Goal: Task Accomplishment & Management: Manage account settings

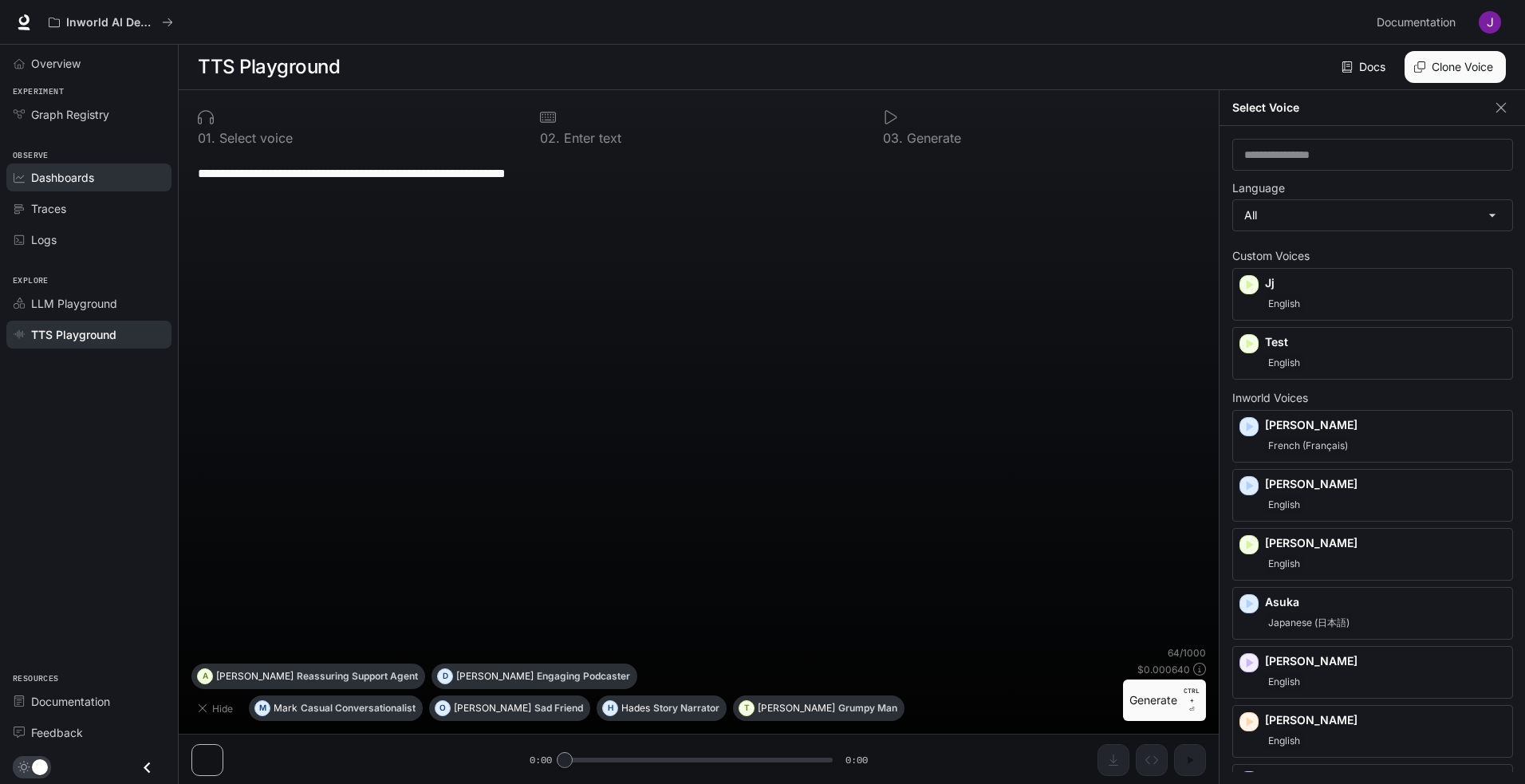
click at [91, 174] on span "Dashboards" at bounding box center [62, 178] width 63 height 17
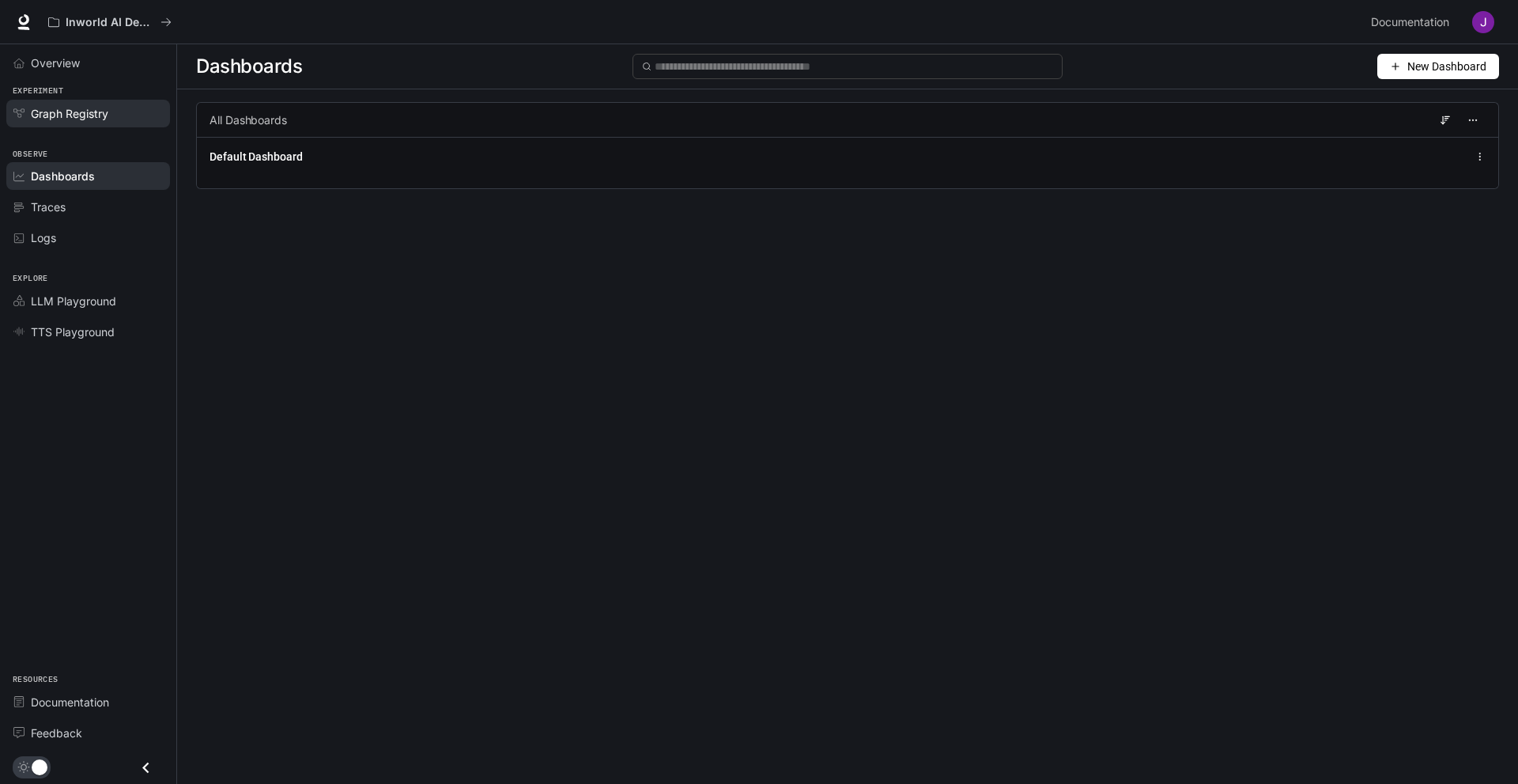
click at [121, 106] on div "Graph Registry" at bounding box center [96, 113] width 133 height 17
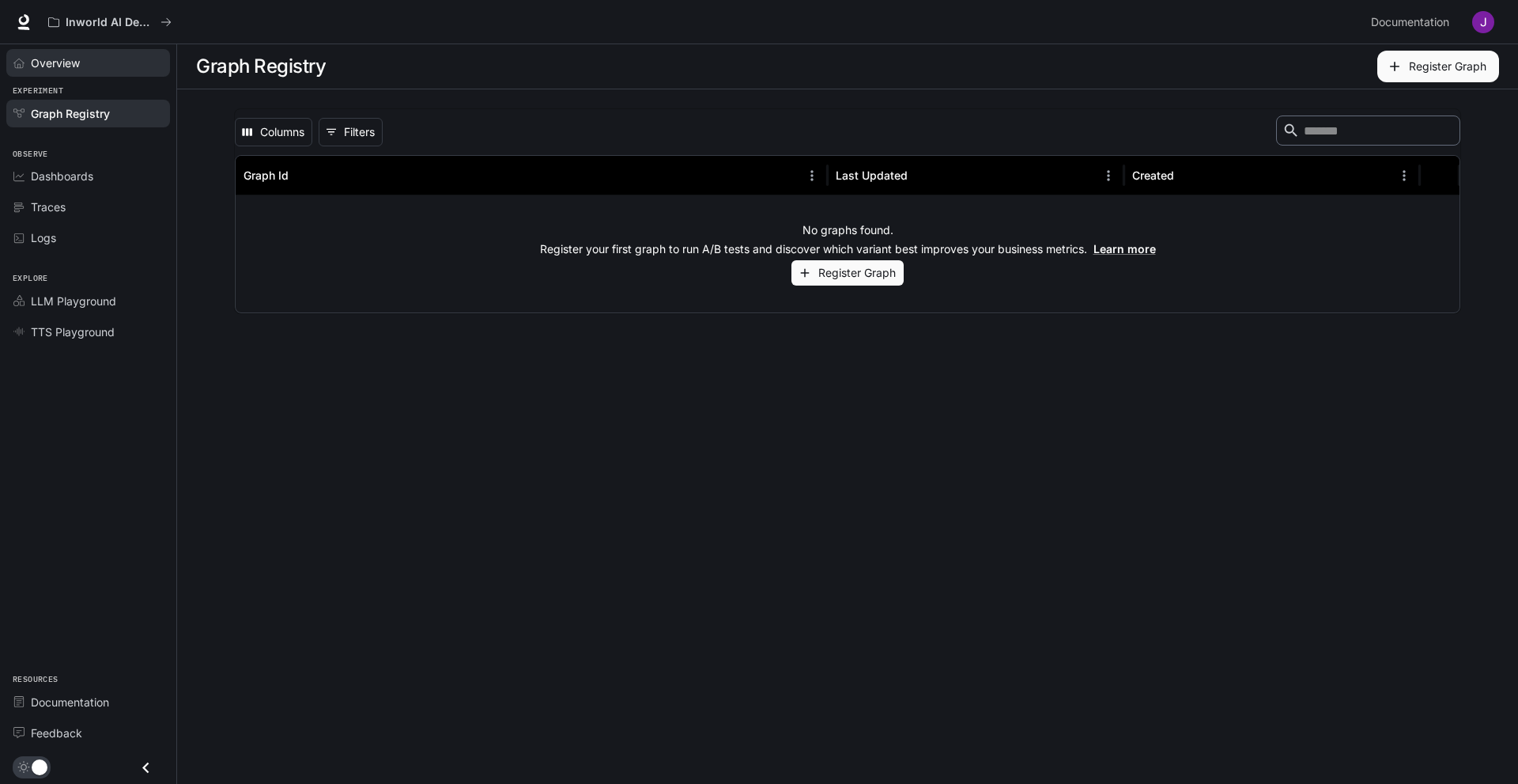
click at [94, 71] on link "Overview" at bounding box center [88, 63] width 164 height 28
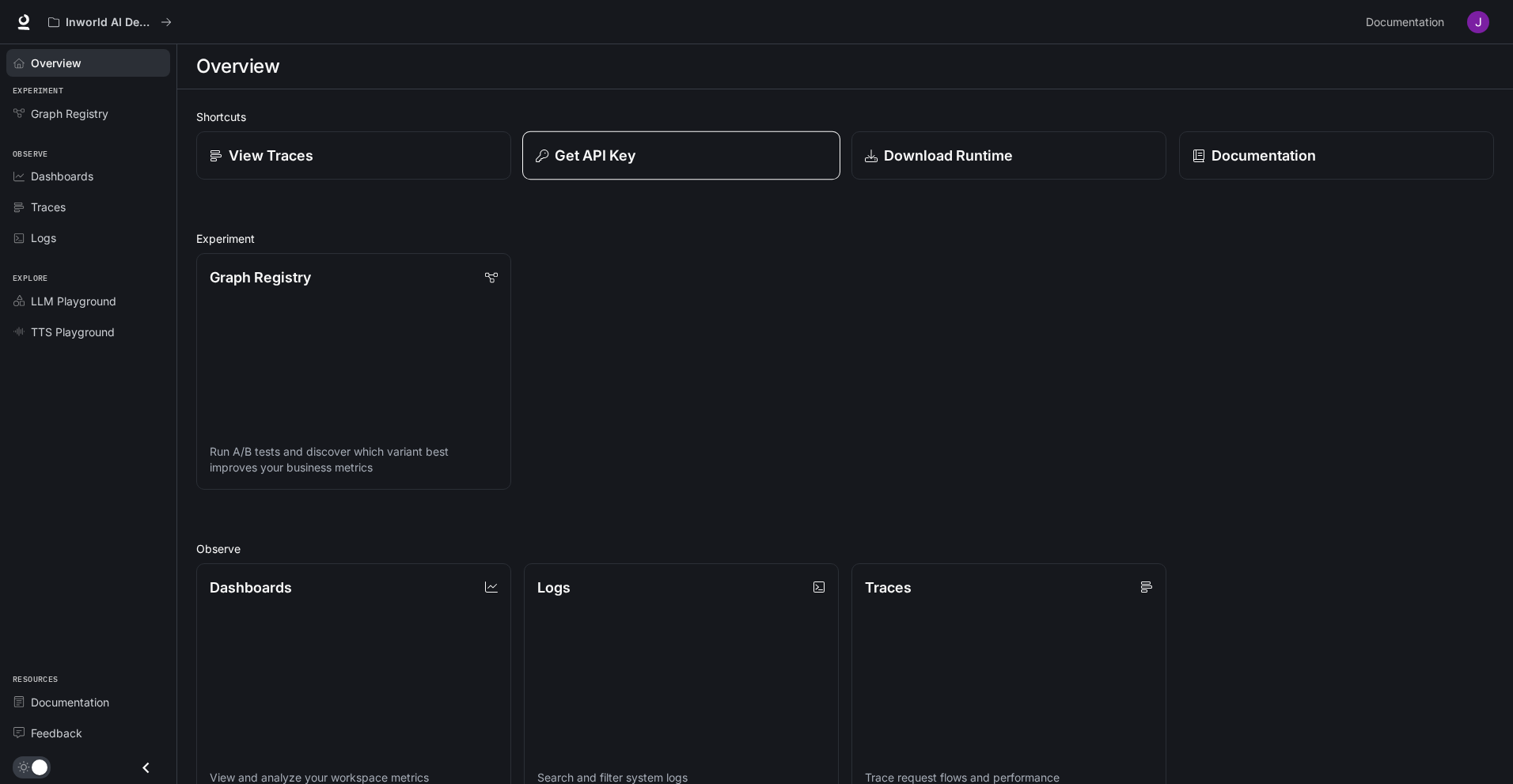
click at [617, 157] on p "Get API Key" at bounding box center [594, 155] width 81 height 21
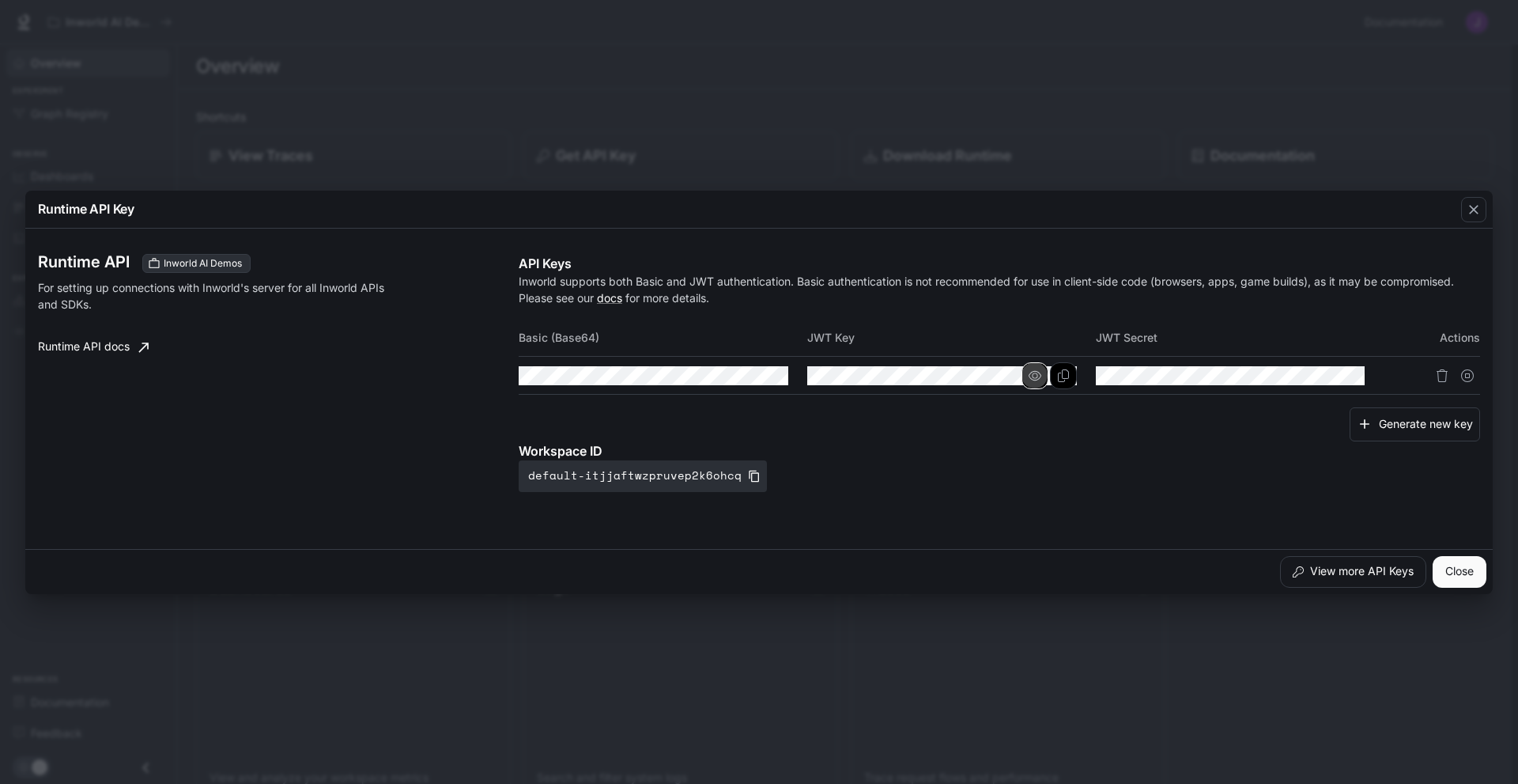
click at [1039, 375] on icon "button" at bounding box center [1035, 376] width 13 height 13
click at [1056, 375] on button "Copy Key" at bounding box center [1063, 375] width 27 height 27
click at [1350, 376] on icon "Copy Secret" at bounding box center [1352, 376] width 13 height 13
click at [1329, 374] on icon "button" at bounding box center [1323, 374] width 13 height 9
click at [1286, 476] on div "Workspace ID default-itjjaftwzpruvep2k6ohcq" at bounding box center [1000, 466] width 962 height 51
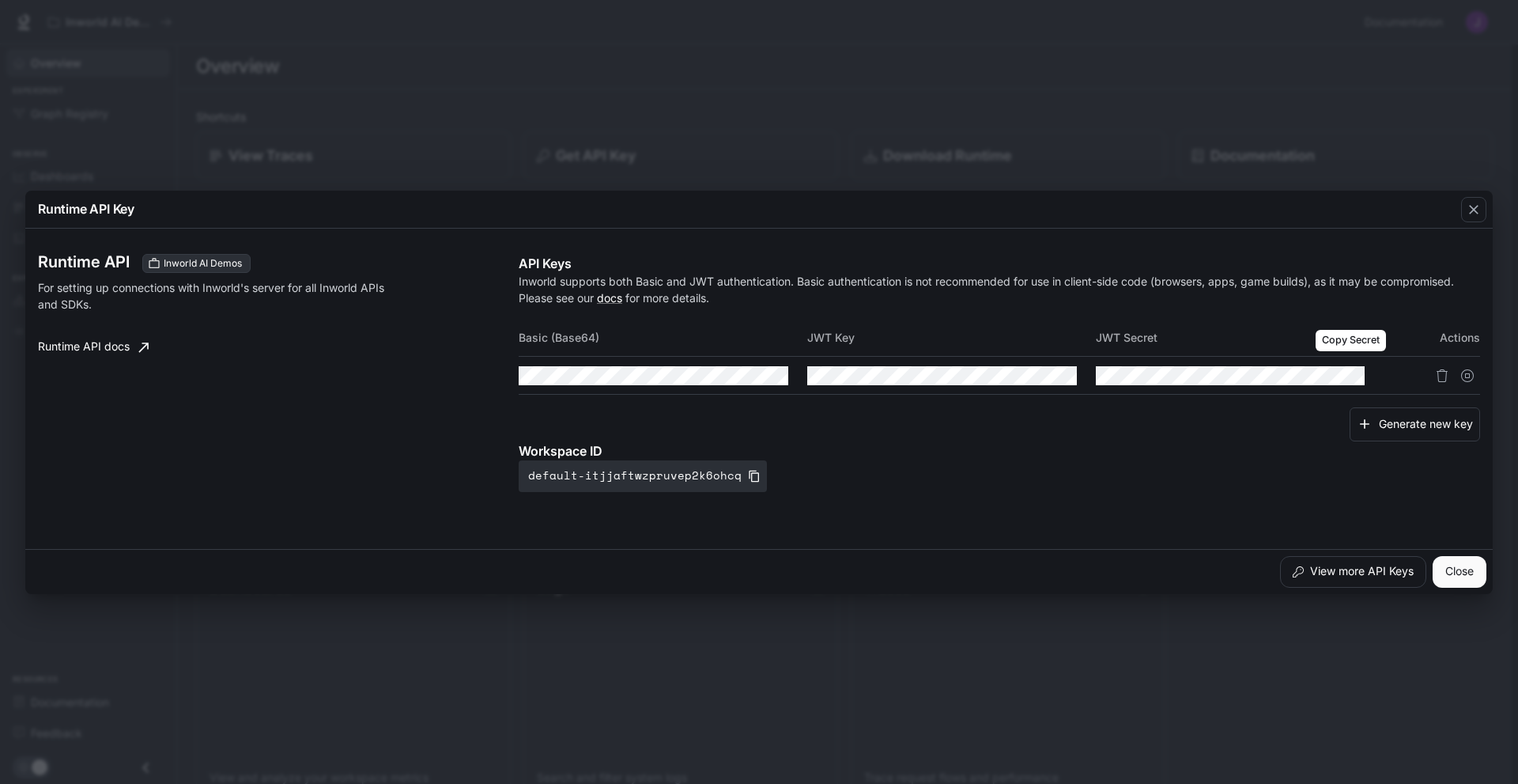
click at [0, 0] on icon "Copy Secret" at bounding box center [0, 0] width 0 height 0
click at [1478, 196] on div "button" at bounding box center [1474, 209] width 25 height 25
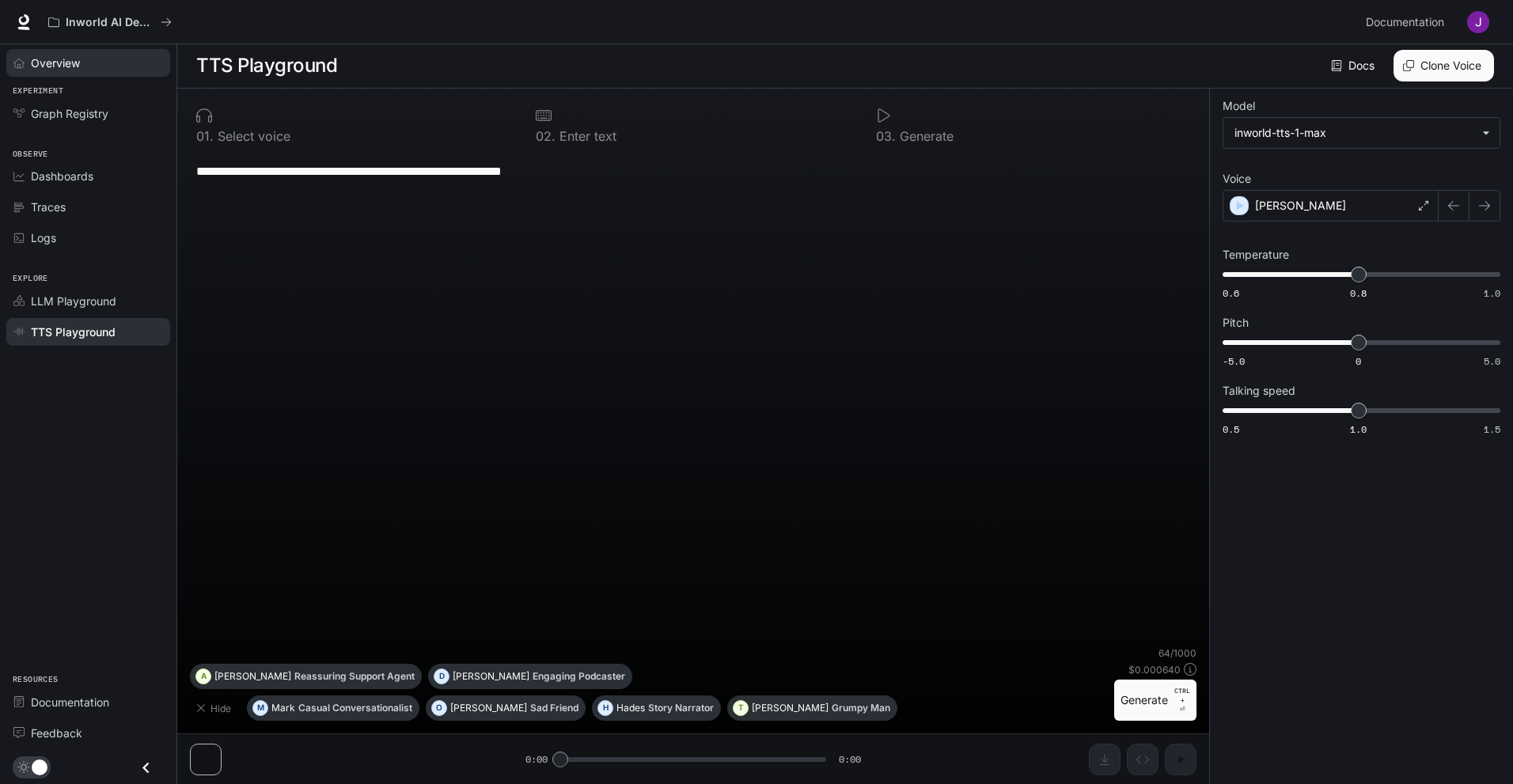
click at [102, 69] on div "Overview" at bounding box center [96, 63] width 133 height 17
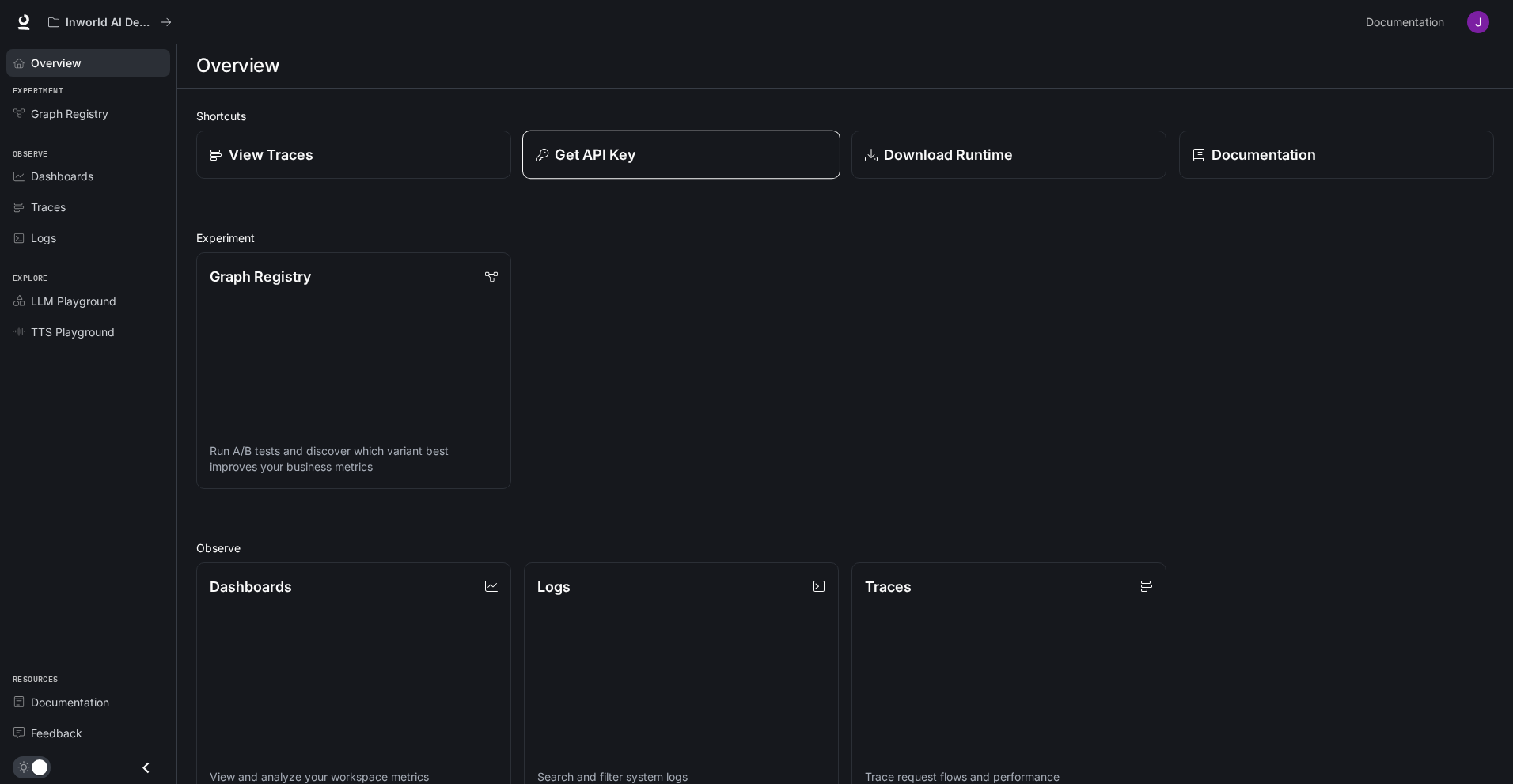
click at [594, 170] on button "Get API Key" at bounding box center [680, 155] width 318 height 49
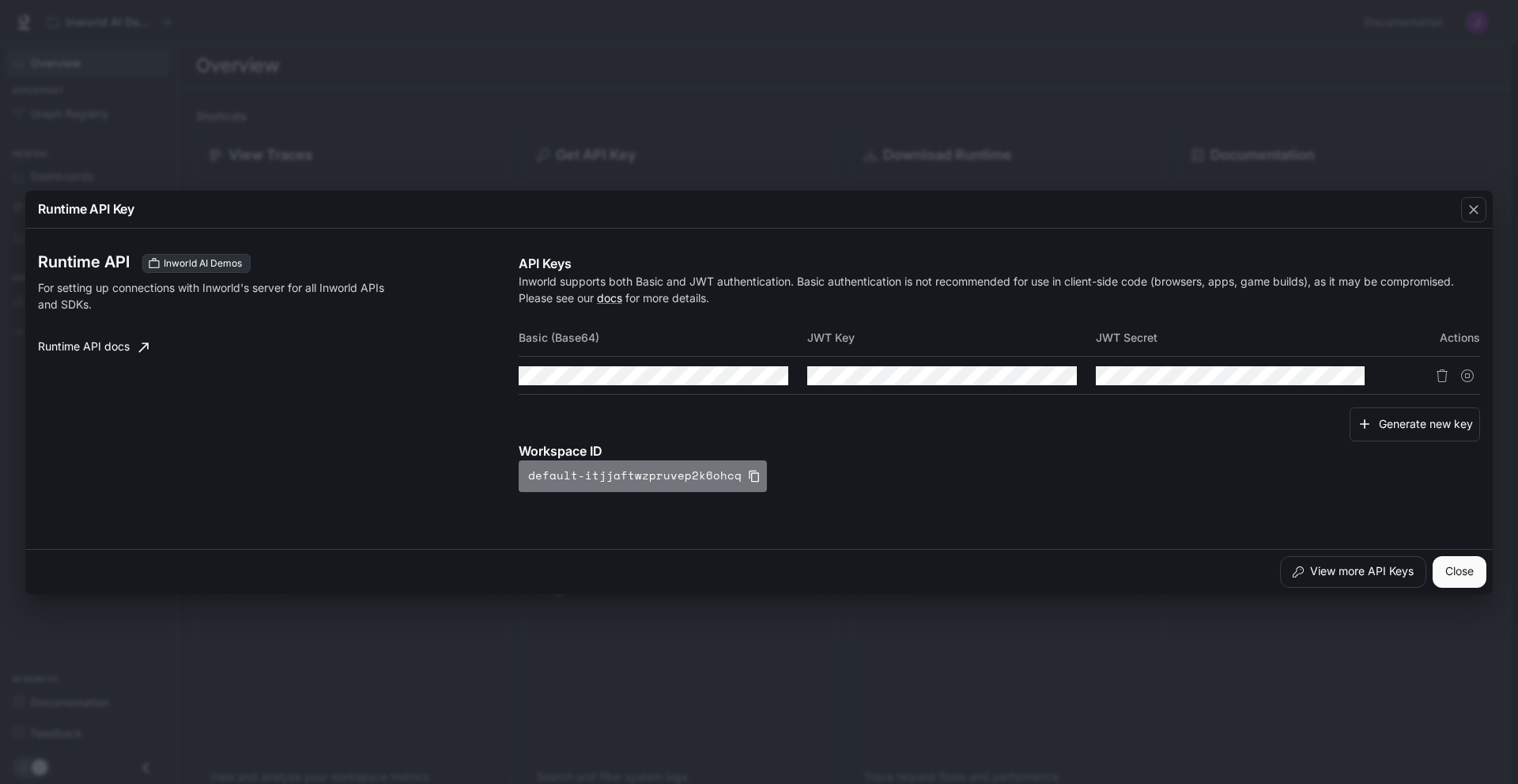
click at [749, 472] on icon "button" at bounding box center [753, 475] width 10 height 12
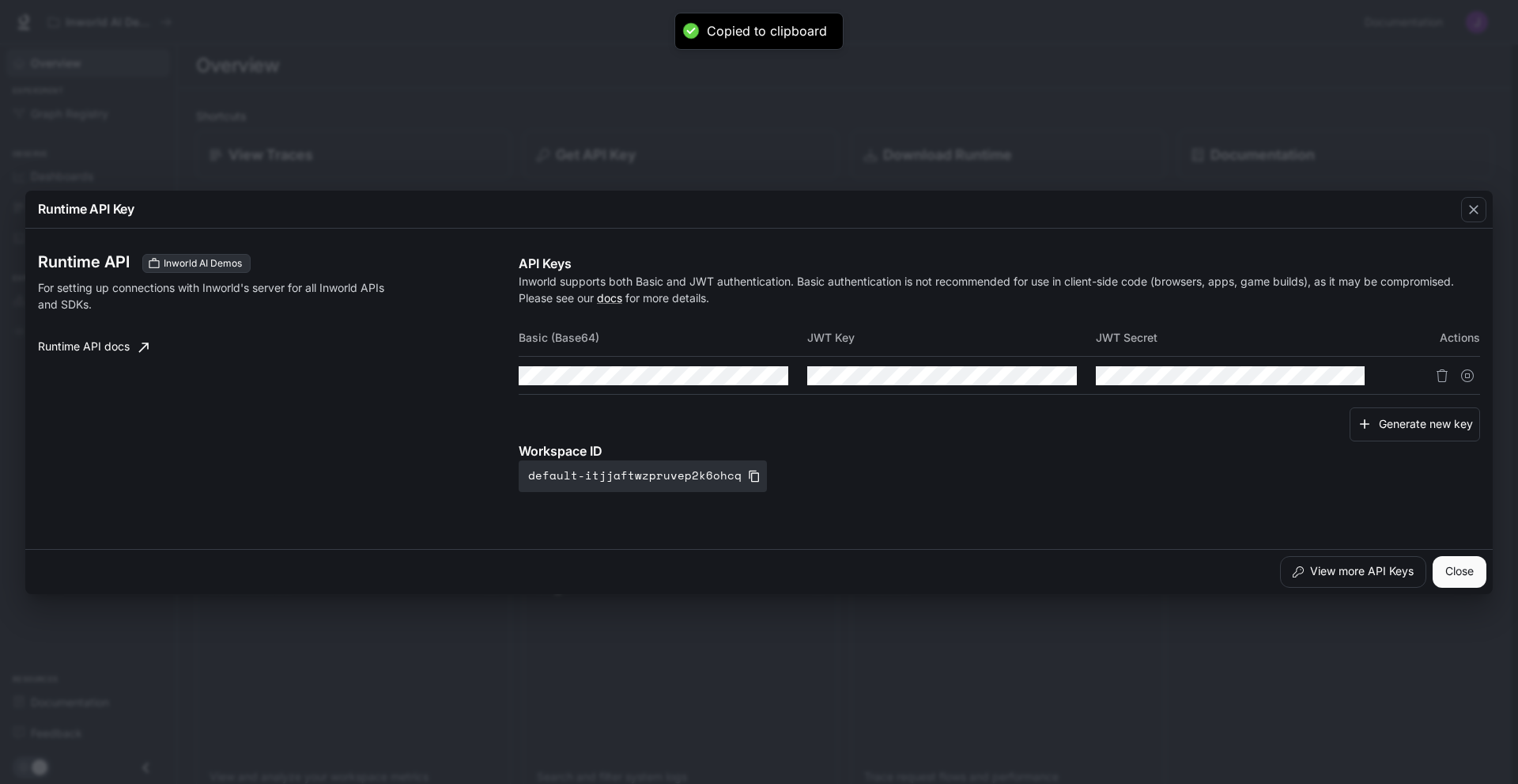
click at [139, 343] on icon at bounding box center [144, 347] width 16 height 16
click at [1474, 220] on div "button" at bounding box center [1474, 209] width 25 height 25
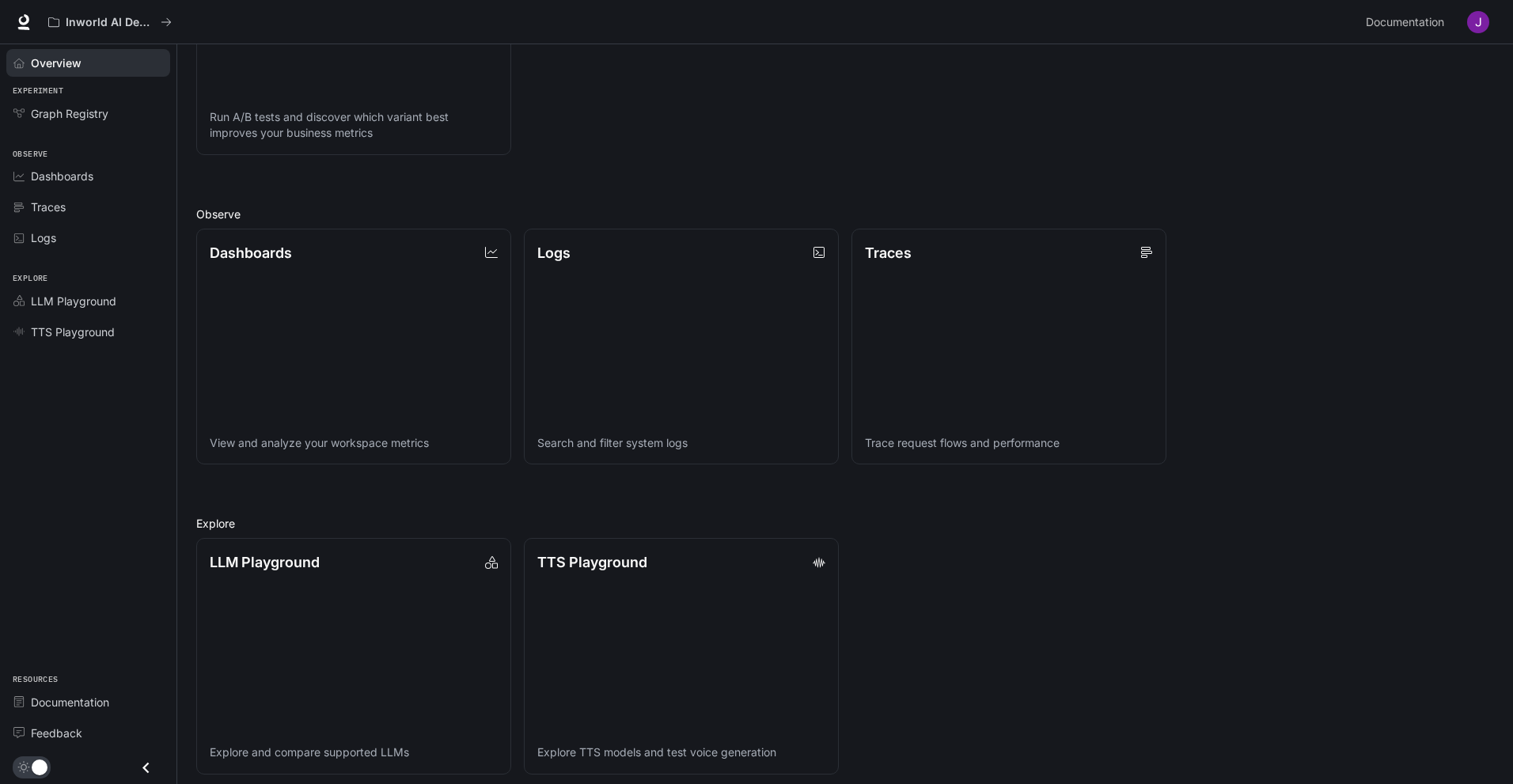
scroll to position [344, 0]
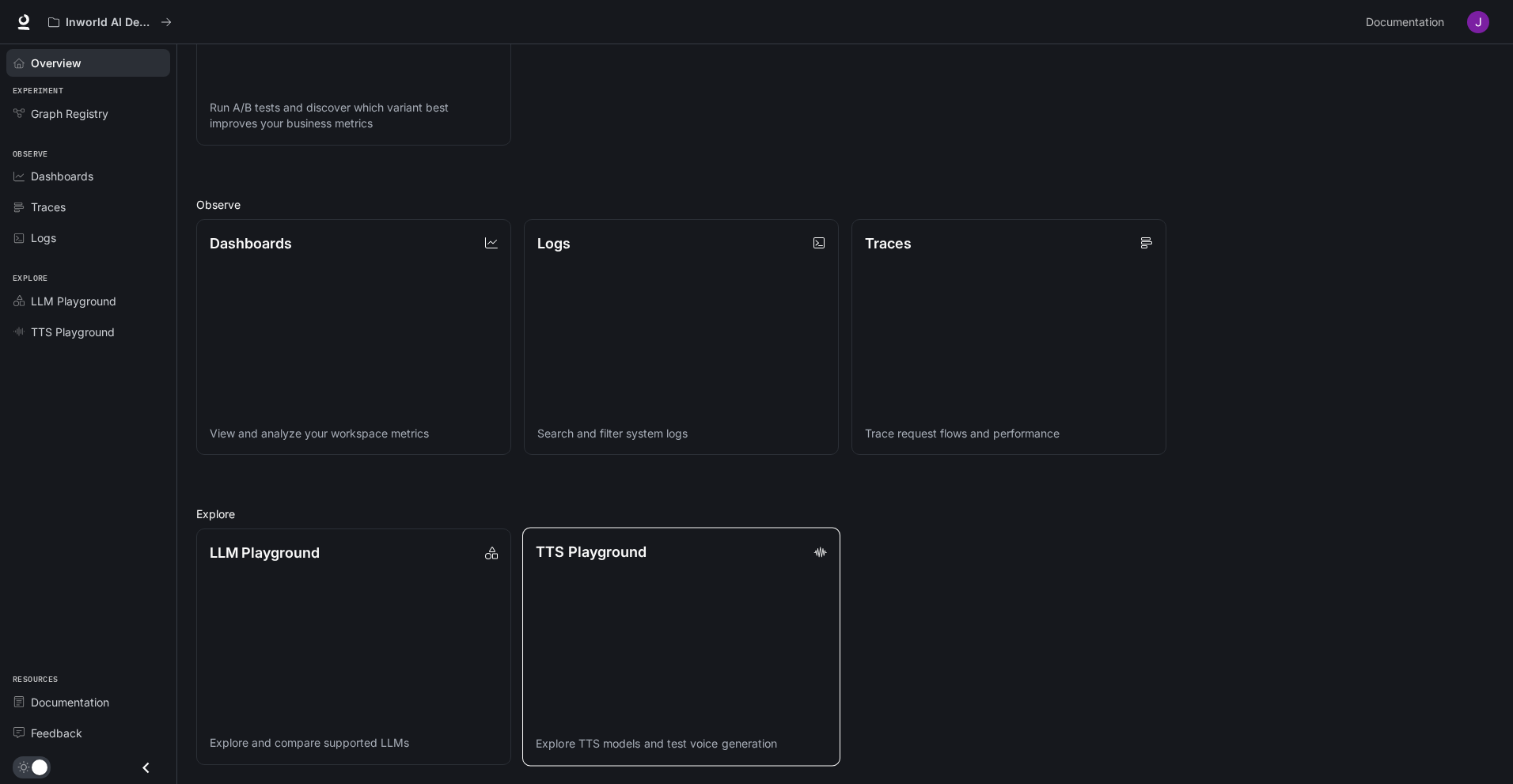
click at [630, 596] on link "TTS Playground Explore TTS models and test voice generation" at bounding box center [680, 646] width 318 height 238
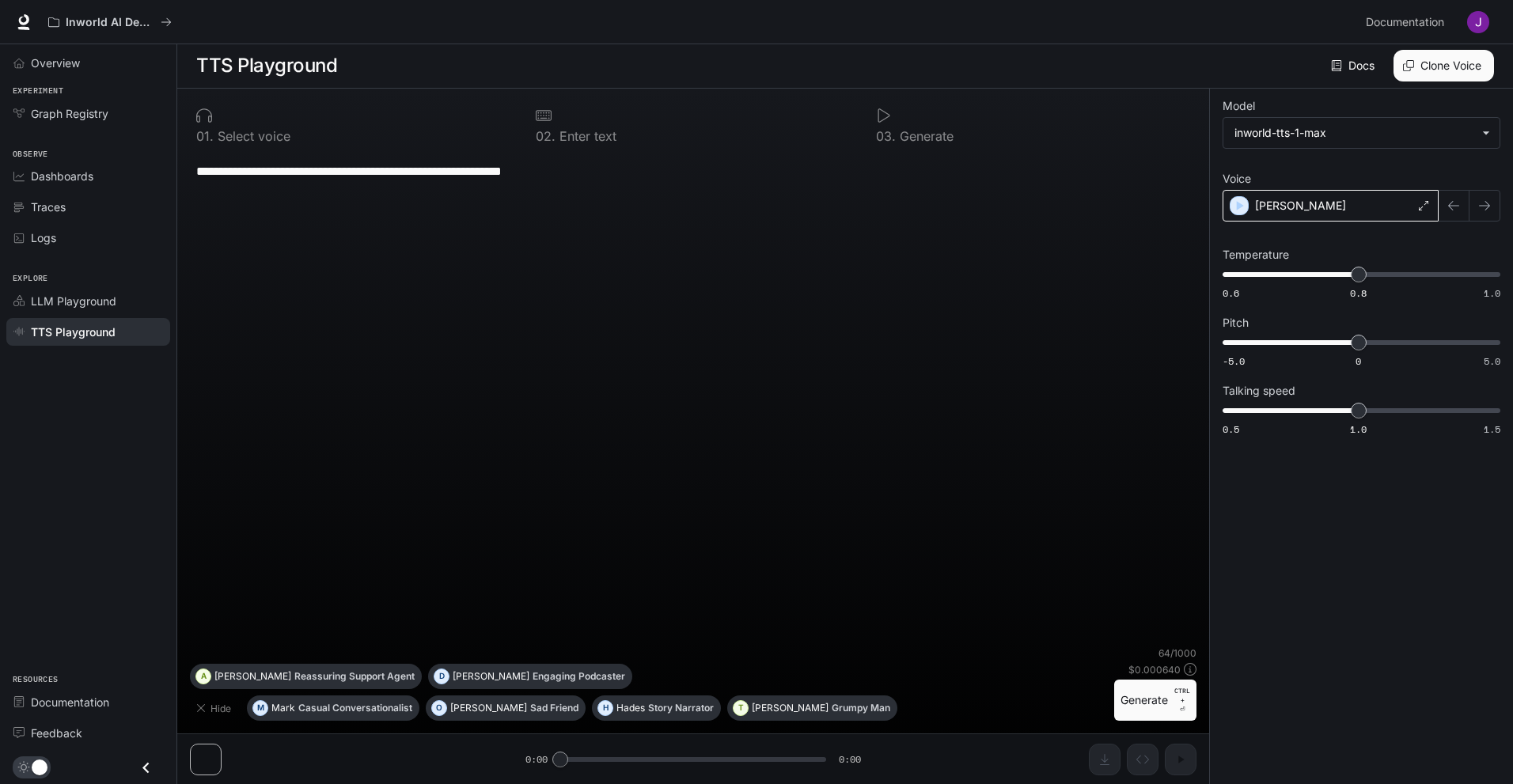
click at [1354, 200] on div "Alex" at bounding box center [1329, 206] width 216 height 32
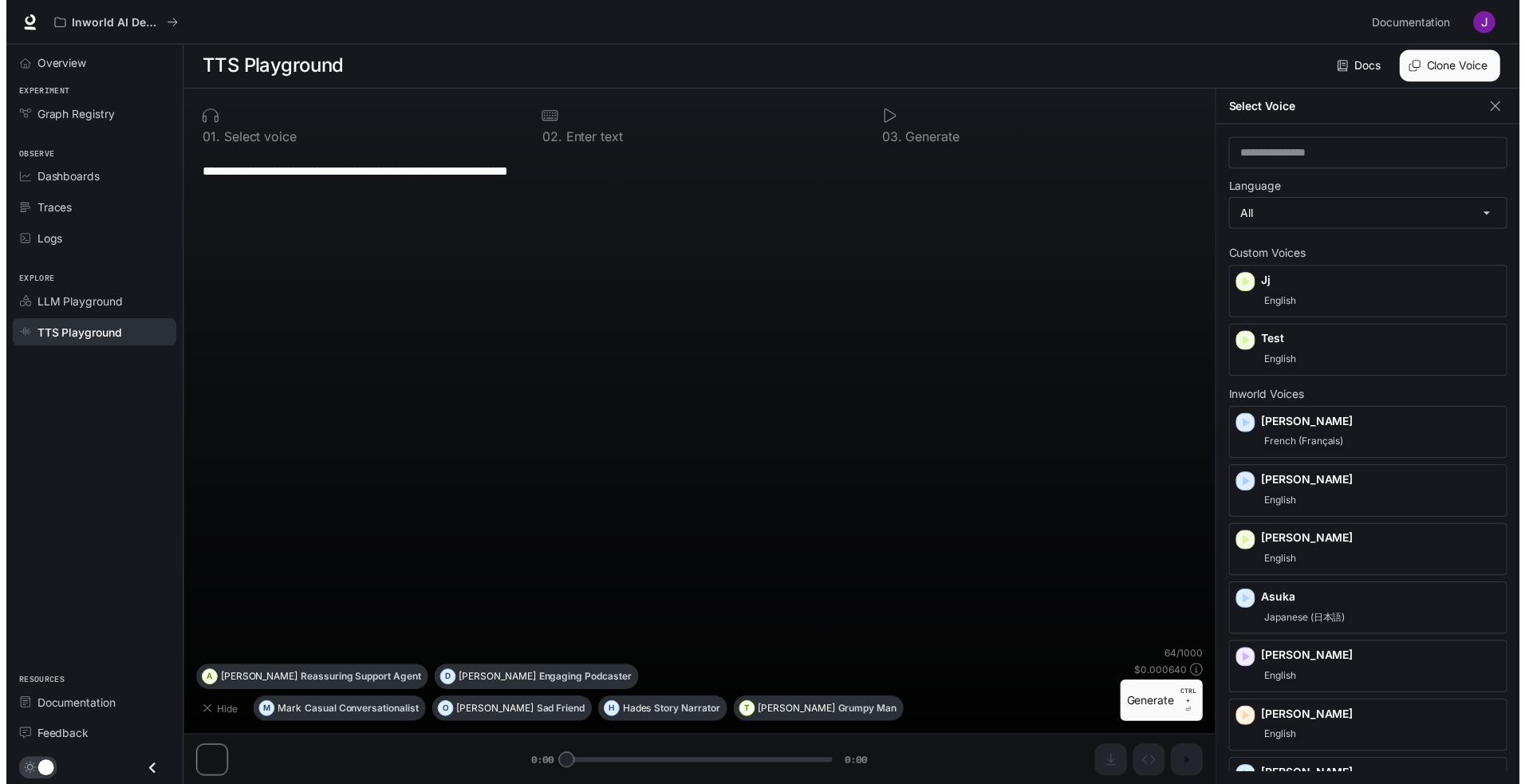
scroll to position [7, 0]
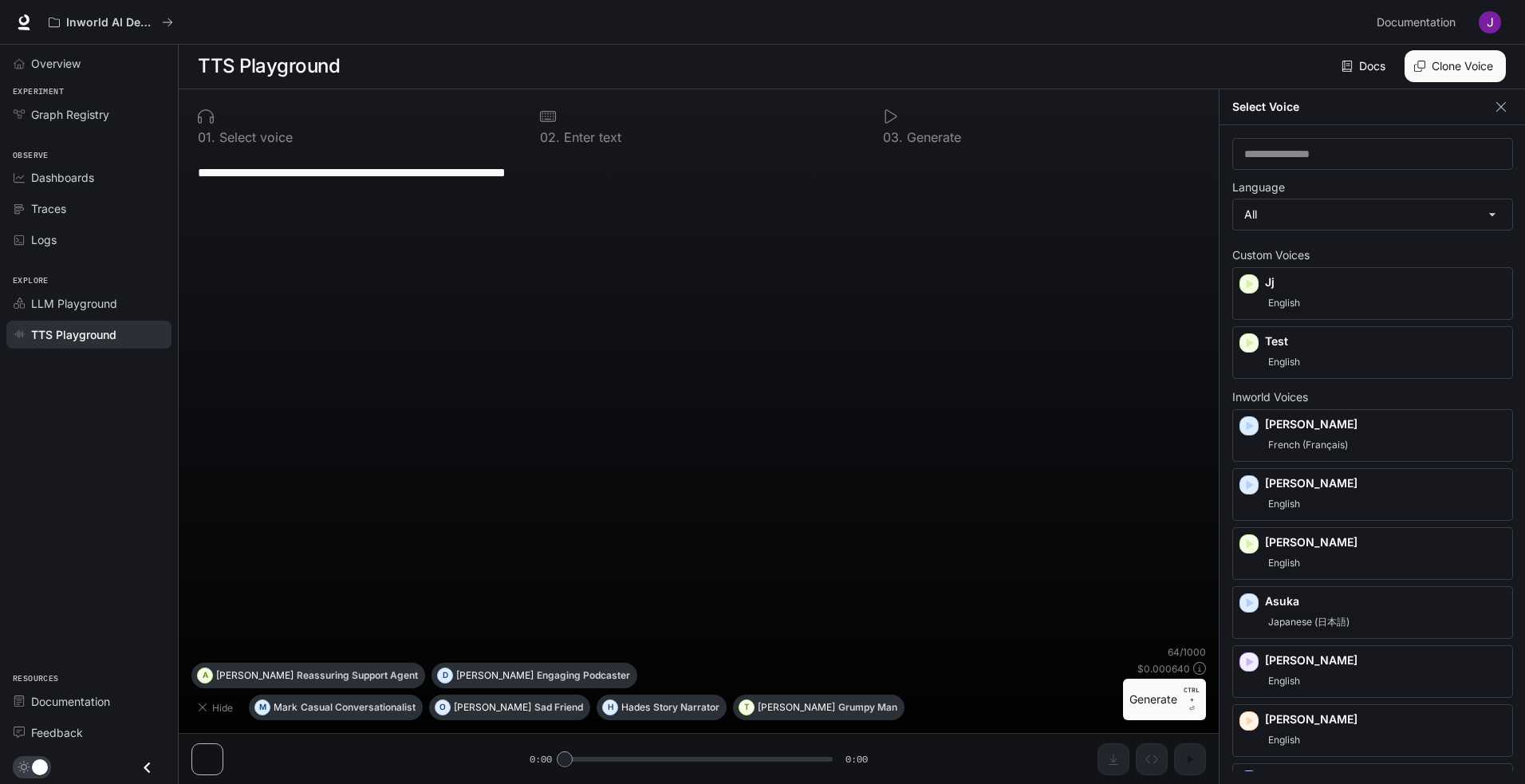
click at [1110, 209] on div "**********" at bounding box center [698, 399] width 1014 height 492
click at [1509, 96] on button "button" at bounding box center [1501, 107] width 24 height 24
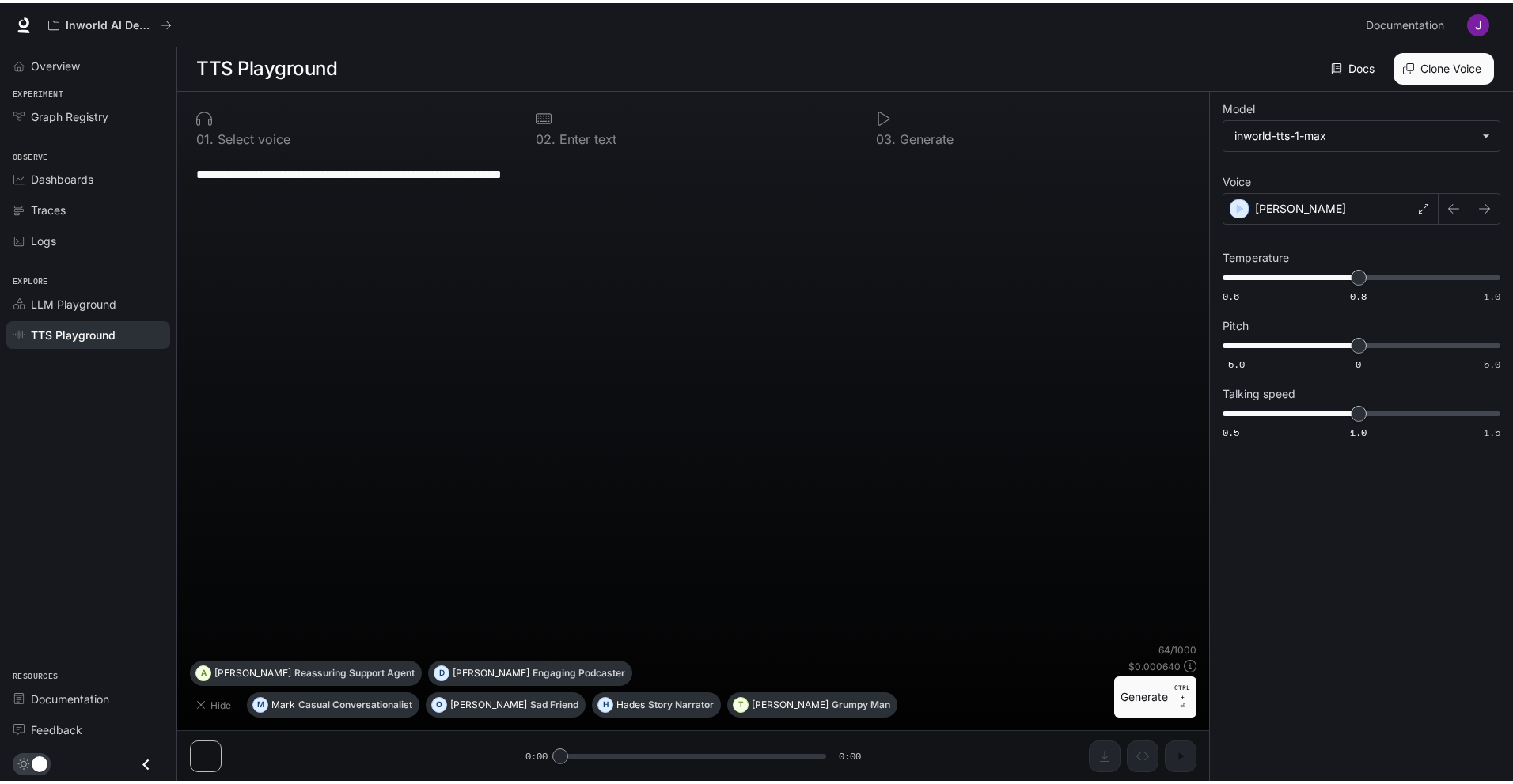
scroll to position [1, 0]
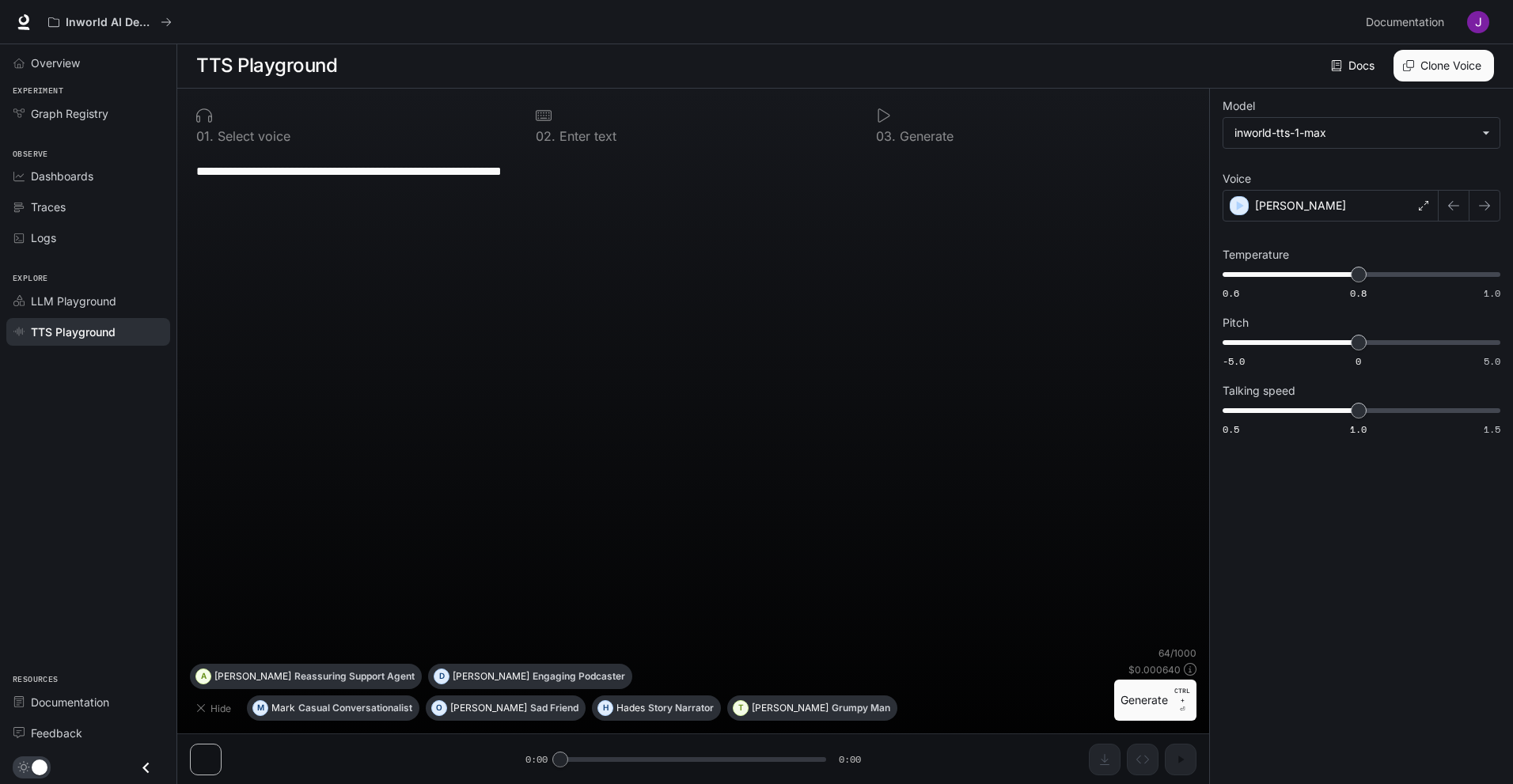
click at [102, 81] on div "Overview" at bounding box center [88, 63] width 176 height 37
click at [102, 70] on div "Overview" at bounding box center [96, 63] width 133 height 17
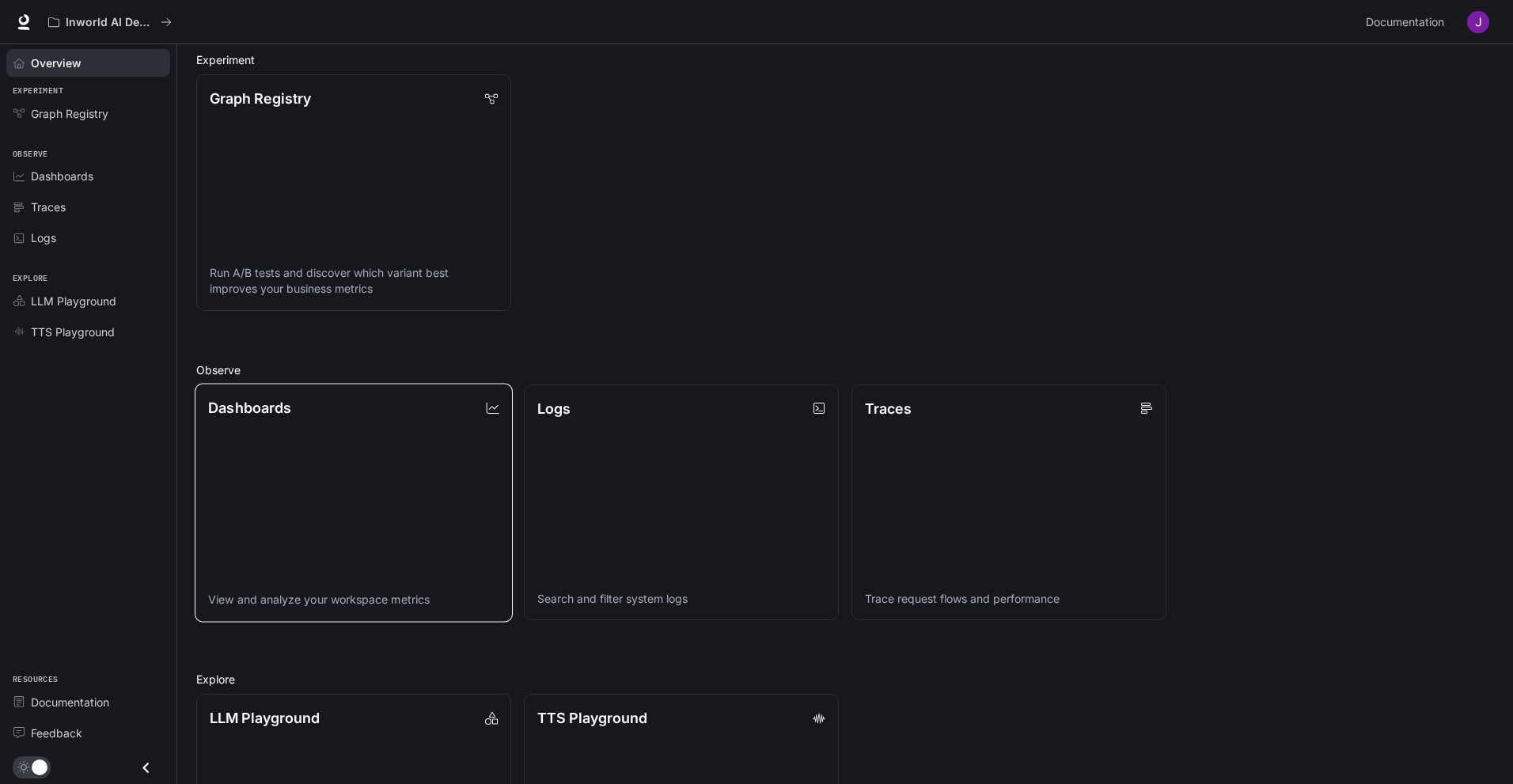
scroll to position [238, 0]
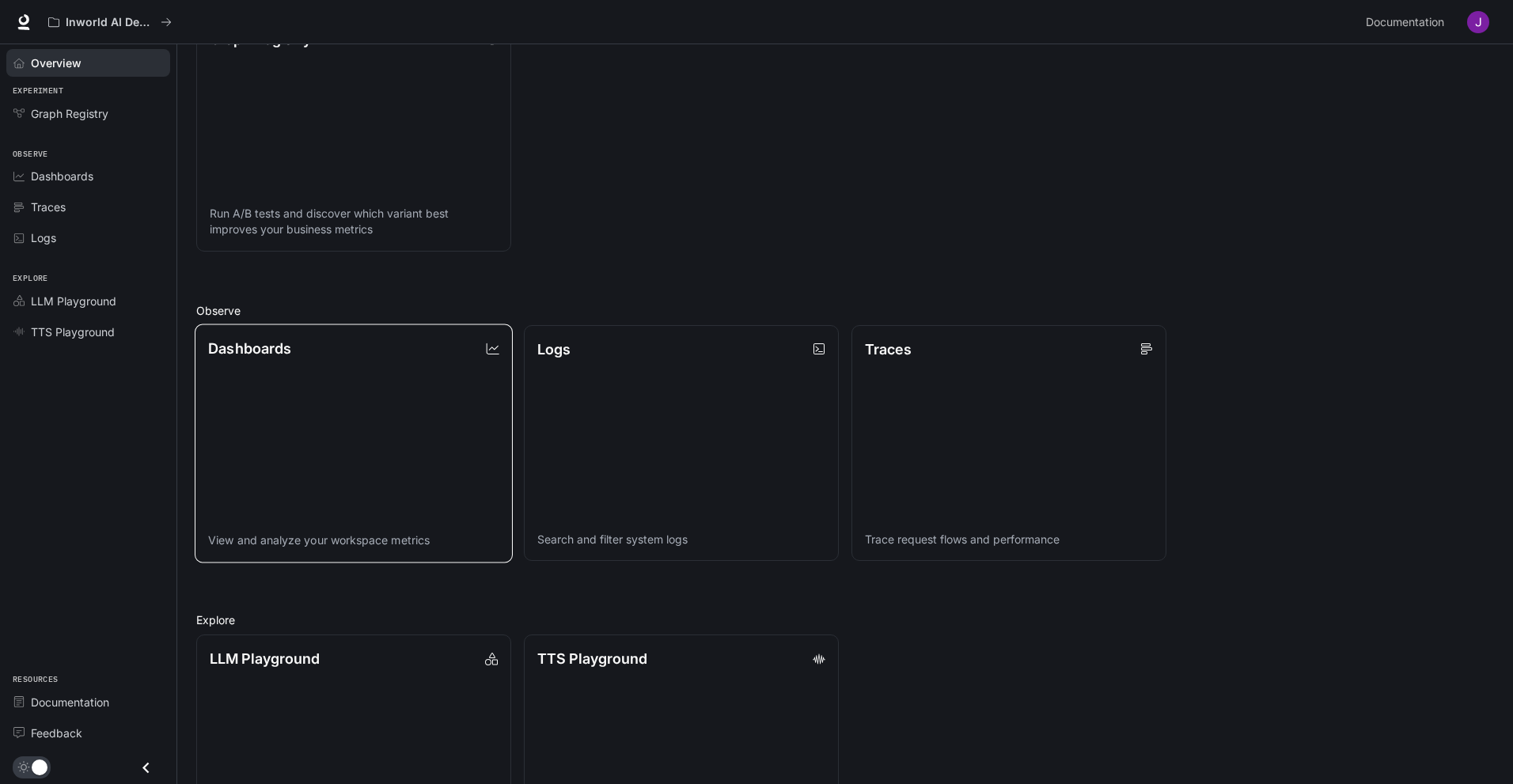
click at [449, 453] on link "Dashboards View and analyze your workspace metrics" at bounding box center [353, 442] width 318 height 238
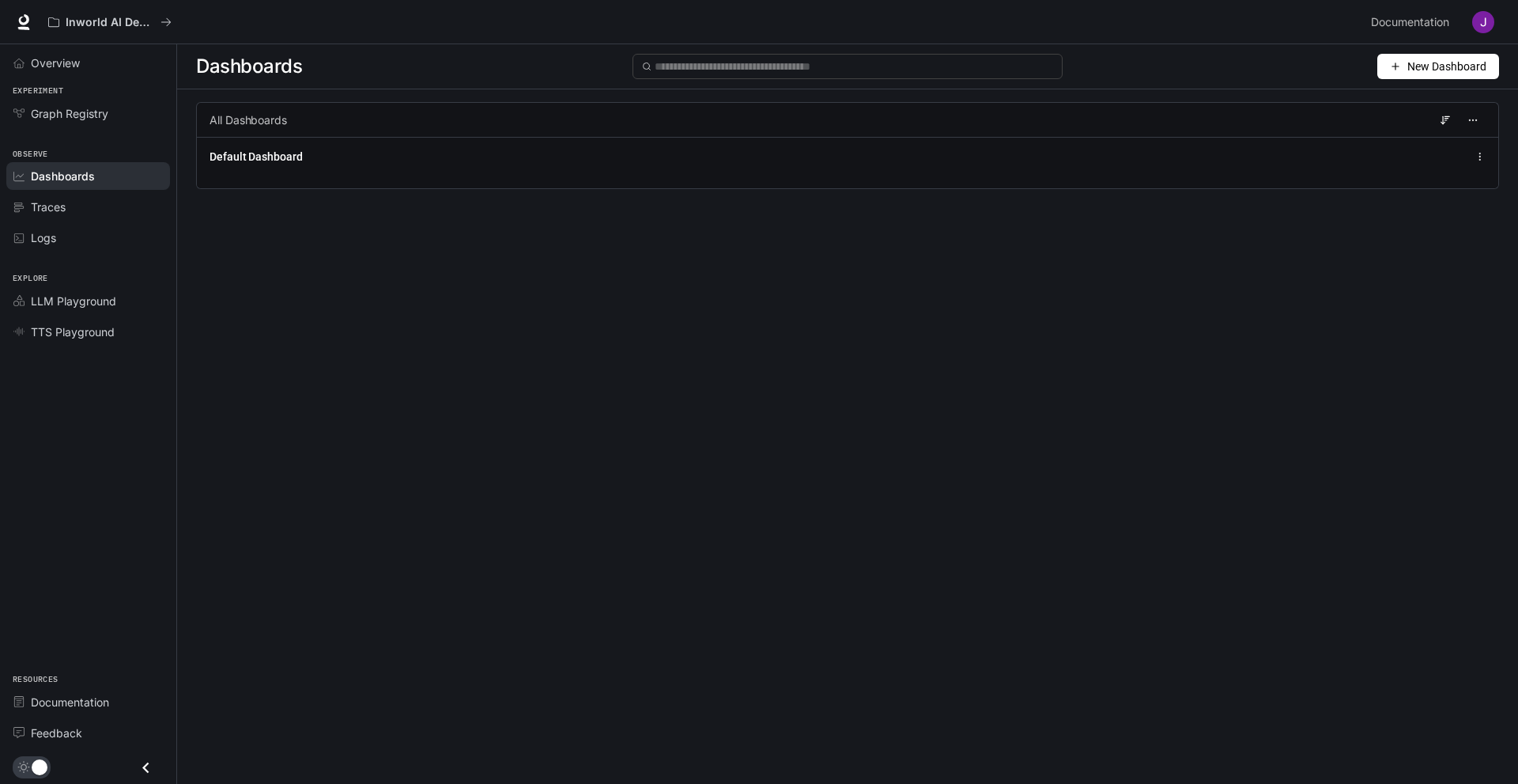
click at [409, 133] on div "All Dashboards" at bounding box center [848, 120] width 1303 height 35
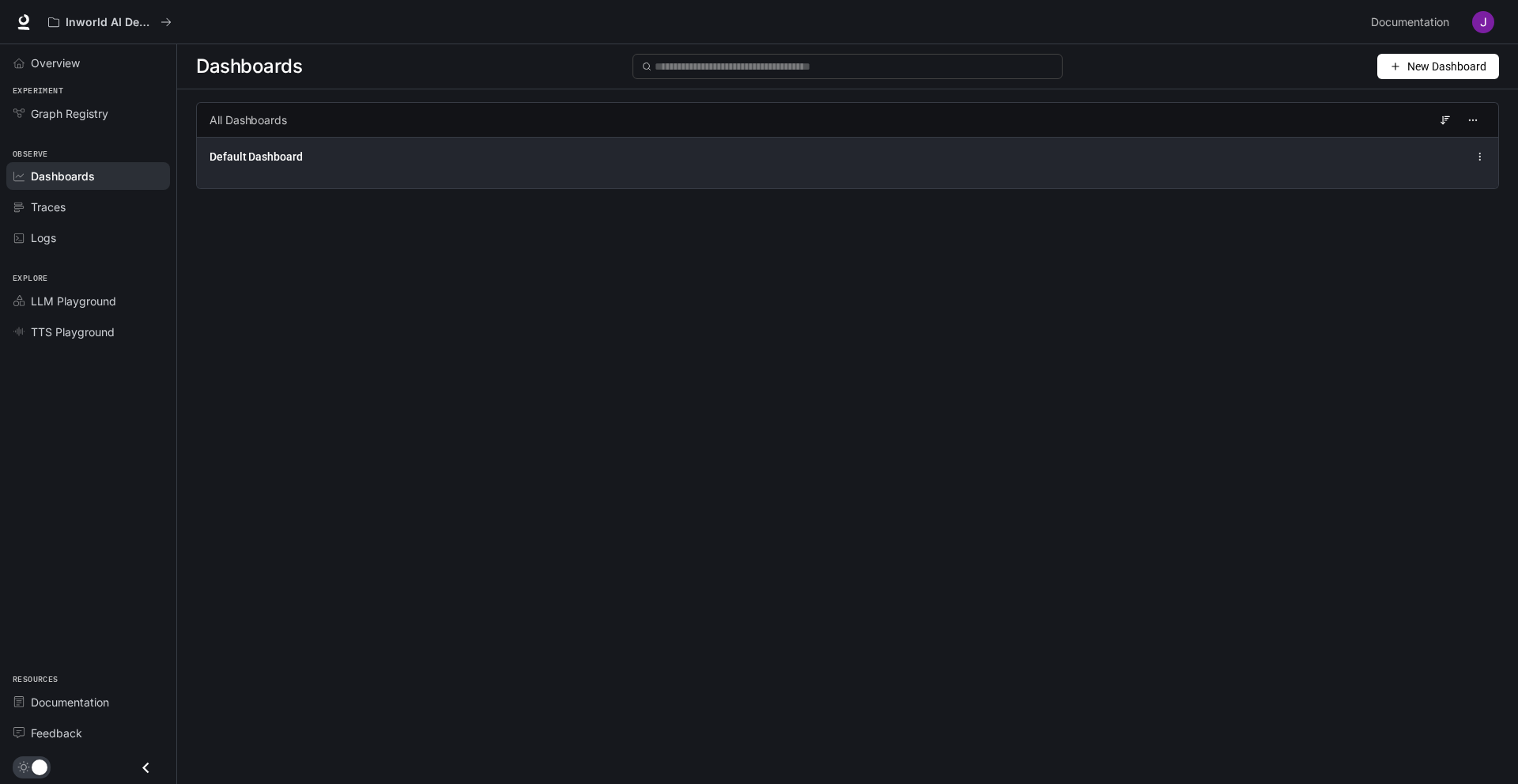
click at [407, 164] on div "Default Dashboard" at bounding box center [847, 157] width 1276 height 19
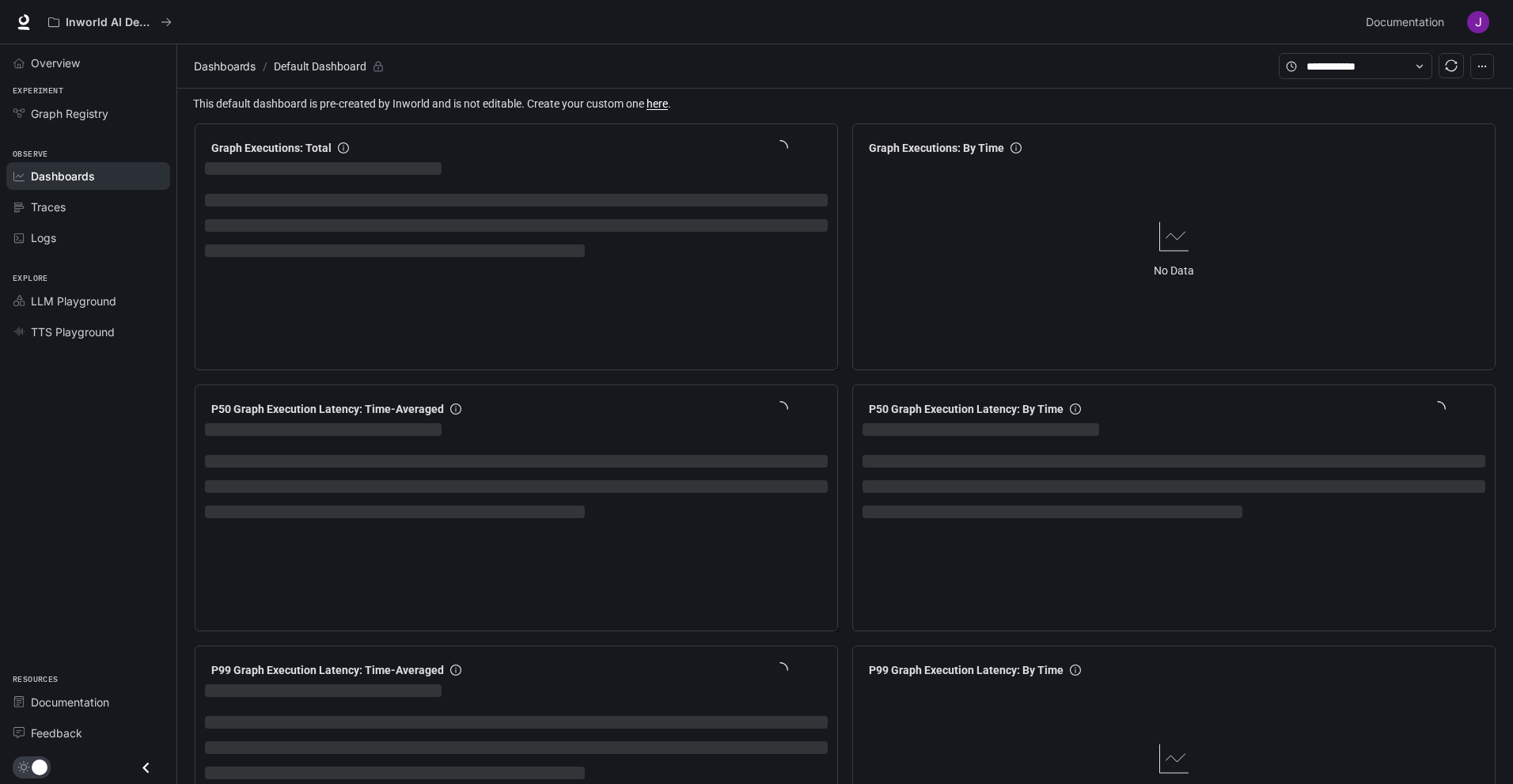
click at [1468, 65] on div at bounding box center [1386, 66] width 215 height 26
click at [1478, 64] on icon "button" at bounding box center [1481, 67] width 11 height 11
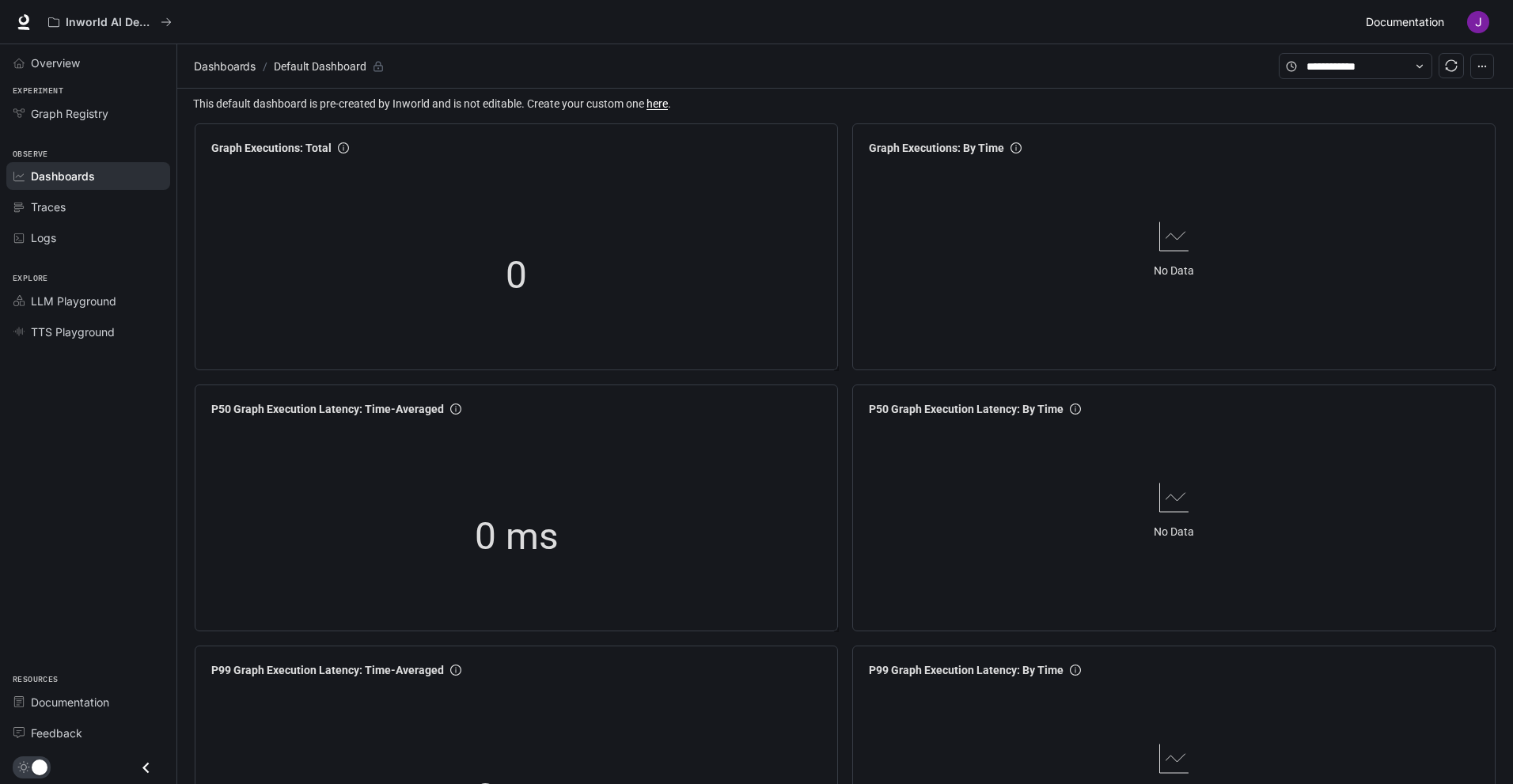
click at [1425, 21] on span "Documentation" at bounding box center [1405, 22] width 78 height 19
click at [232, 62] on span "Dashboards" at bounding box center [224, 66] width 62 height 19
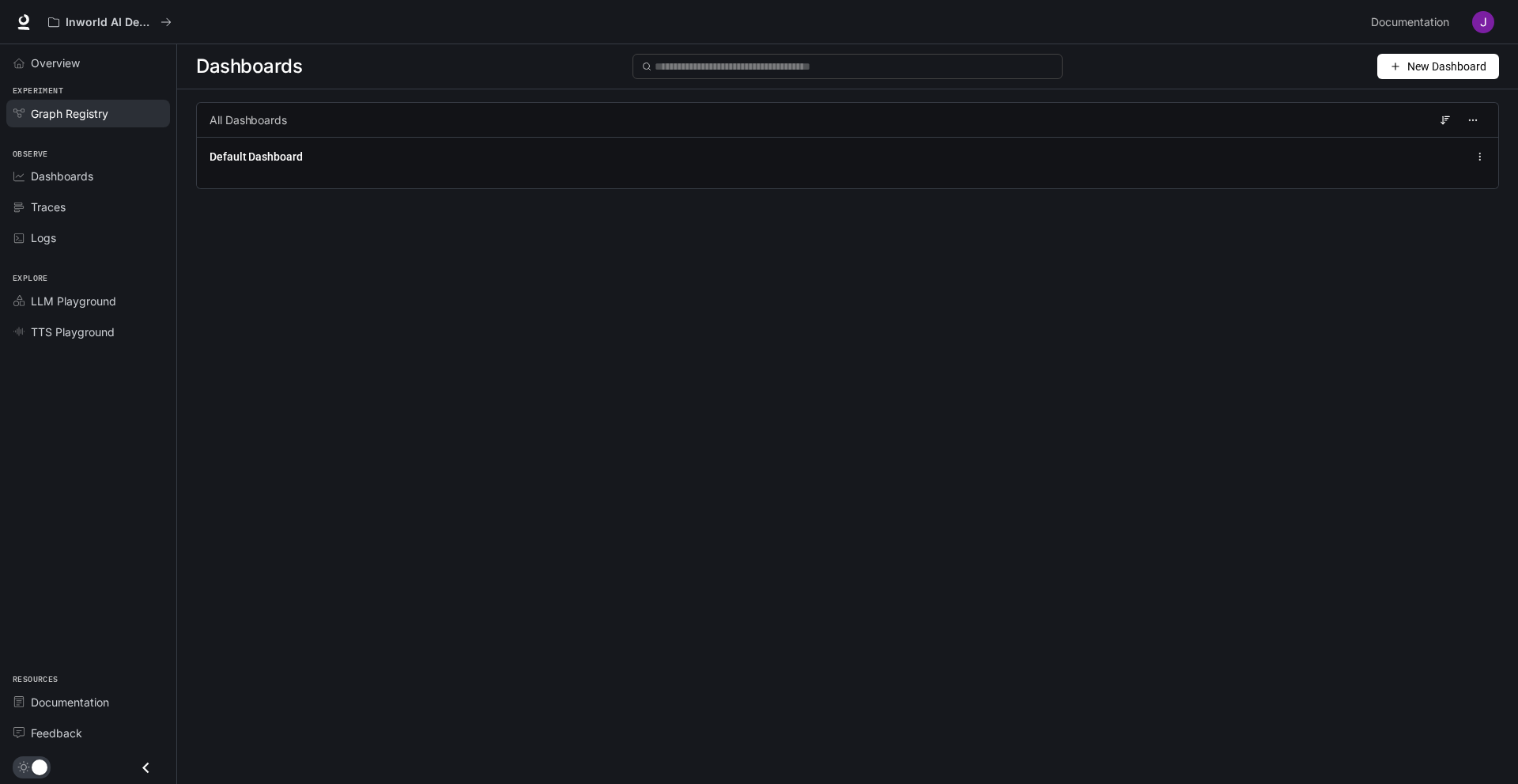
click at [78, 110] on span "Graph Registry" at bounding box center [70, 113] width 78 height 17
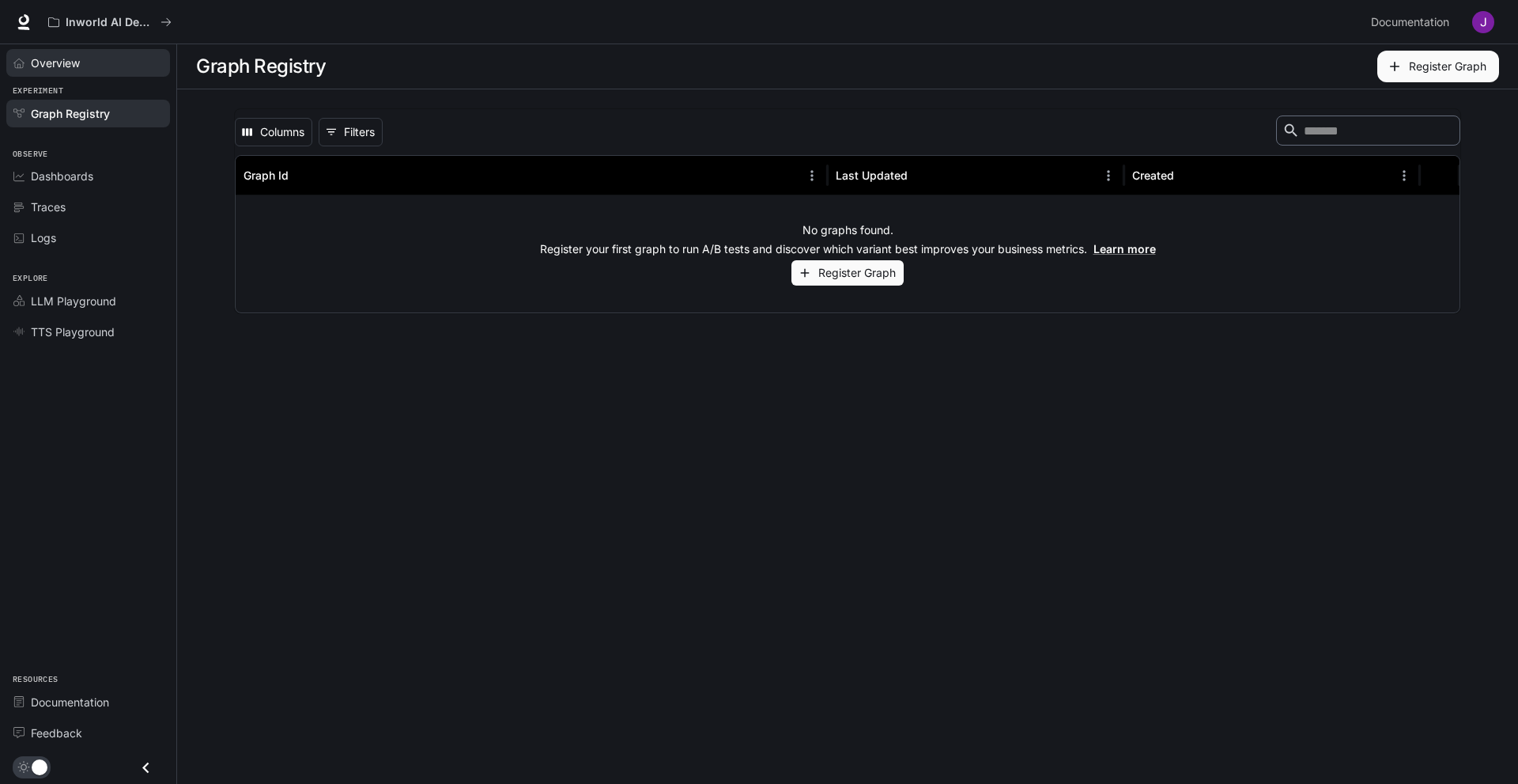
click at [91, 72] on link "Overview" at bounding box center [88, 63] width 164 height 28
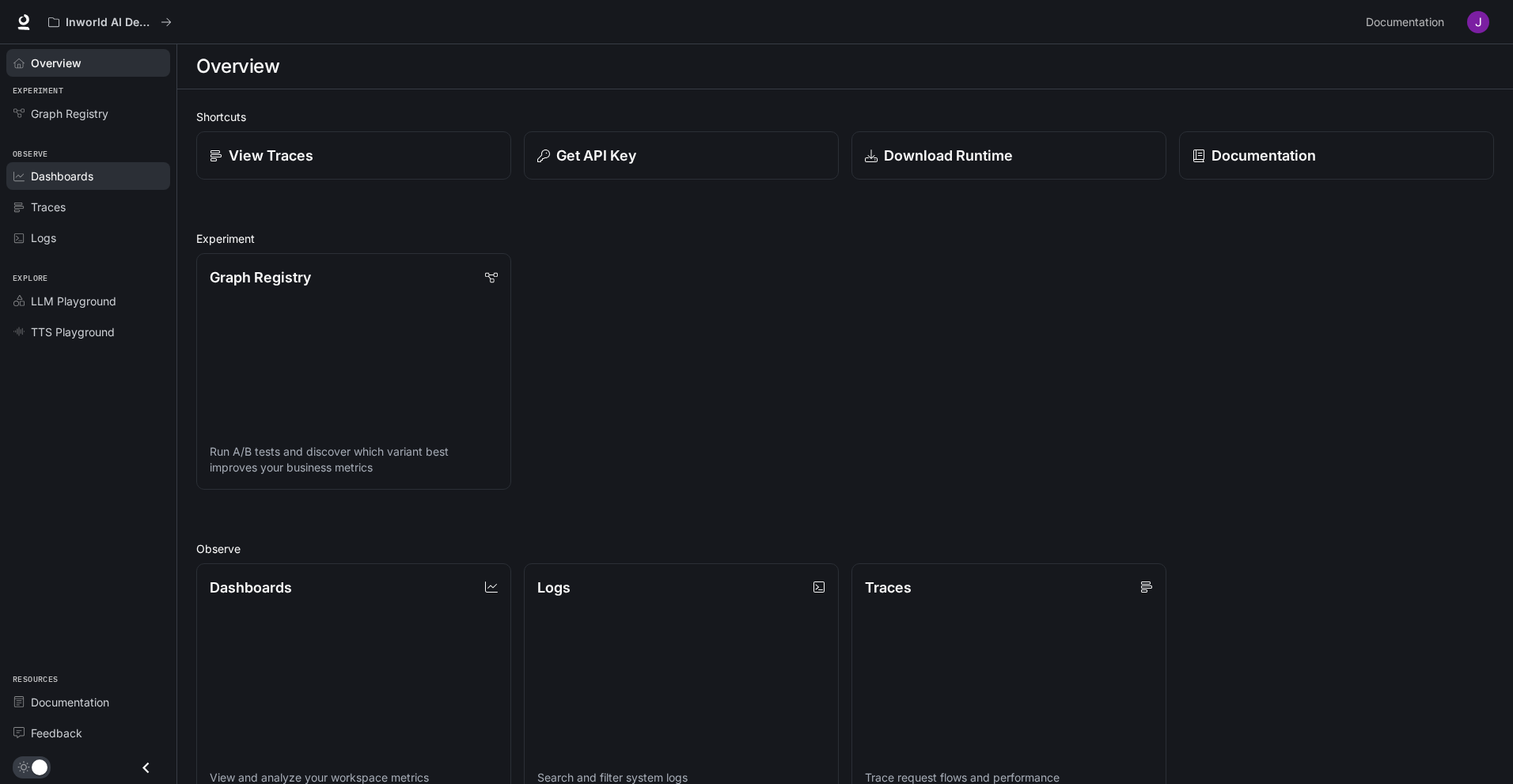
click at [78, 174] on span "Dashboards" at bounding box center [61, 176] width 62 height 17
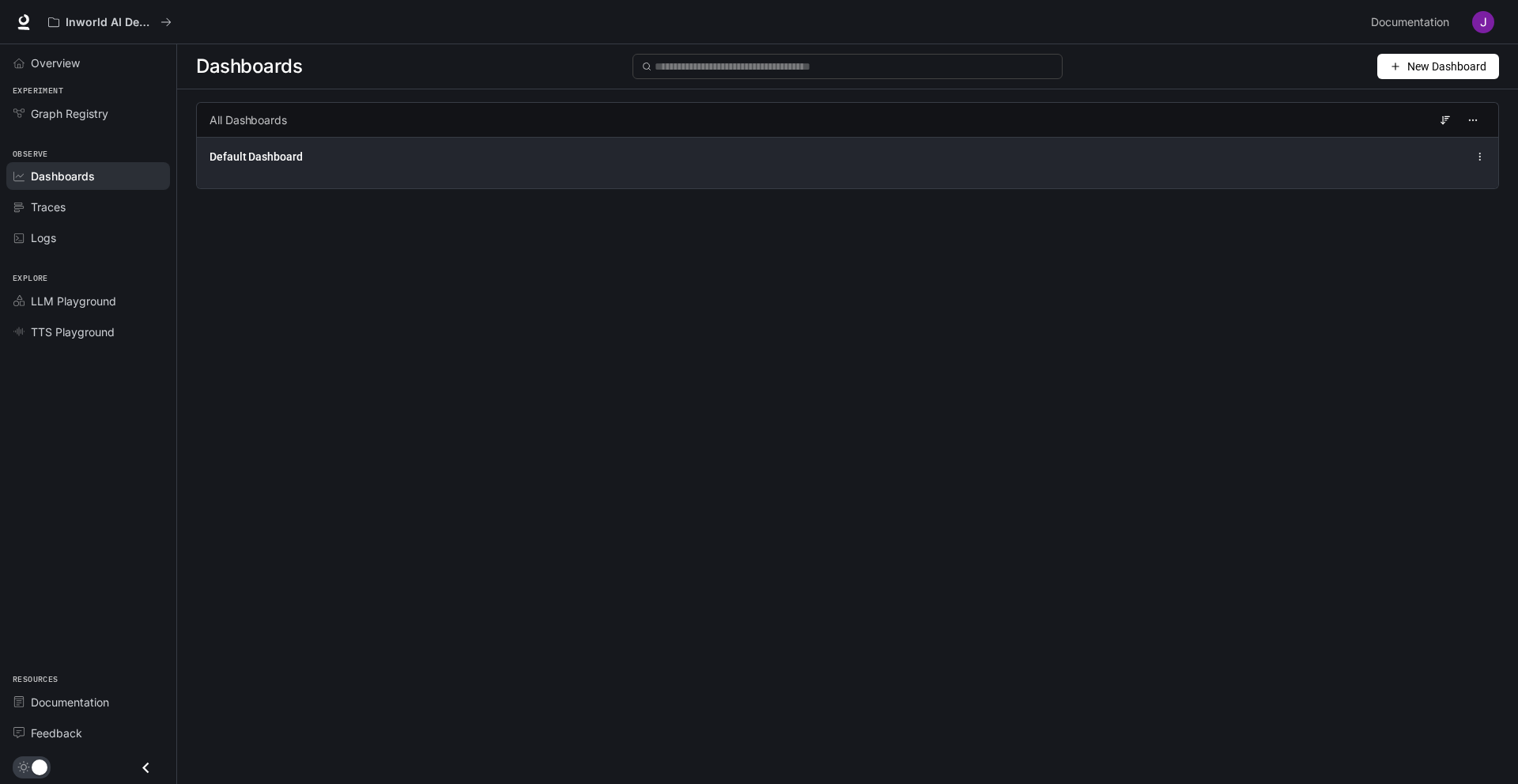
click at [380, 164] on div "Default Dashboard" at bounding box center [581, 156] width 744 height 16
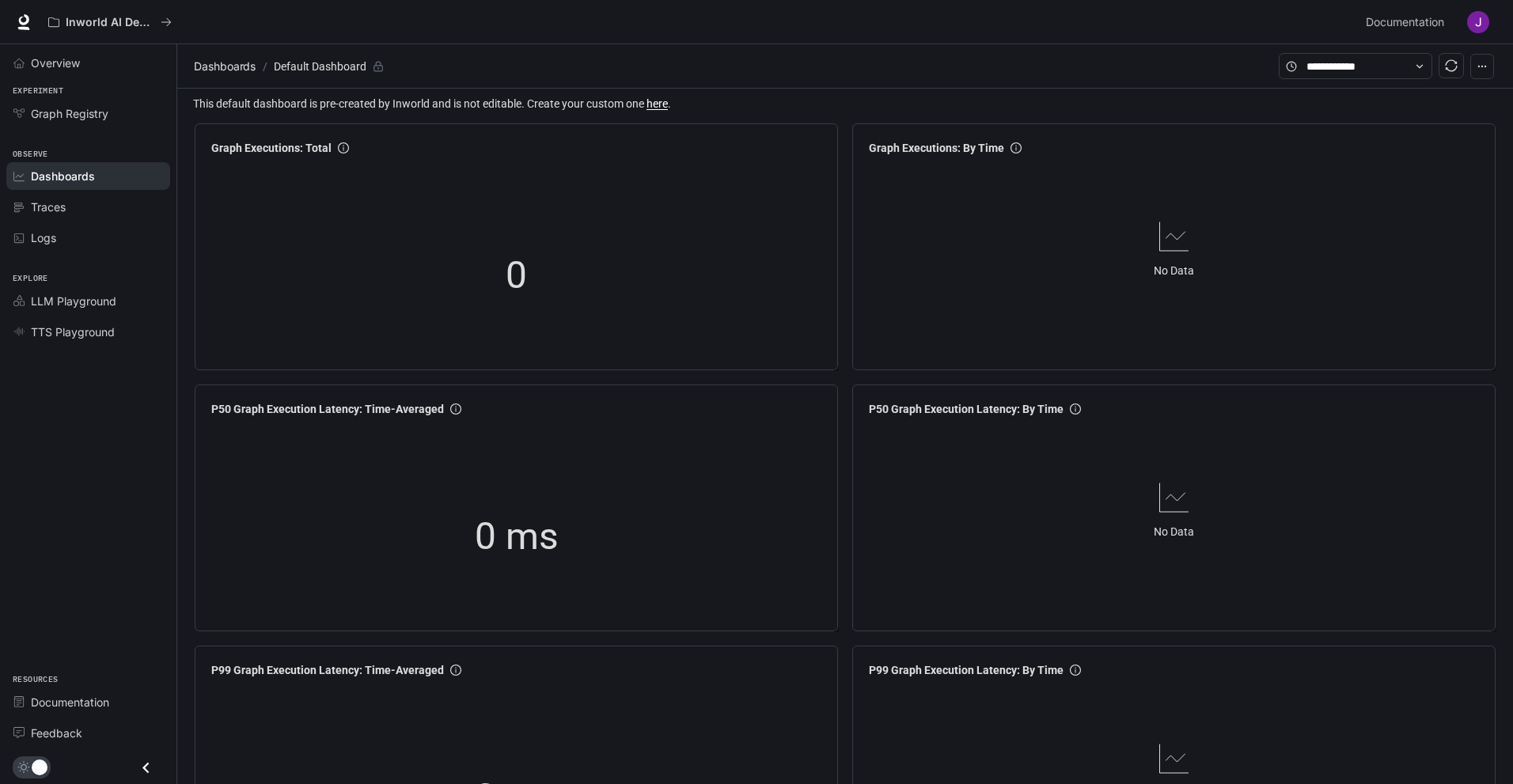
click at [1481, 63] on icon "button" at bounding box center [1481, 67] width 11 height 11
click at [76, 212] on div "Traces" at bounding box center [96, 207] width 133 height 17
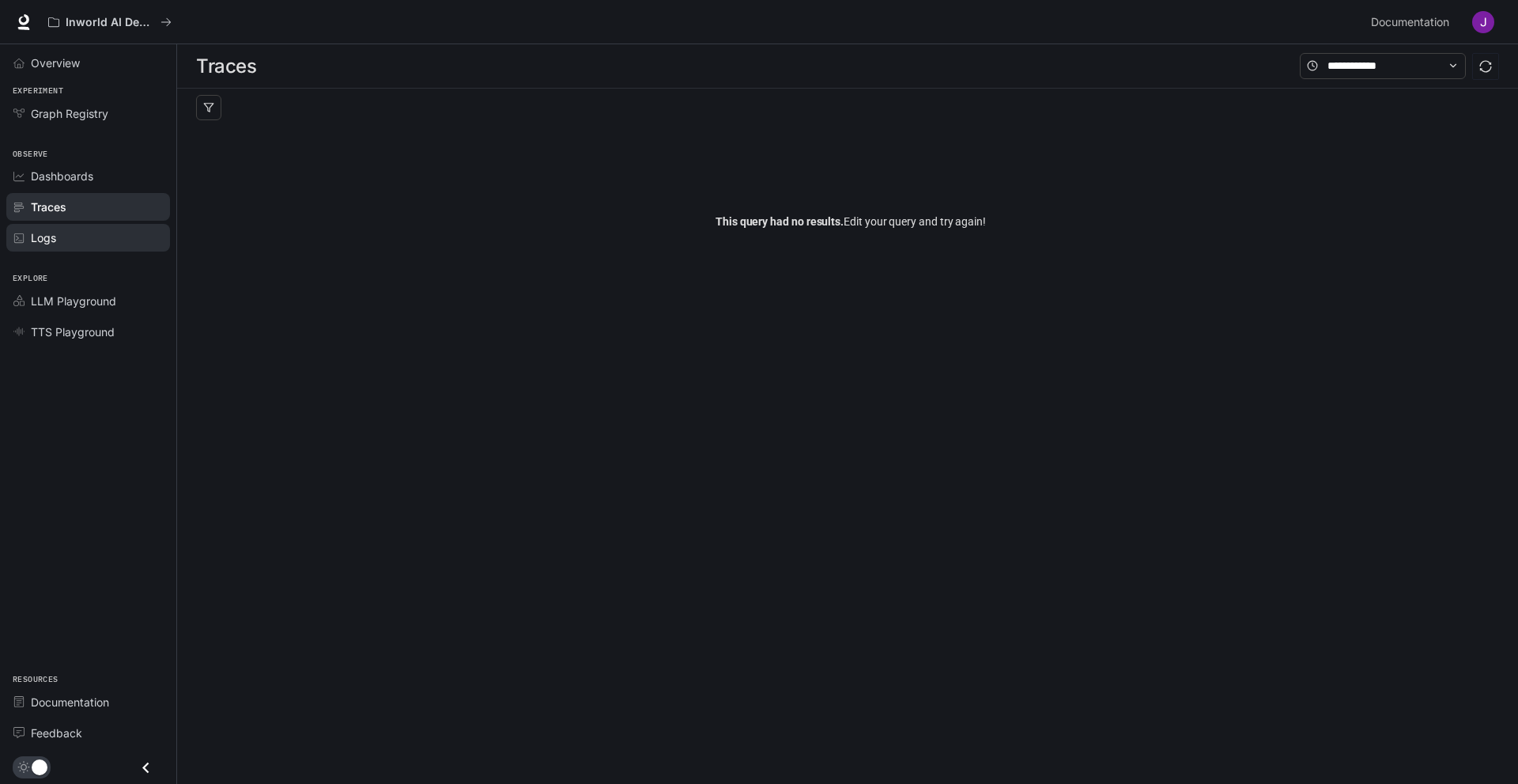
click at [84, 229] on div "Logs" at bounding box center [96, 237] width 133 height 17
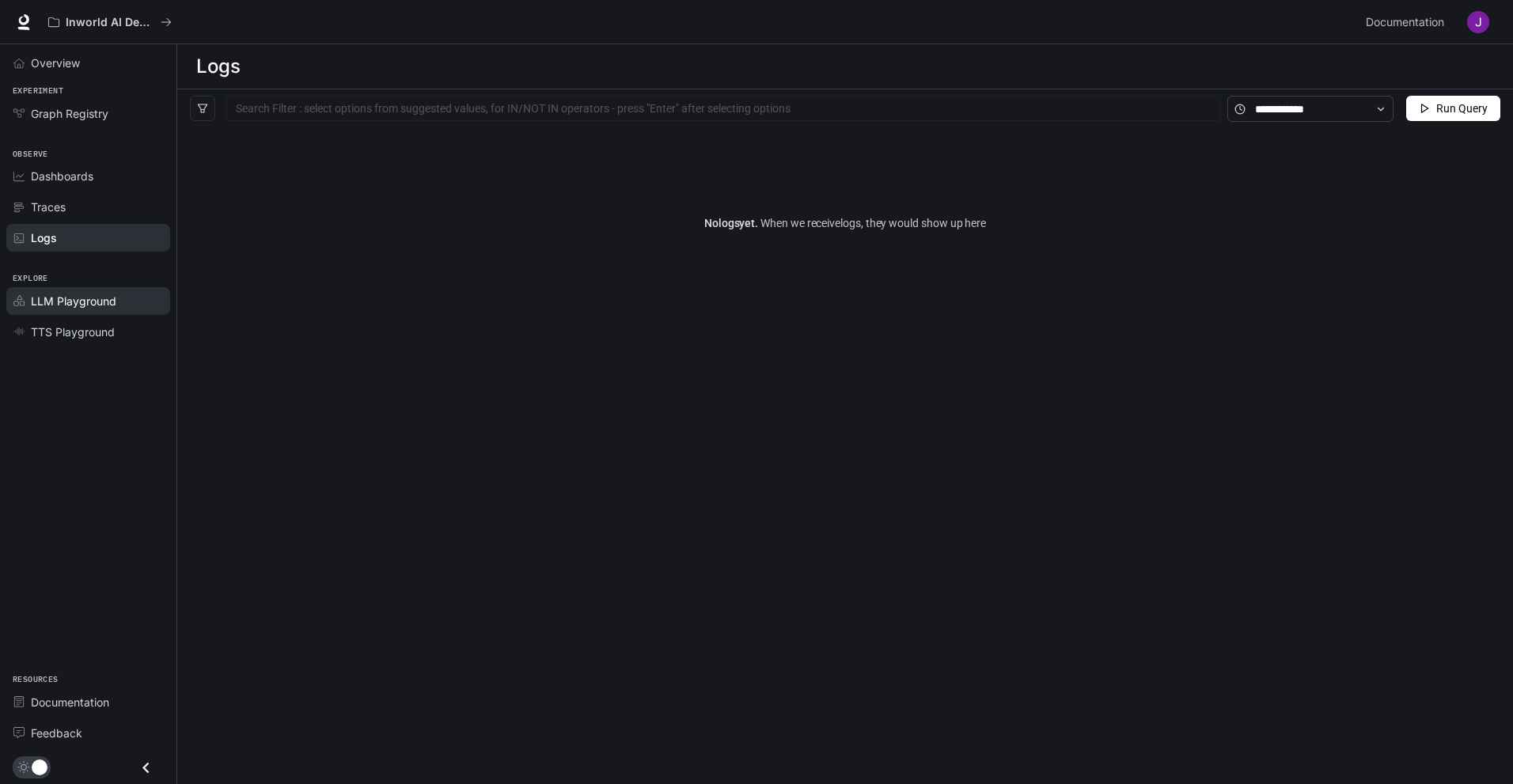
click at [110, 305] on span "LLM Playground" at bounding box center [73, 301] width 85 height 17
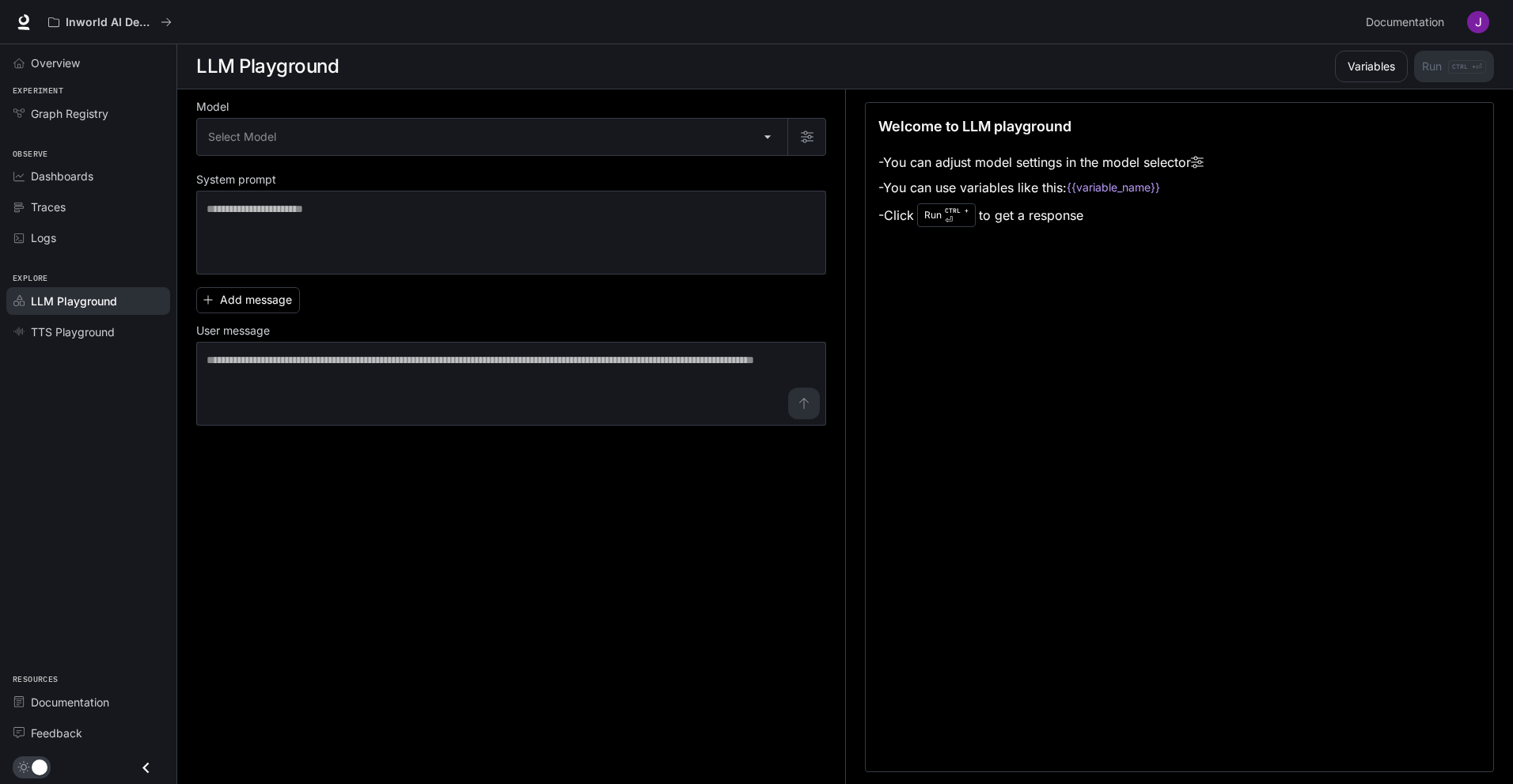
click at [523, 170] on div "Model Select Model ​ System prompt * ​ Add message User message * ​" at bounding box center [511, 263] width 629 height 323
click at [558, 143] on body "Skip to main content Inworld AI Demos Documentation Documentation Portal Overvi…" at bounding box center [756, 392] width 1513 height 785
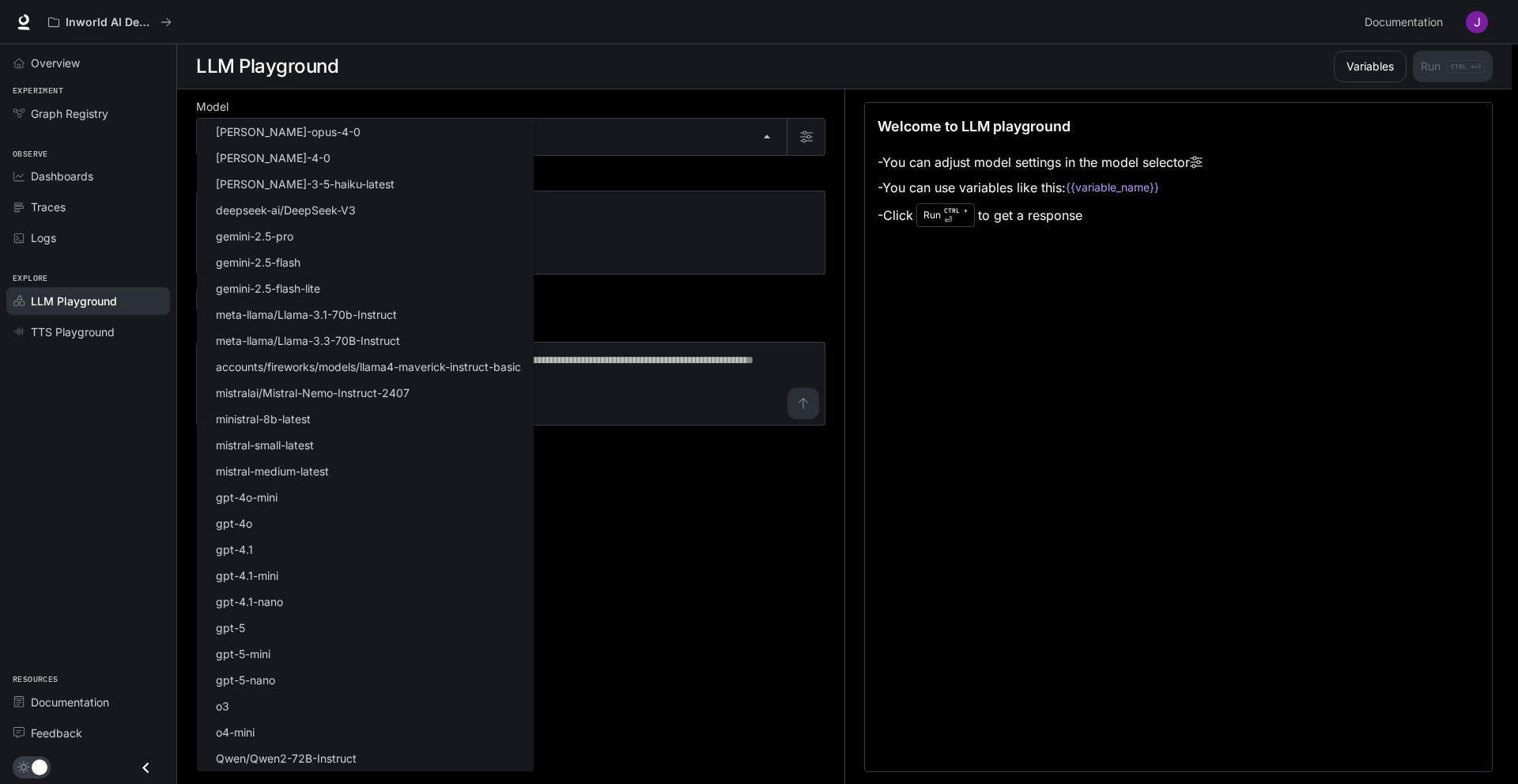
click at [650, 133] on div at bounding box center [759, 392] width 1518 height 784
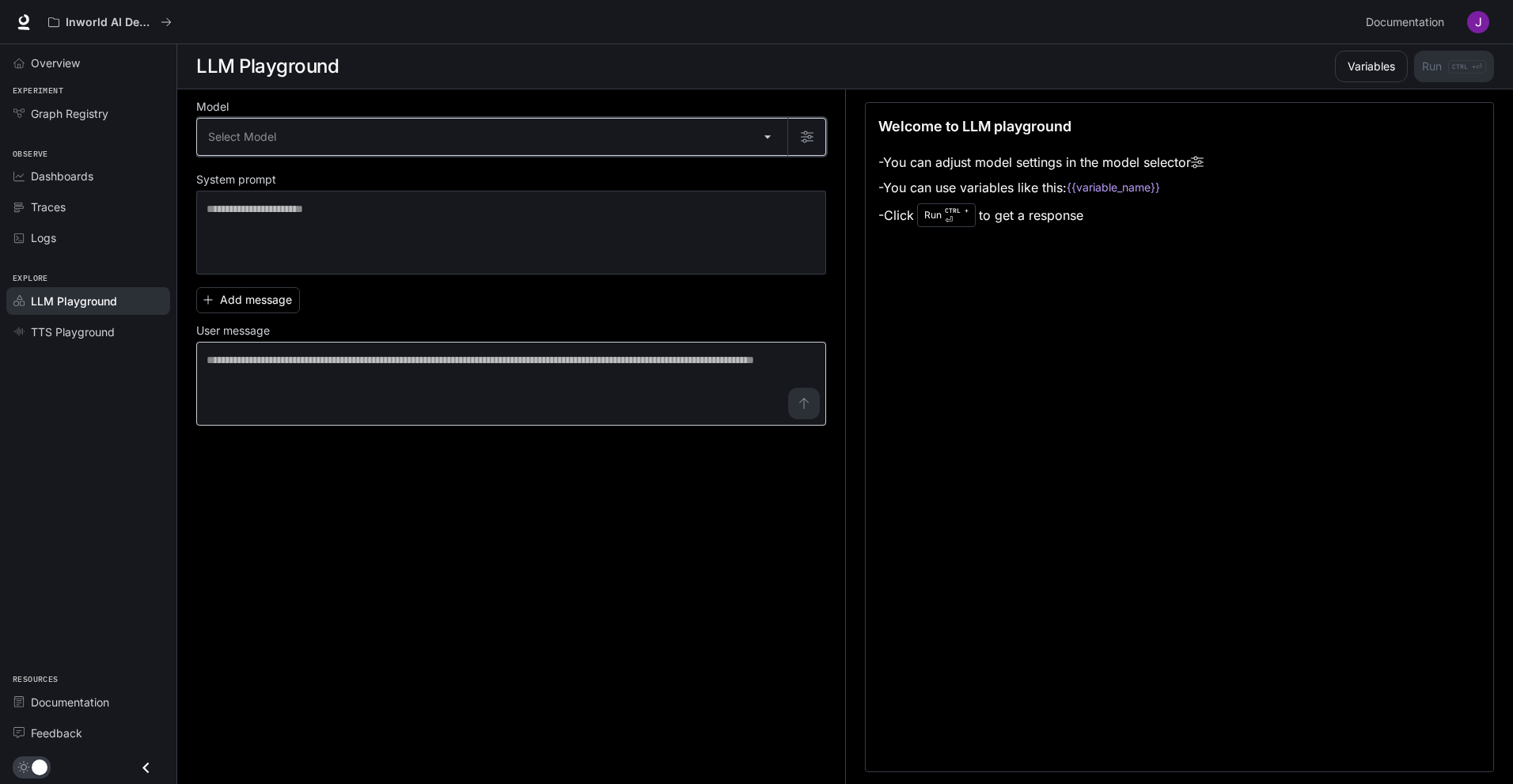
scroll to position [1, 0]
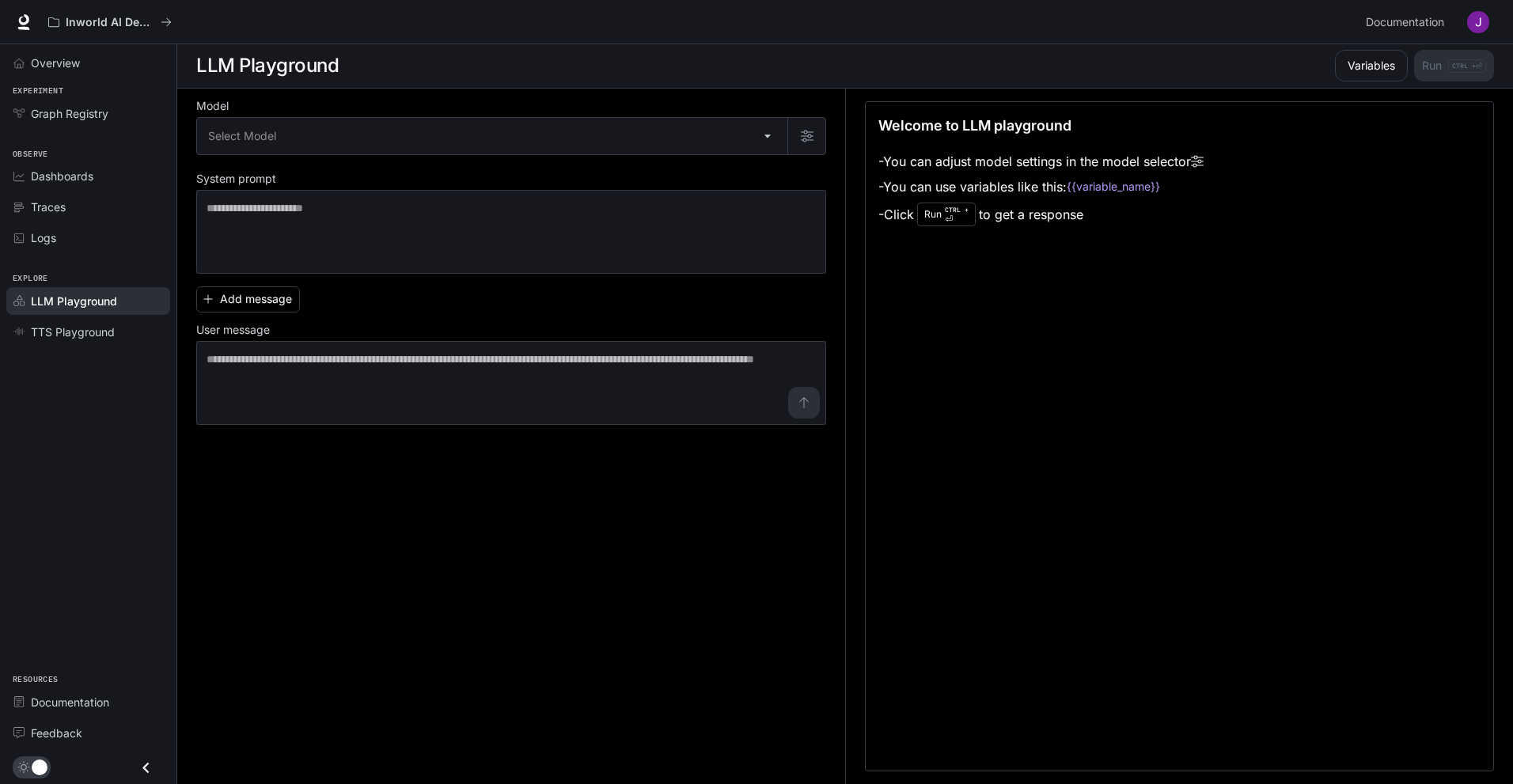
click at [100, 346] on li "TTS Playground" at bounding box center [88, 331] width 176 height 31
click at [104, 328] on span "TTS Playground" at bounding box center [72, 332] width 83 height 17
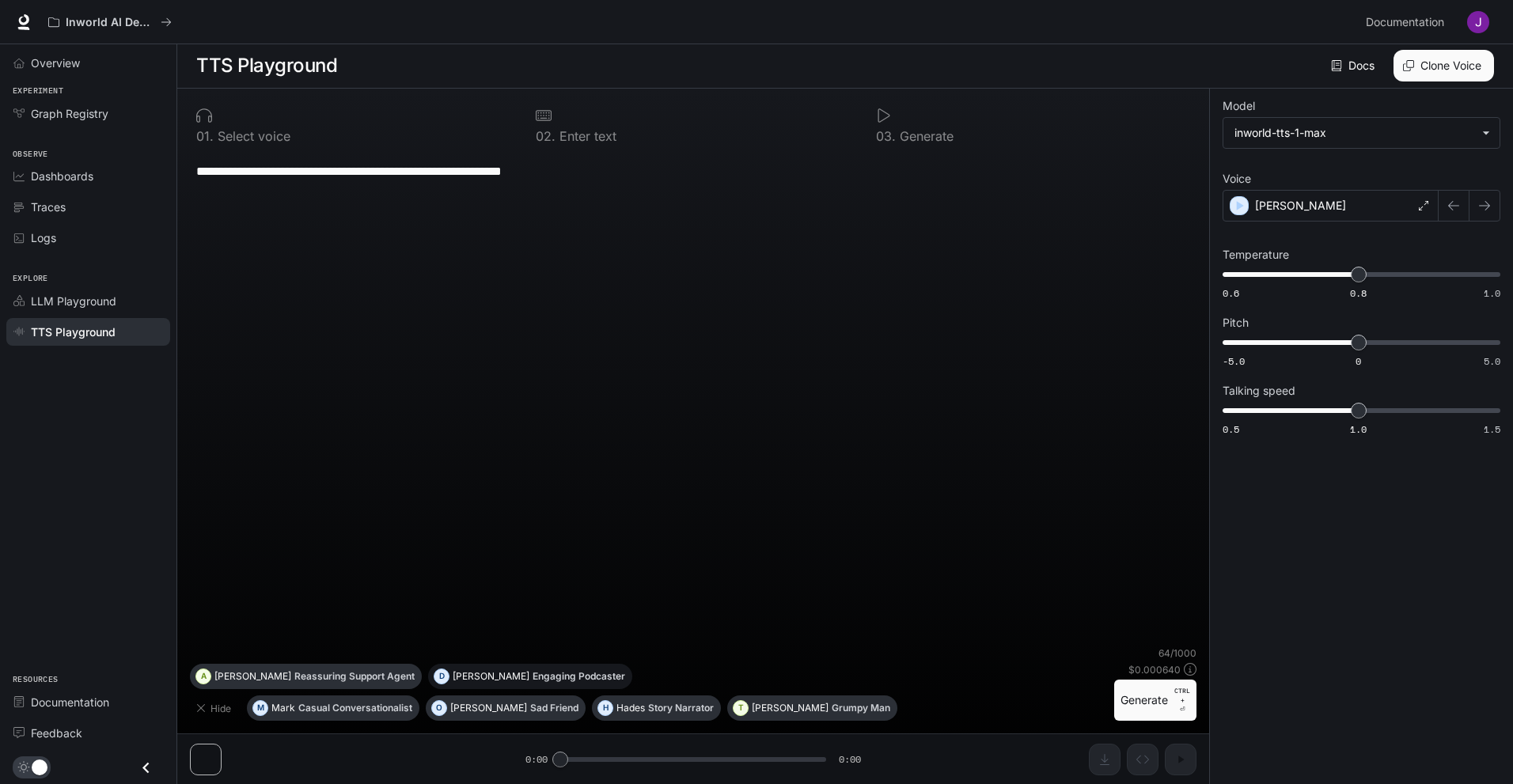
click at [532, 678] on p "Engaging Podcaster" at bounding box center [578, 676] width 93 height 9
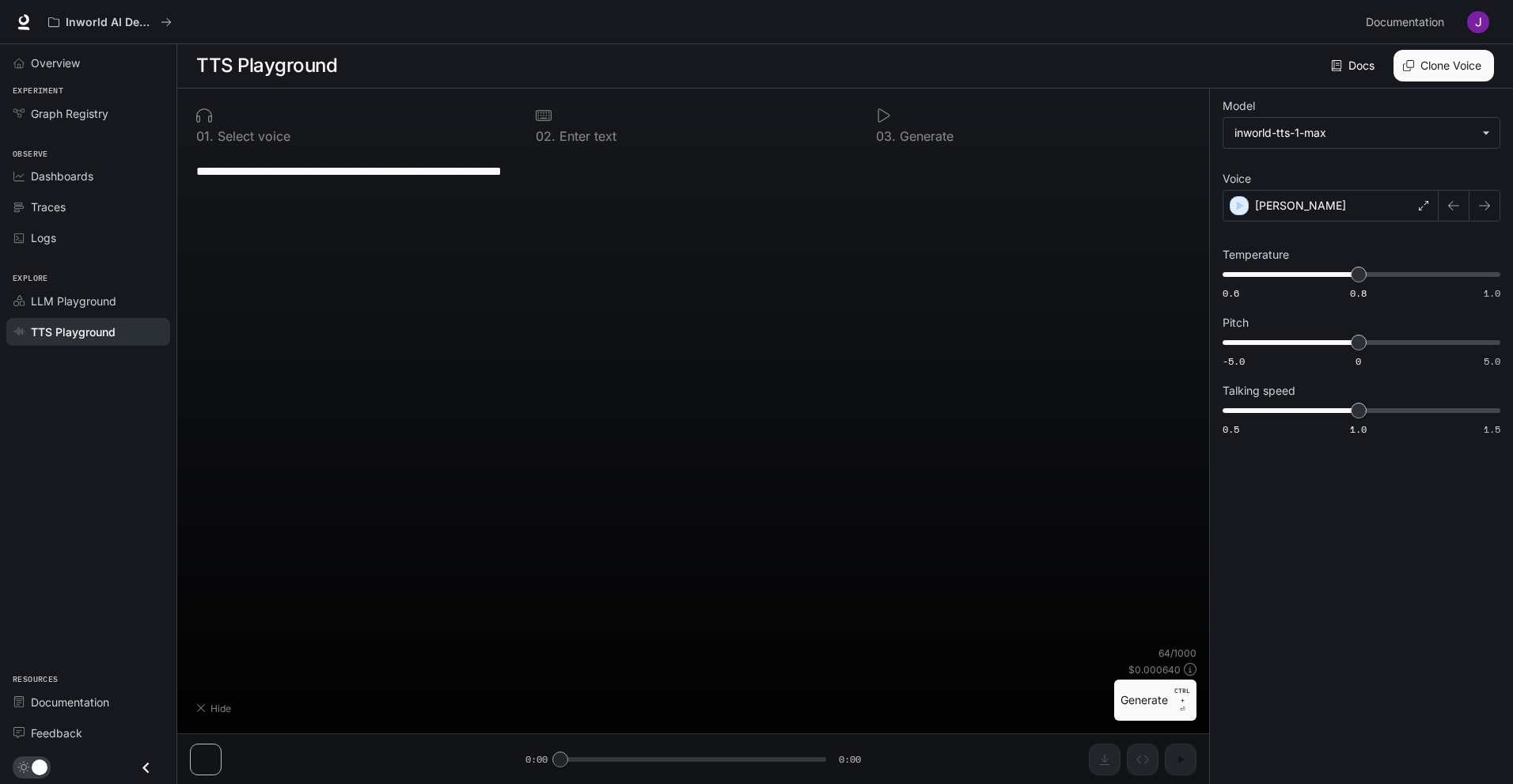
type textarea "**********"
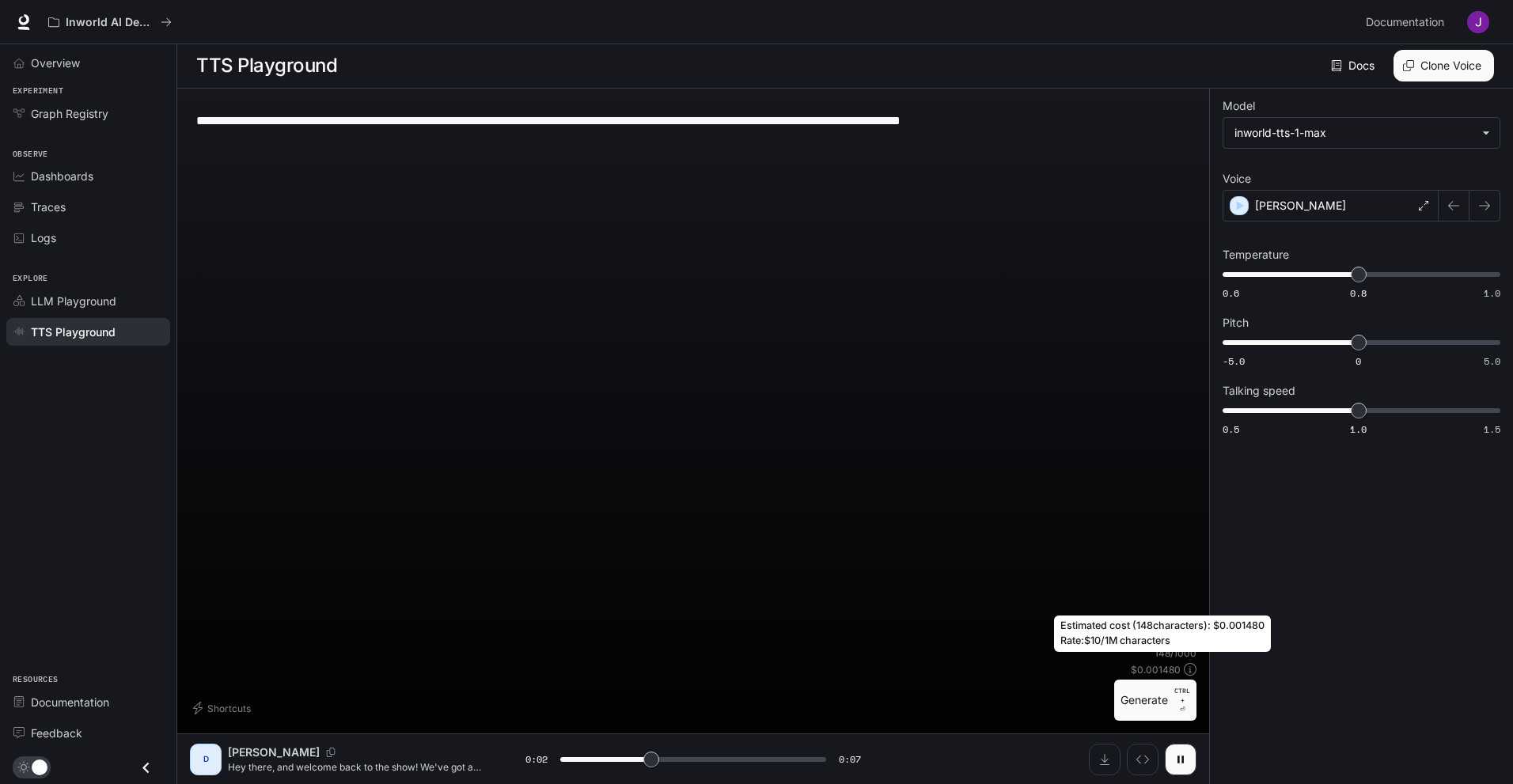
click at [1189, 667] on icon at bounding box center [1190, 669] width 13 height 13
type input "*"
click at [1352, 213] on div "Dennis" at bounding box center [1329, 206] width 216 height 32
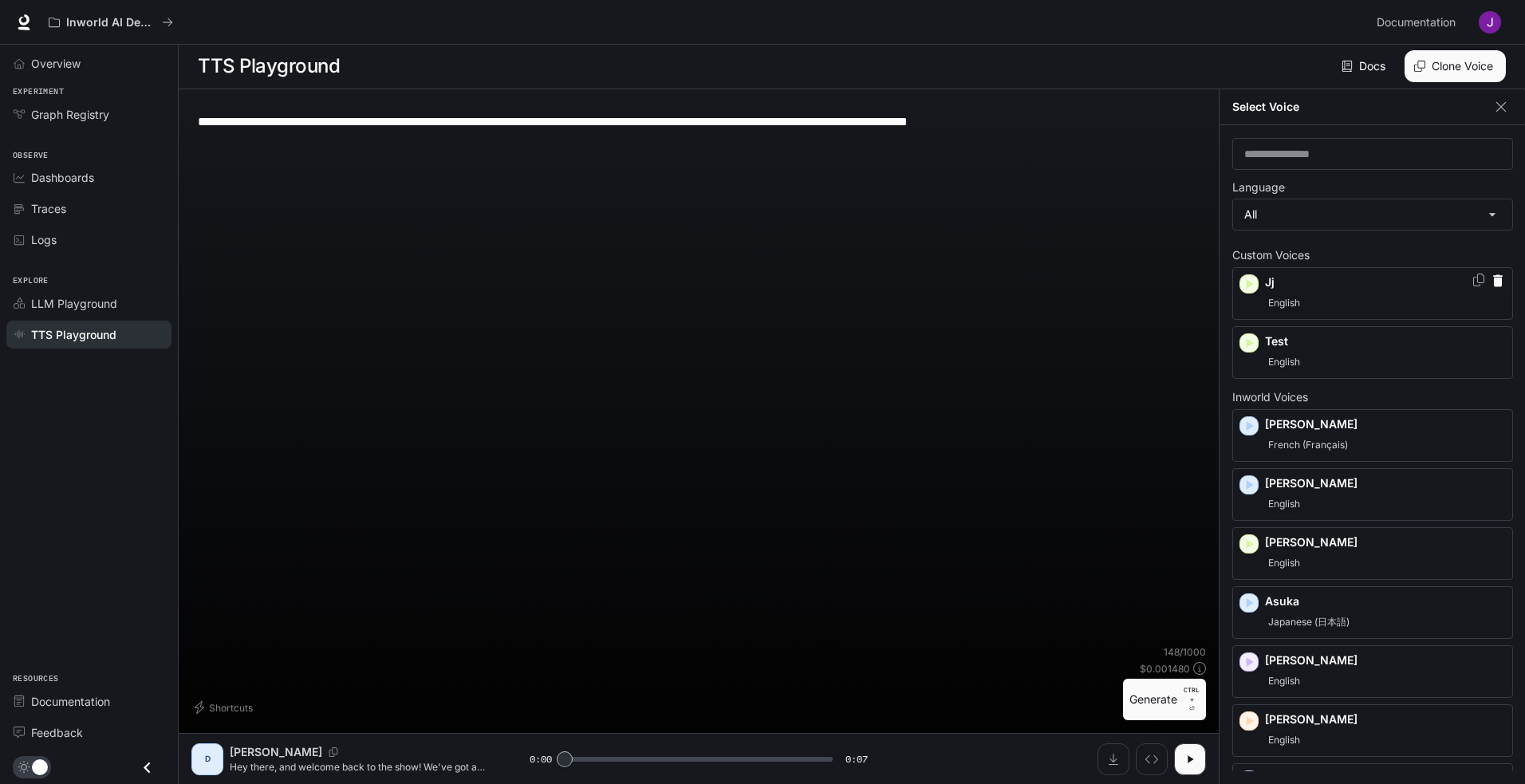
click at [1334, 288] on p "Jj" at bounding box center [1385, 282] width 241 height 16
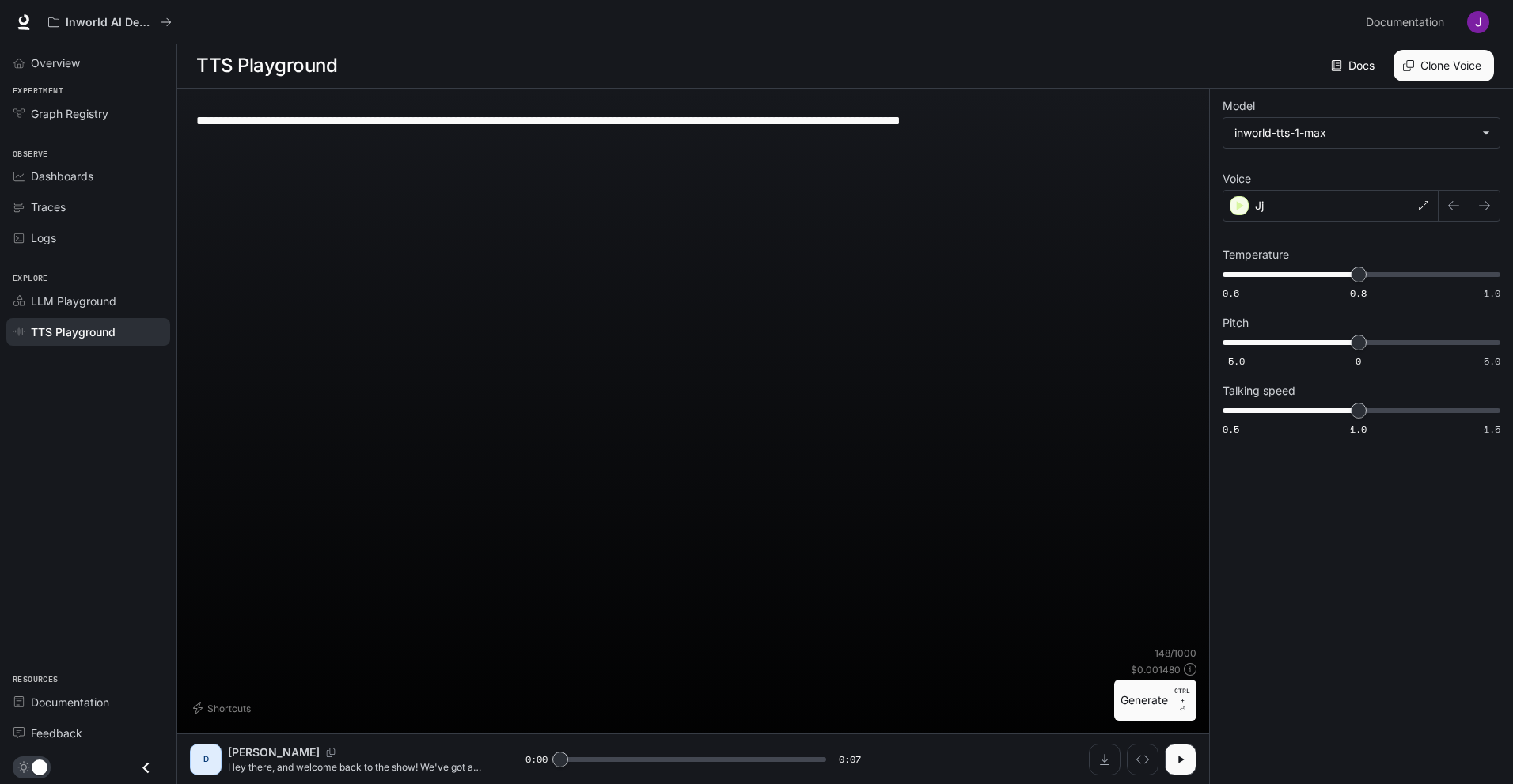
click at [358, 744] on div "Dennis" at bounding box center [376, 752] width 298 height 16
click at [1302, 204] on div "Jj" at bounding box center [1329, 206] width 216 height 32
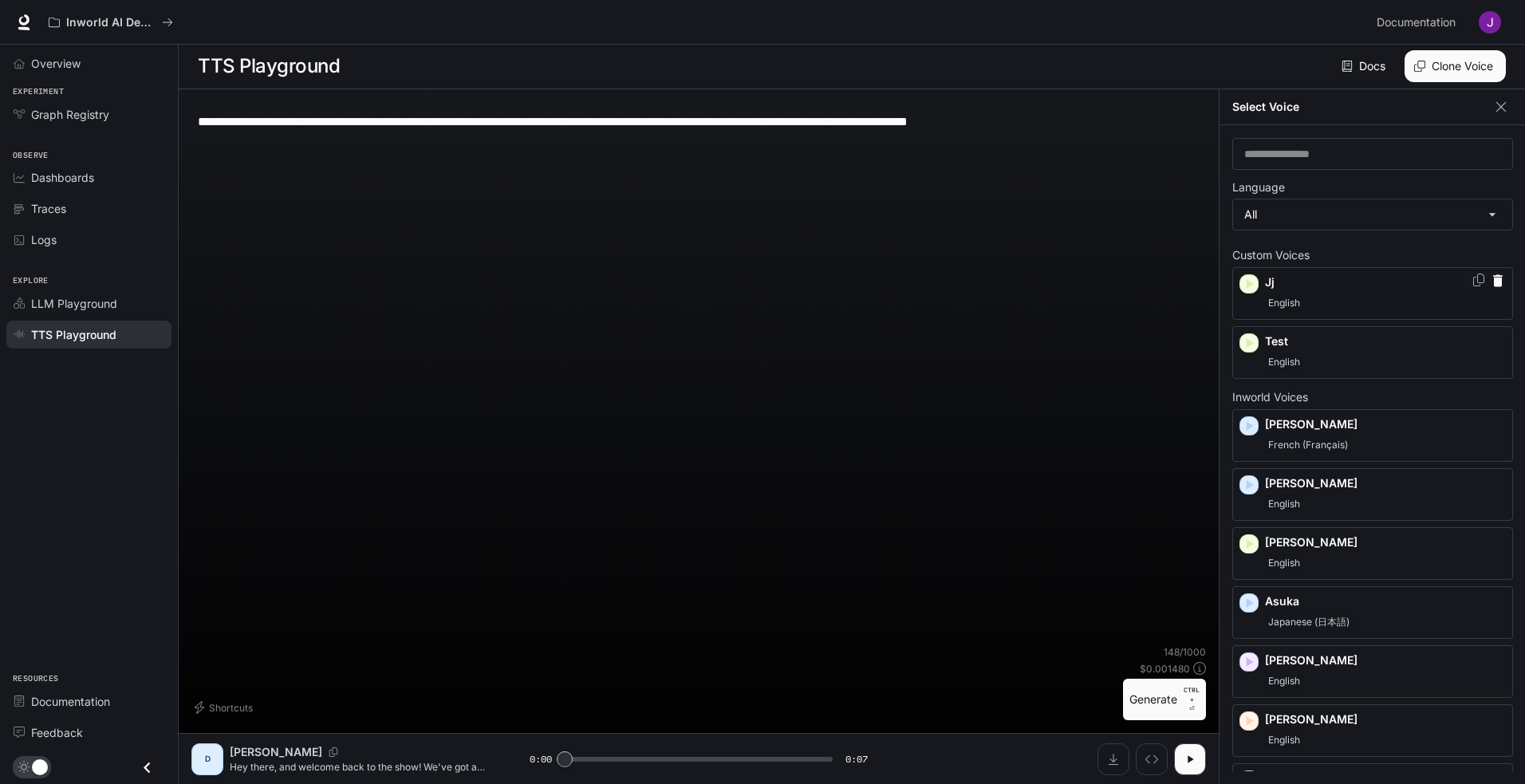
click at [1276, 277] on p "Jj" at bounding box center [1385, 282] width 241 height 16
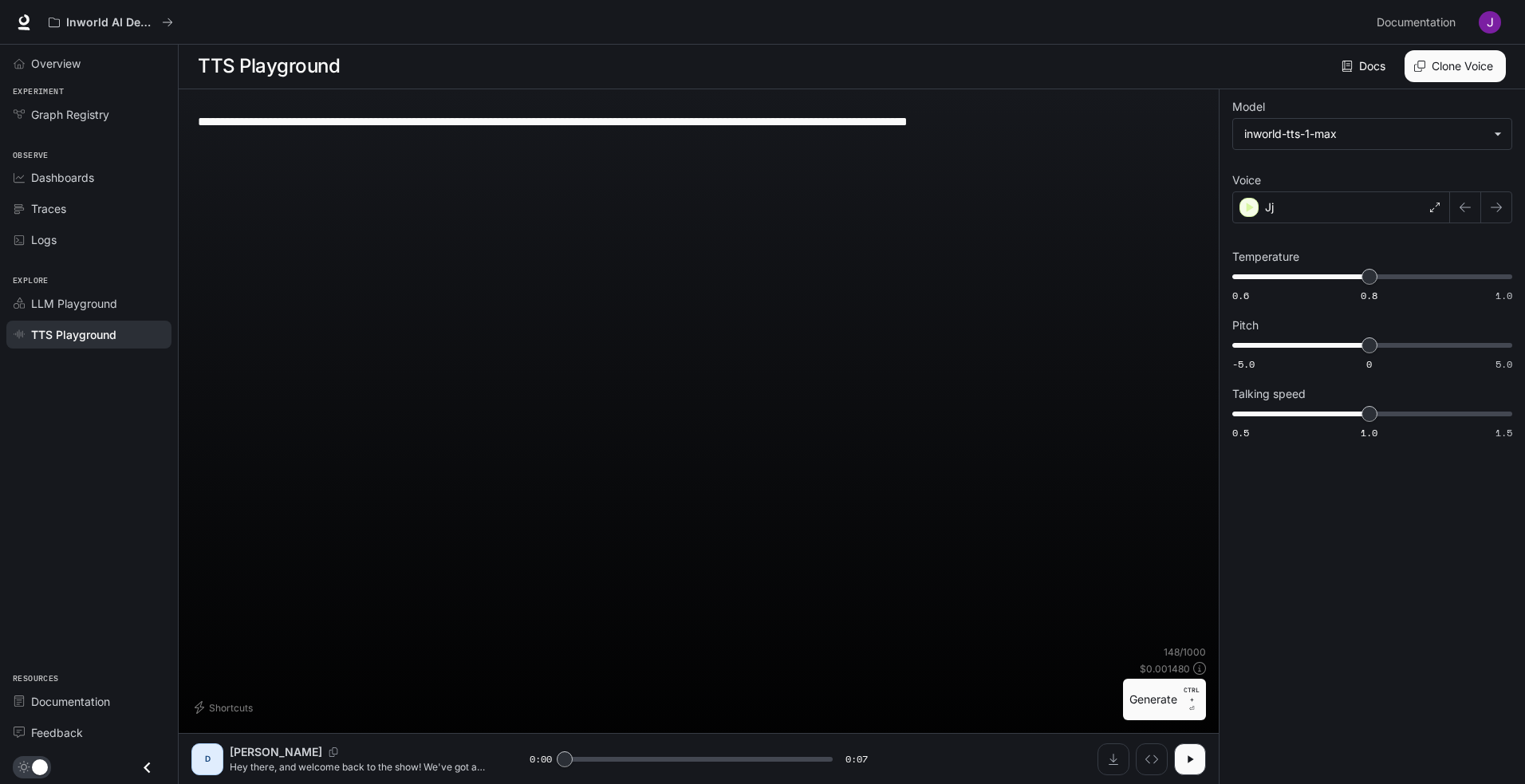
click at [1276, 277] on div "**********" at bounding box center [1372, 436] width 306 height 694
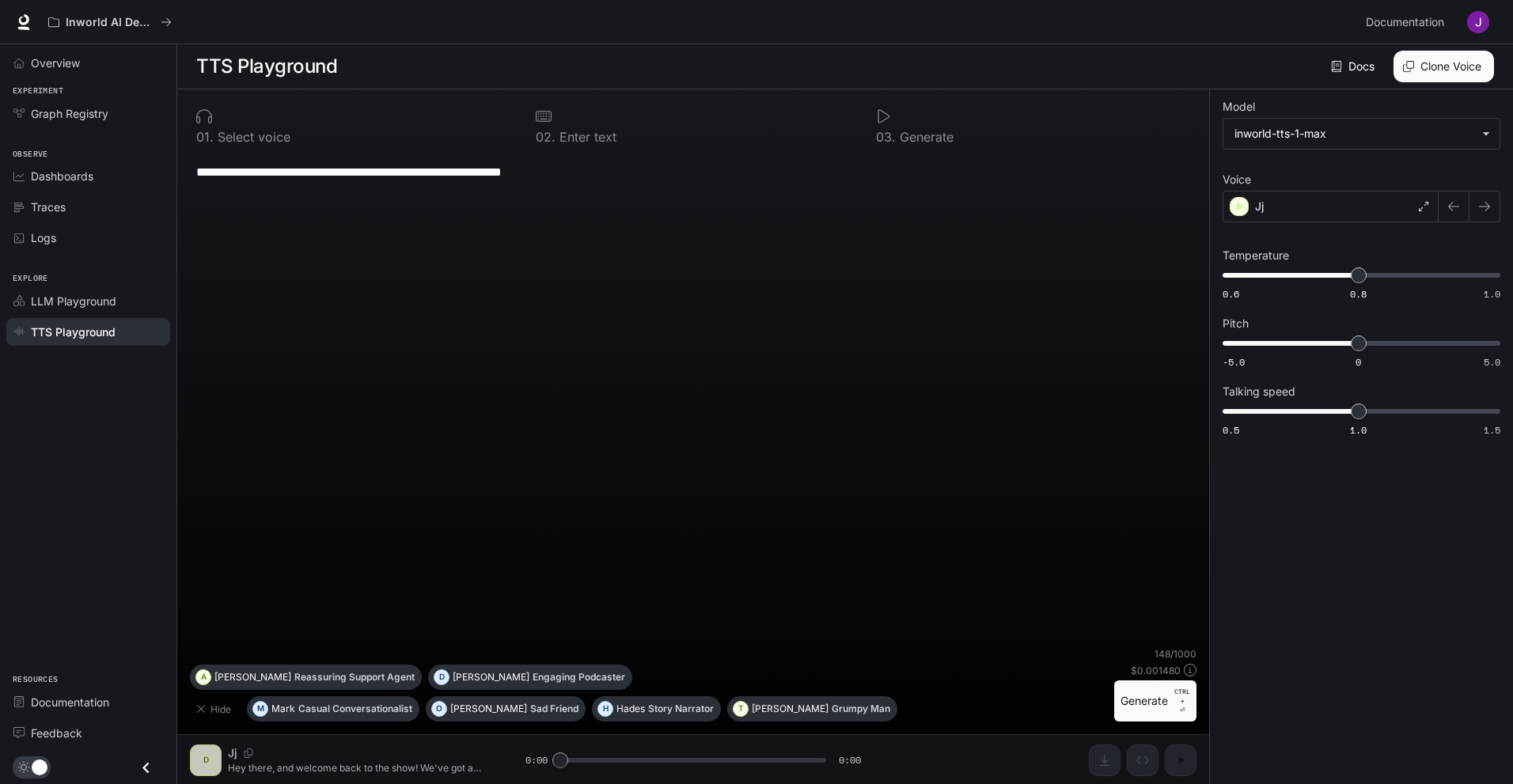
click at [1151, 706] on button "Generate CTRL + ⏎" at bounding box center [1155, 701] width 83 height 41
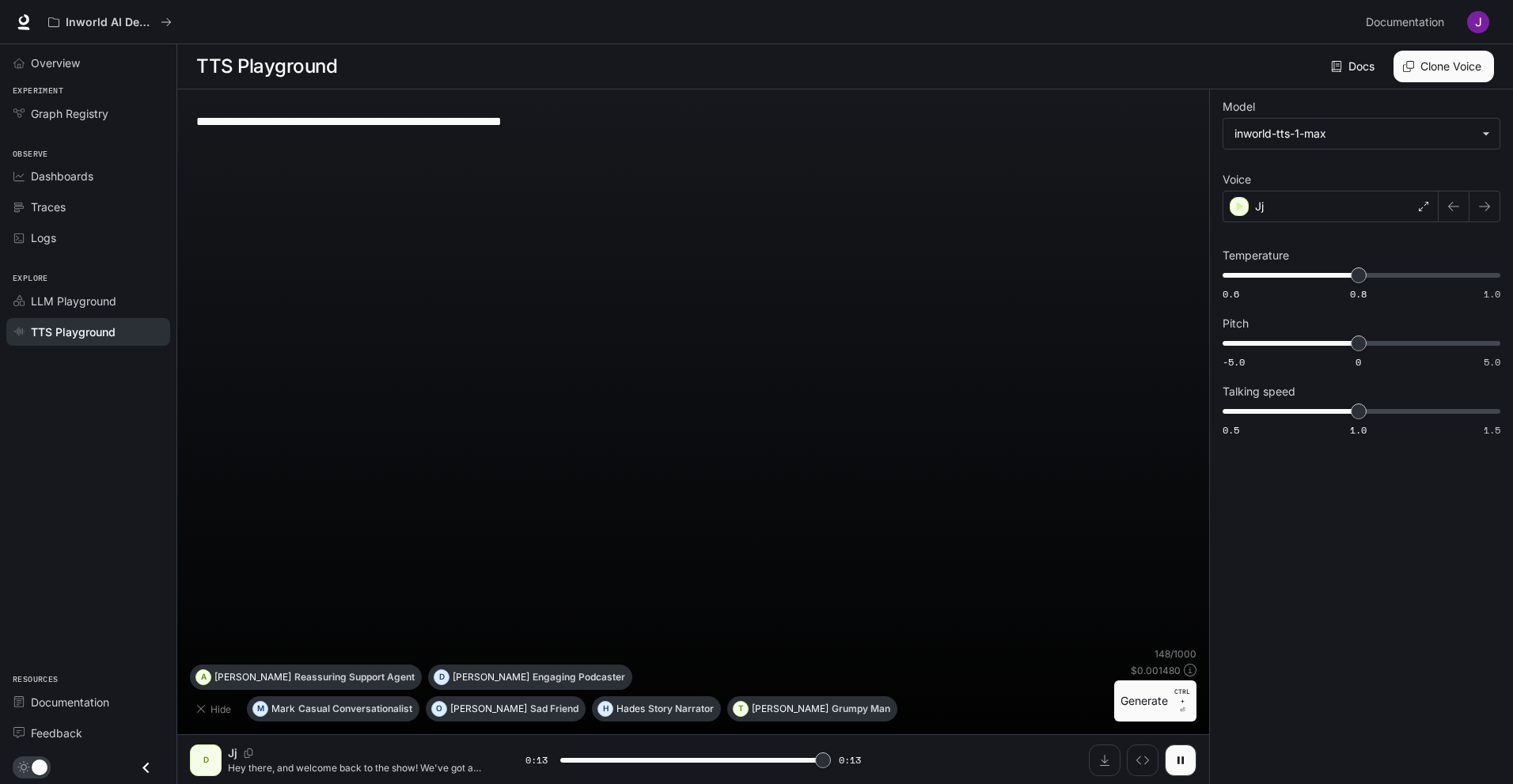
type input "*"
click at [1479, 26] on img "button" at bounding box center [1478, 22] width 22 height 22
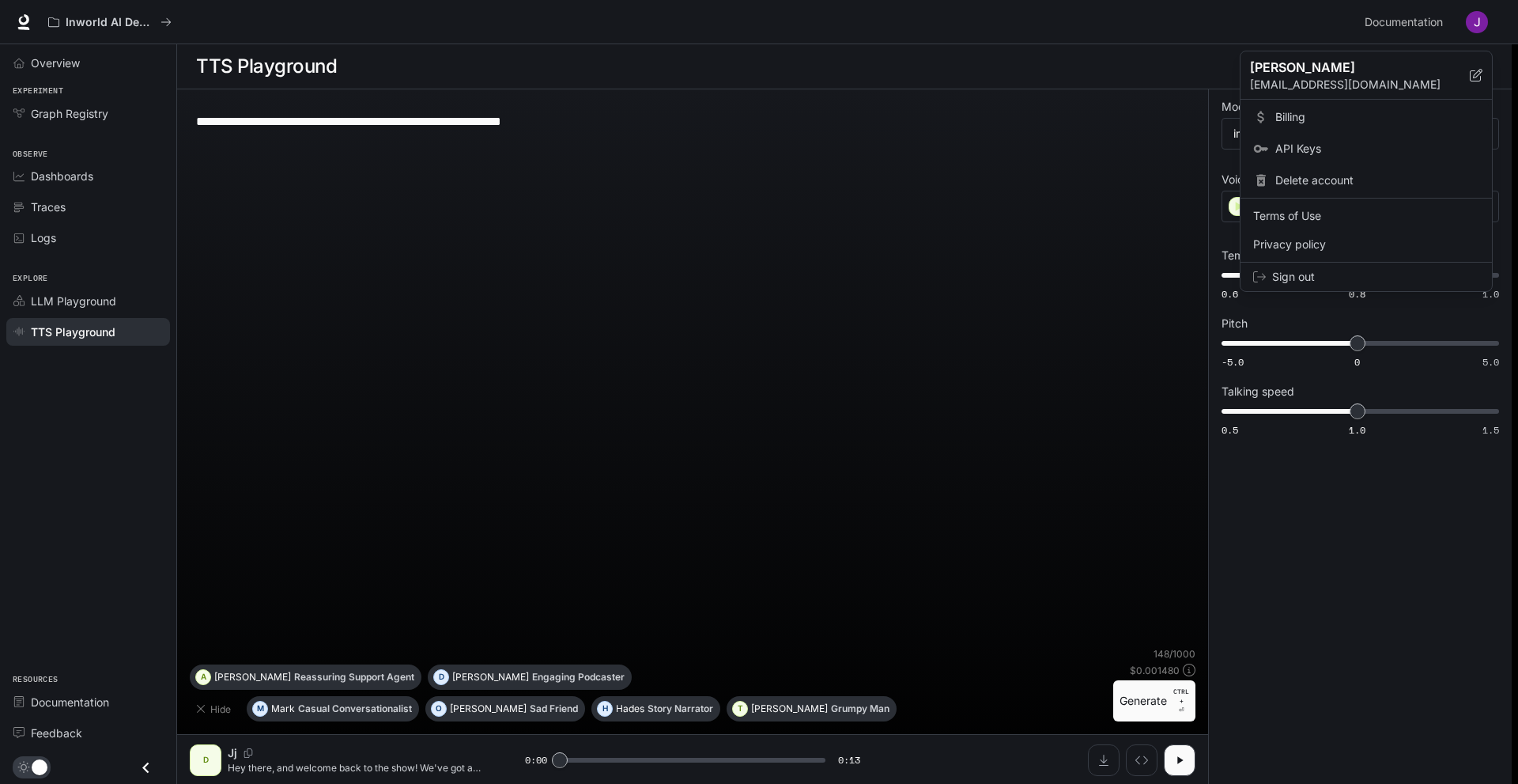
click at [1254, 116] on icon at bounding box center [1261, 117] width 16 height 16
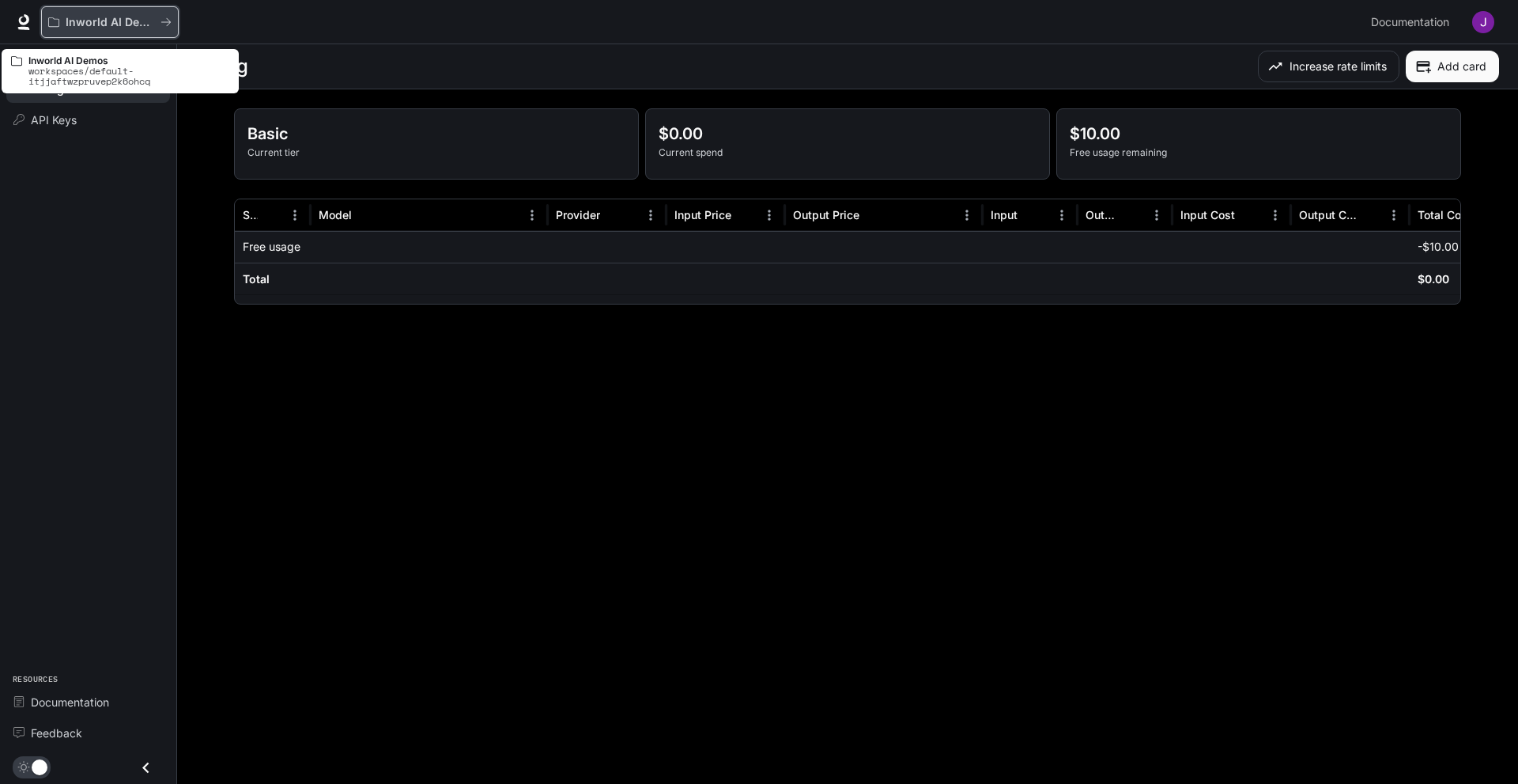
click at [112, 33] on button "Inworld AI Demos" at bounding box center [109, 22] width 137 height 32
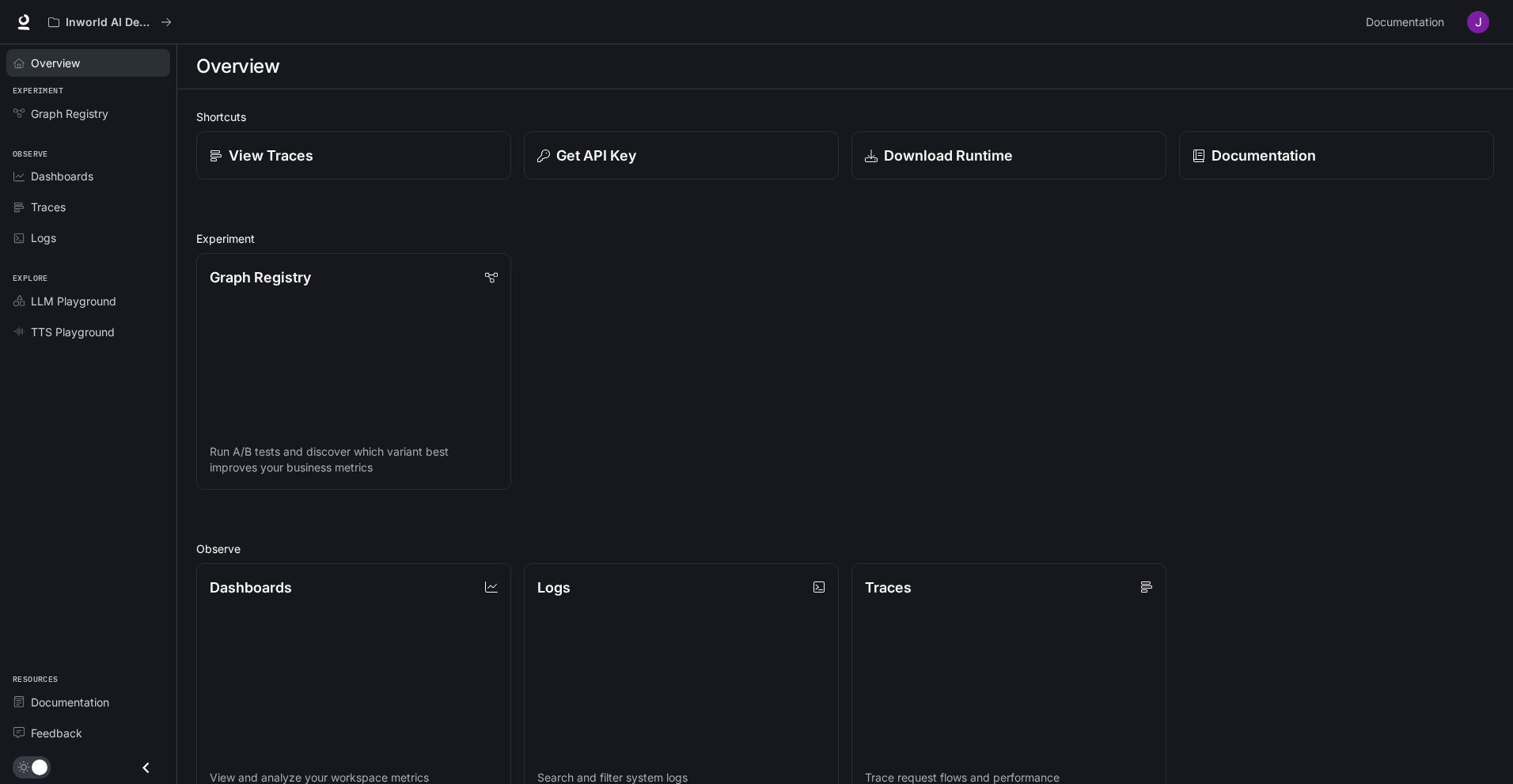
click at [110, 73] on link "Overview" at bounding box center [88, 63] width 164 height 28
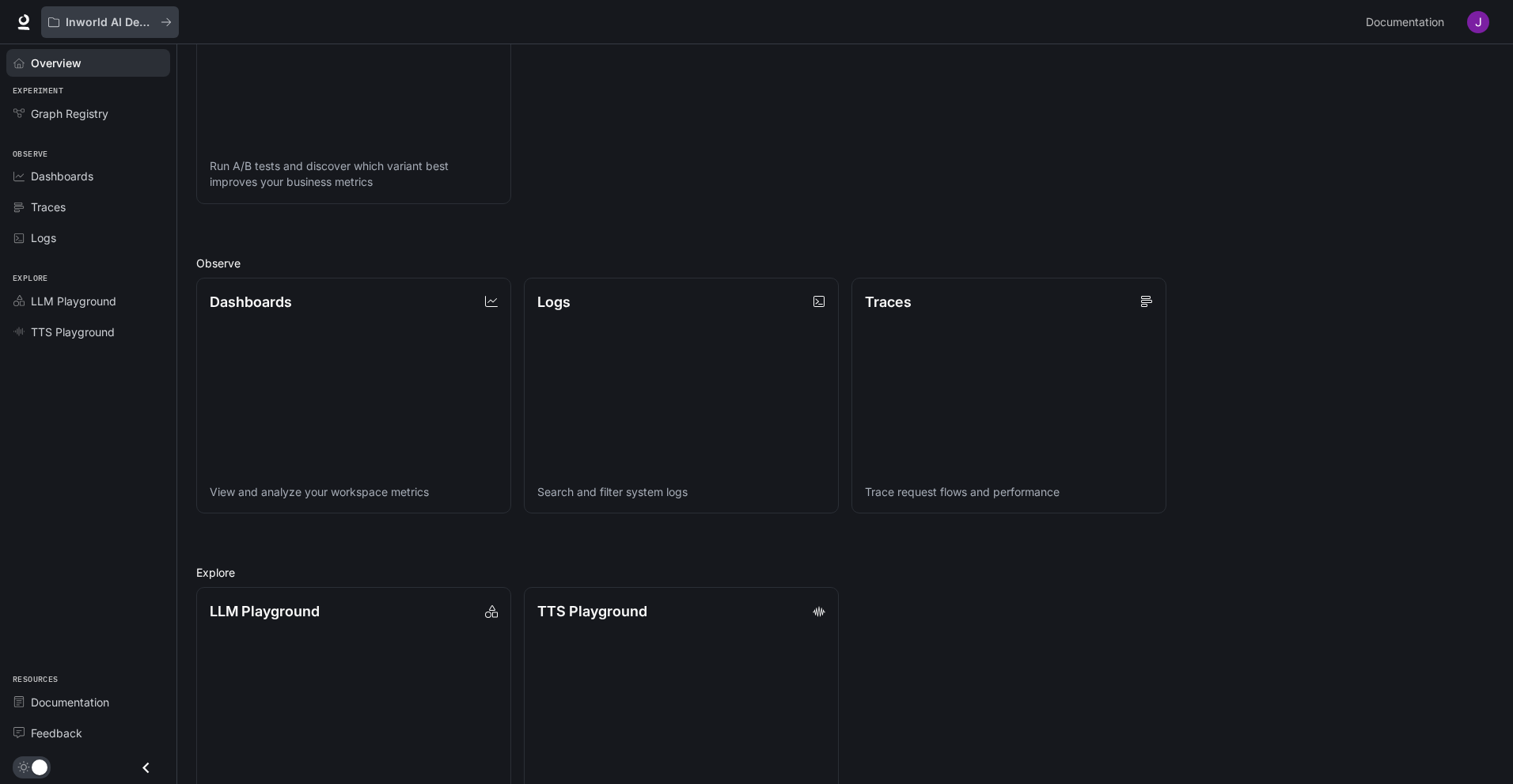
scroll to position [186, 0]
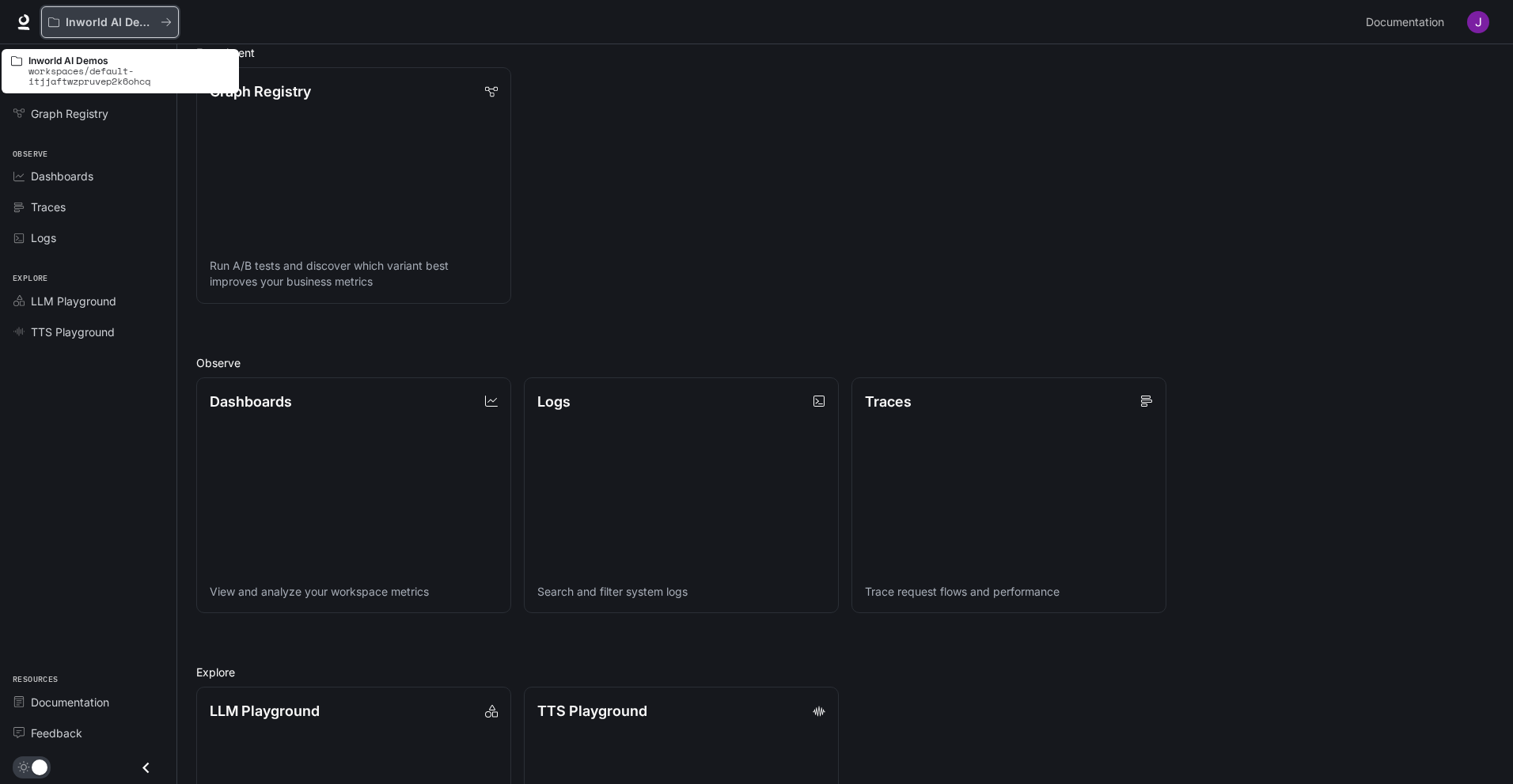
click at [133, 19] on p "Inworld AI Demos" at bounding box center [110, 22] width 89 height 14
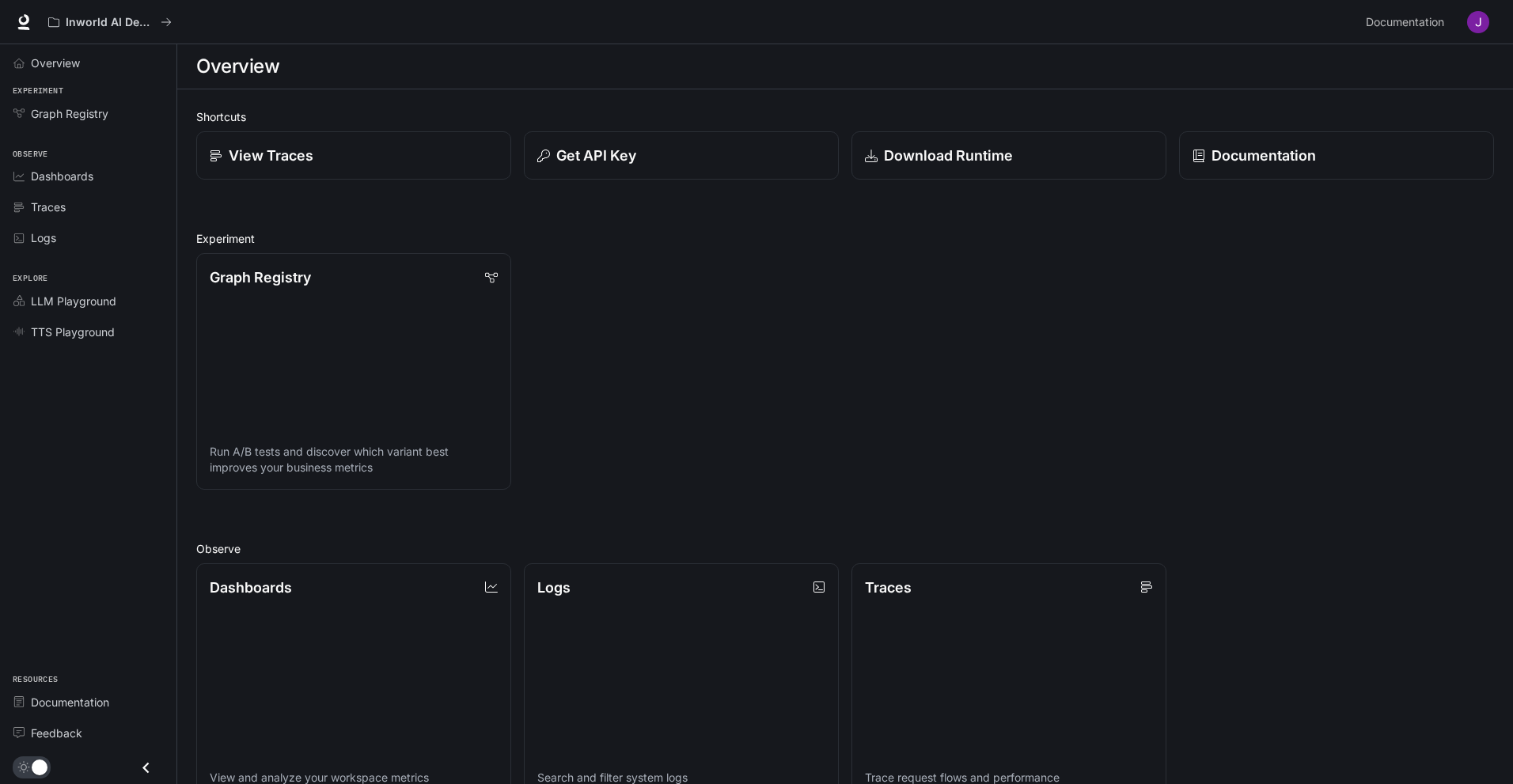
click at [146, 760] on icon "Close drawer" at bounding box center [146, 767] width 21 height 21
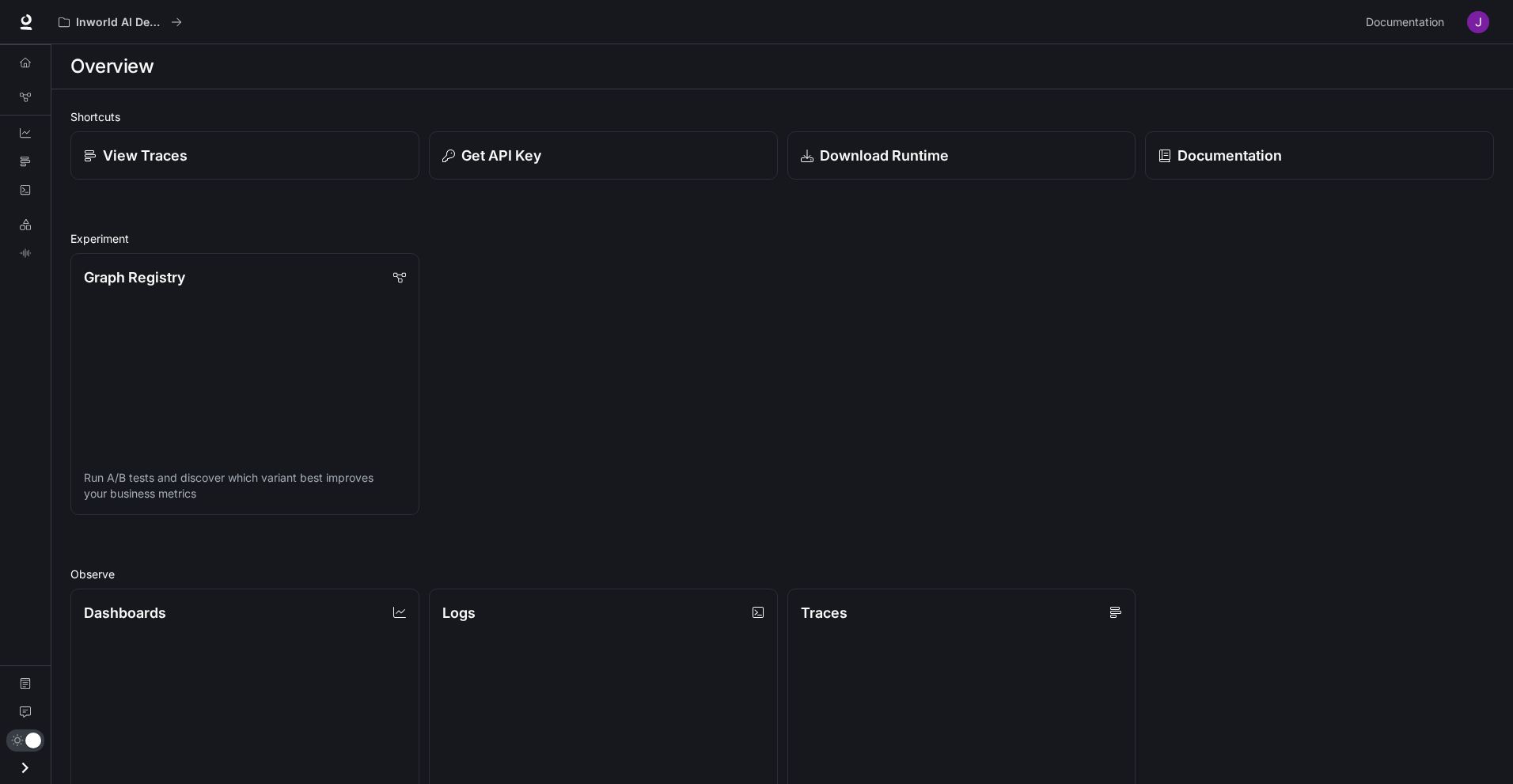
click at [31, 758] on icon "Open drawer" at bounding box center [24, 767] width 21 height 21
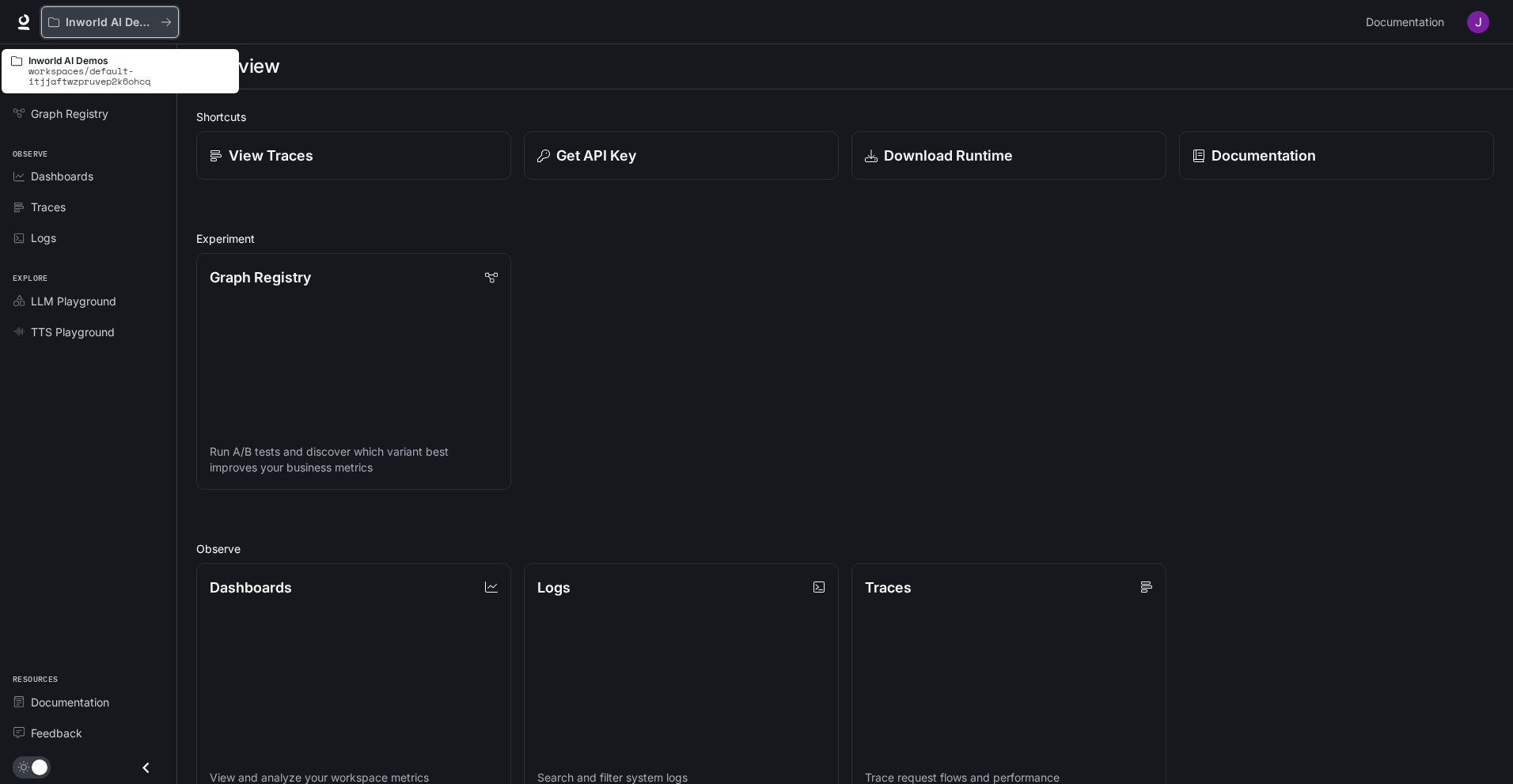
click at [54, 20] on icon "All workspaces" at bounding box center [54, 22] width 11 height 11
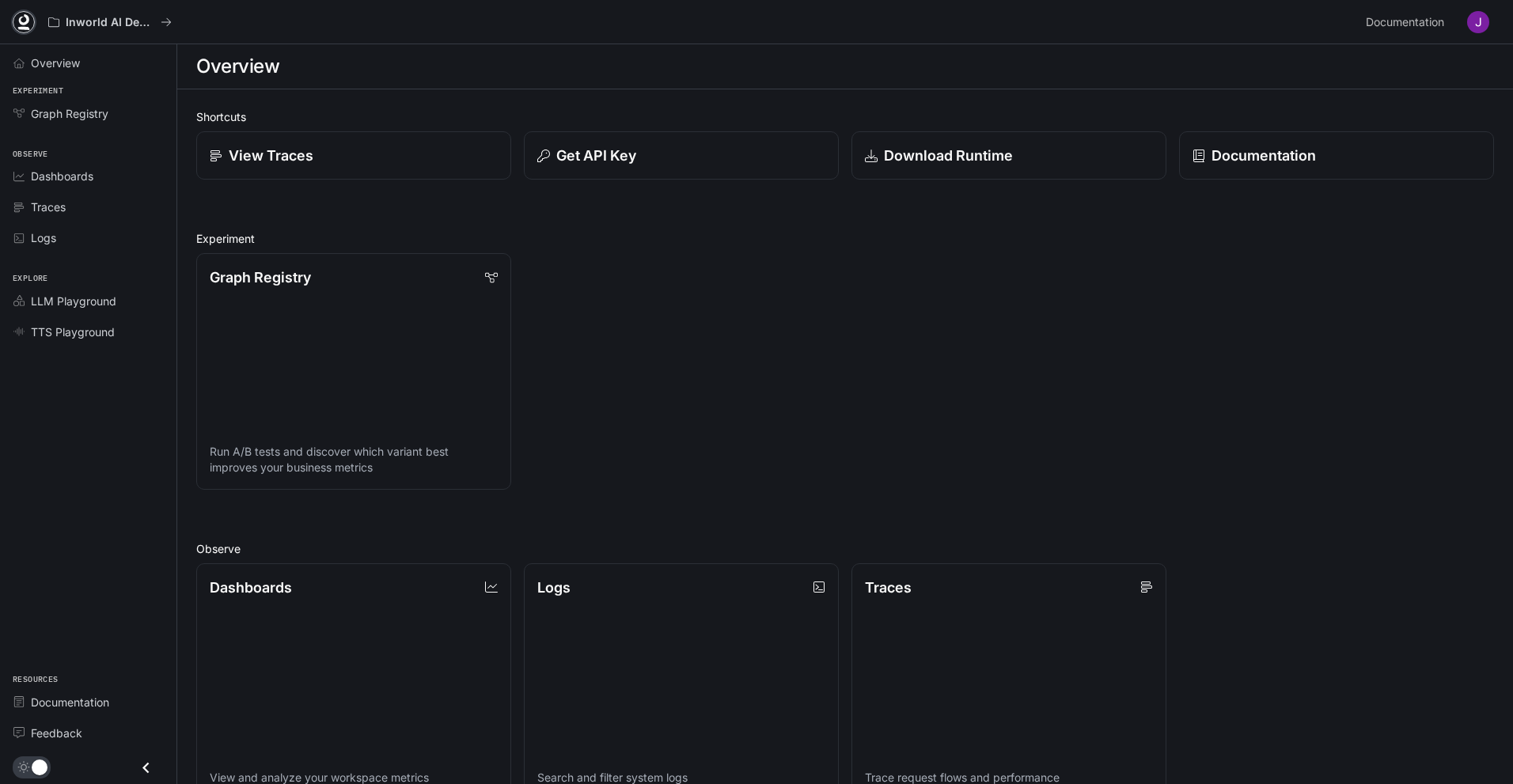
click at [29, 24] on icon at bounding box center [23, 21] width 16 height 16
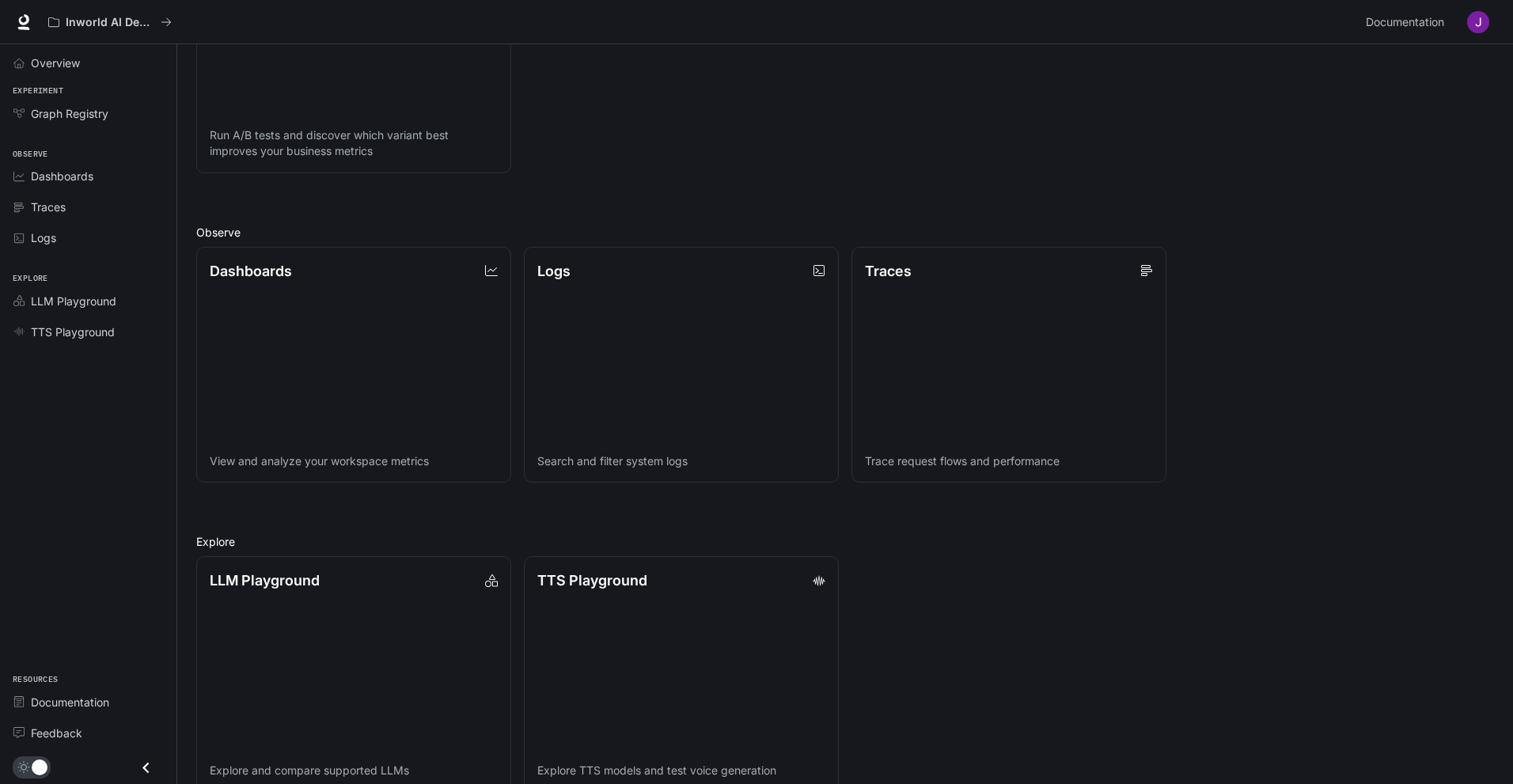
scroll to position [344, 0]
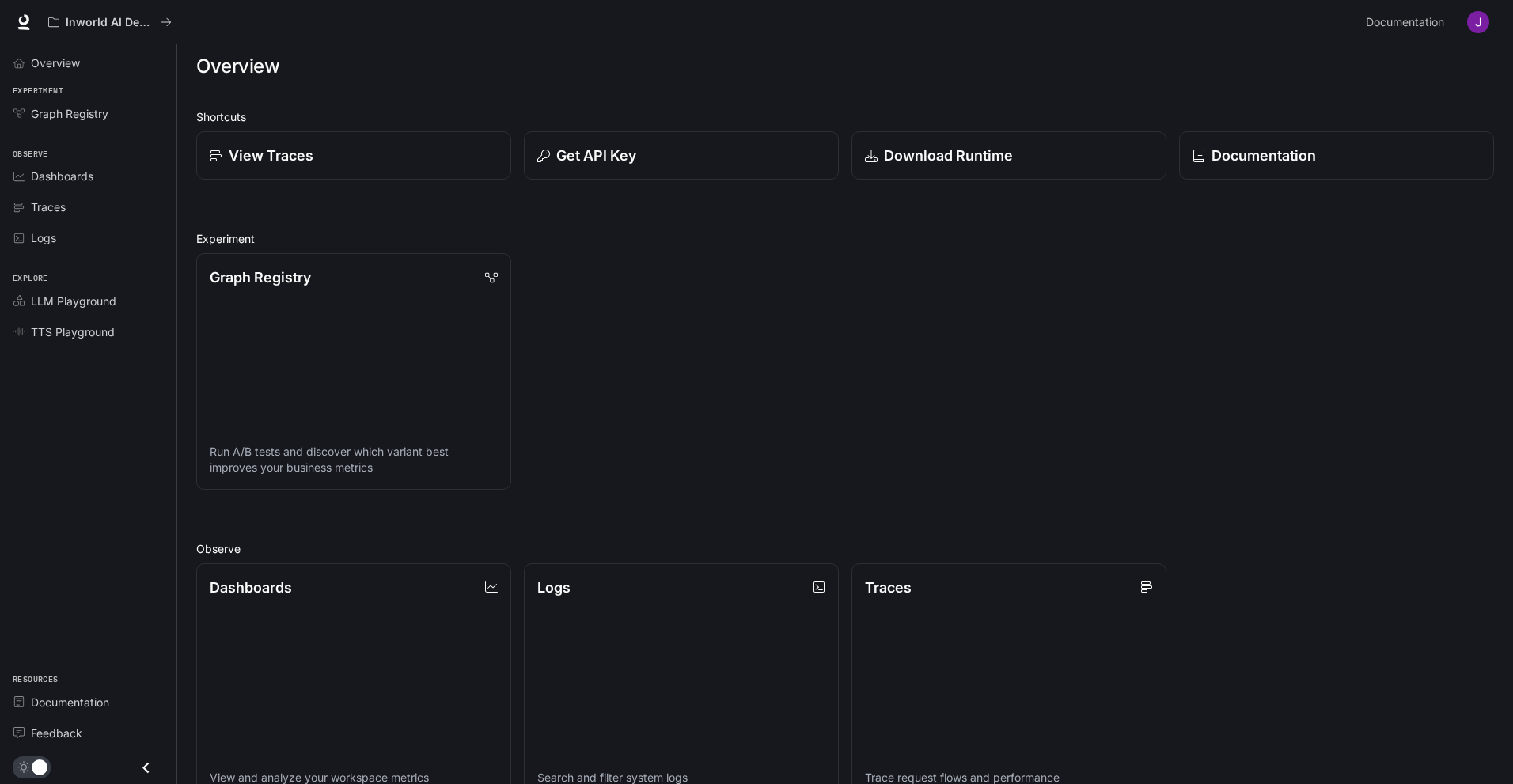
click at [1464, 19] on button "button" at bounding box center [1478, 22] width 32 height 32
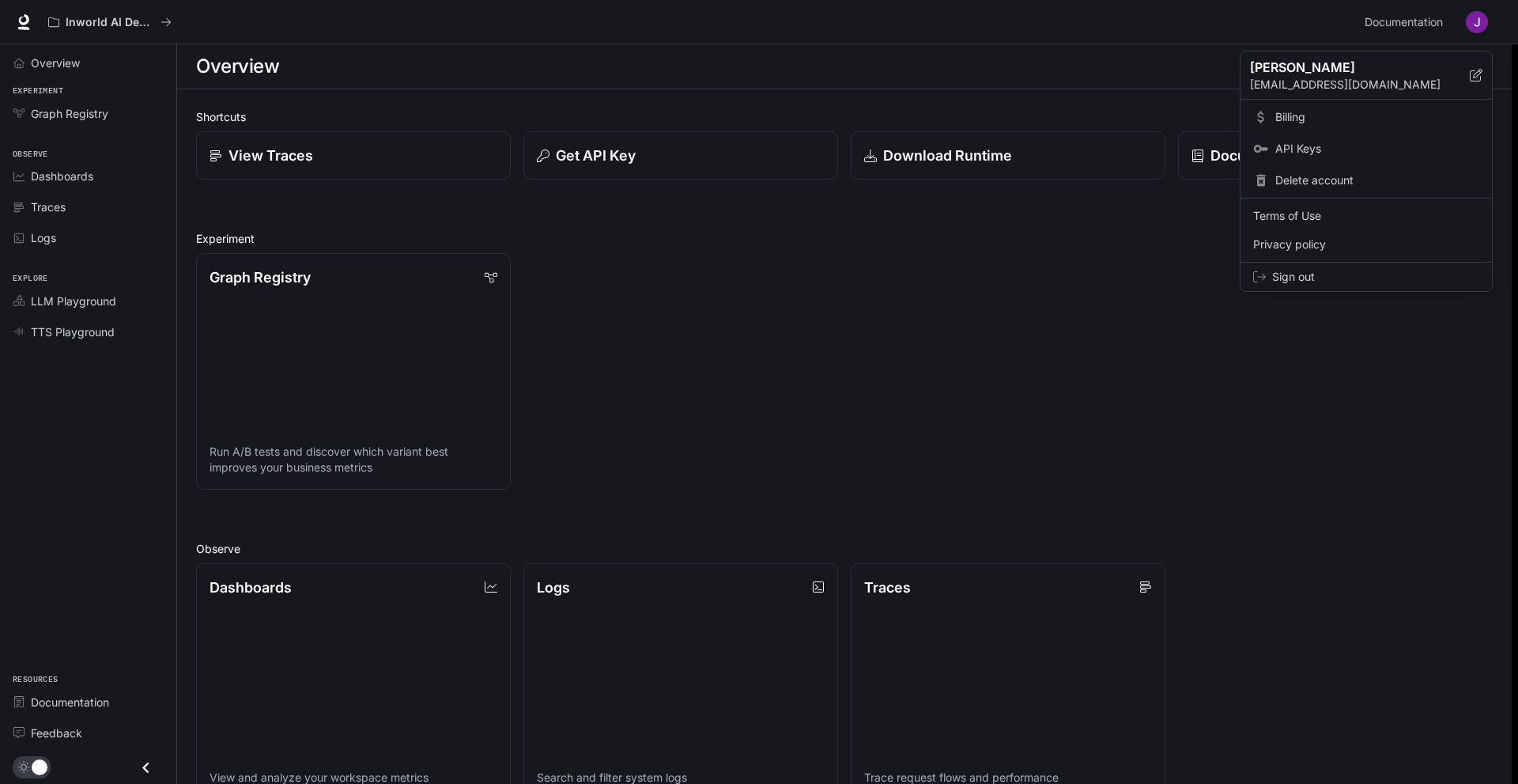
click at [337, 90] on div at bounding box center [759, 392] width 1518 height 784
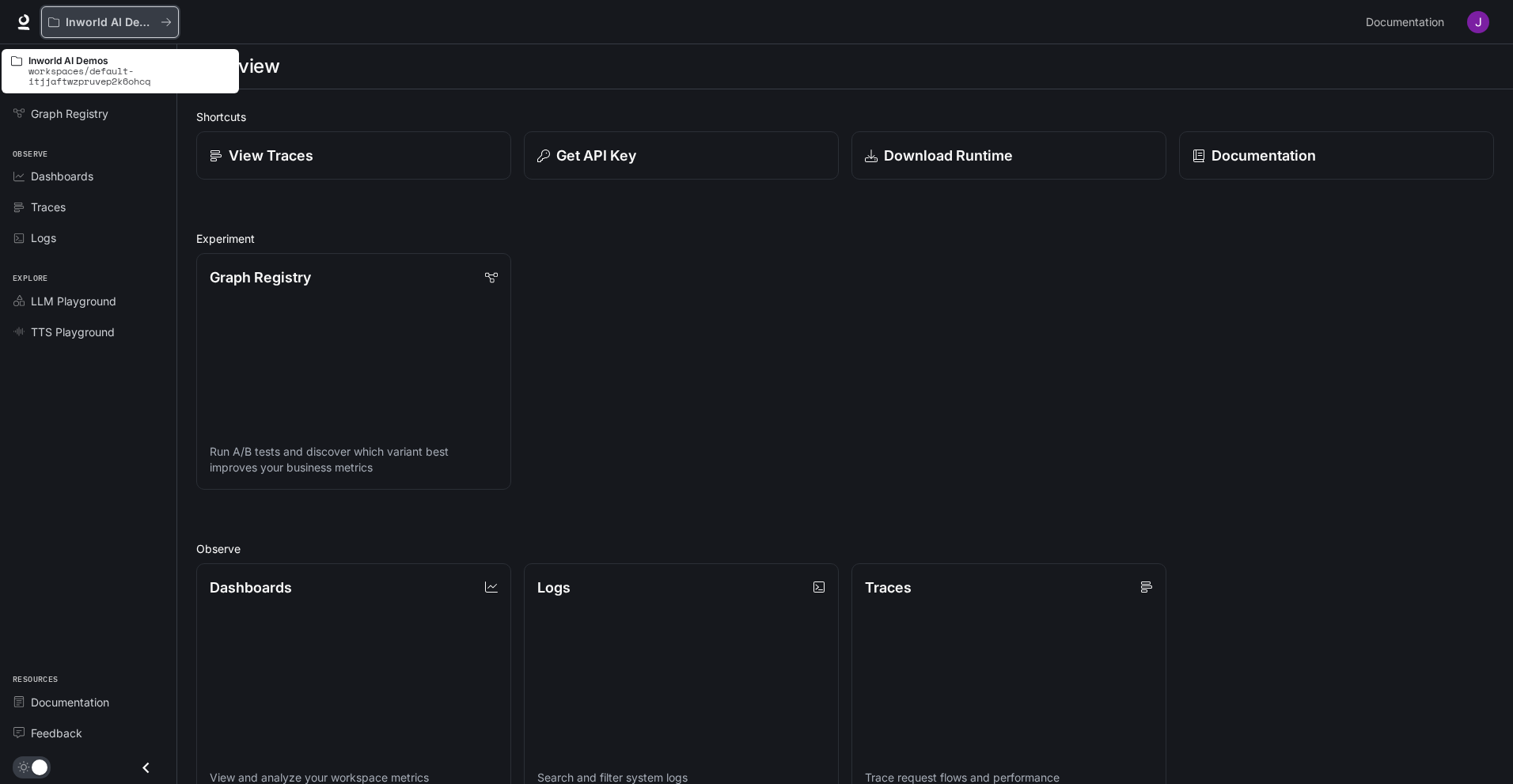
click at [168, 26] on icon "All workspaces" at bounding box center [166, 22] width 11 height 11
click at [76, 74] on p "workspaces/default-itjjaftwzpruvep2k6ohcq" at bounding box center [129, 76] width 201 height 20
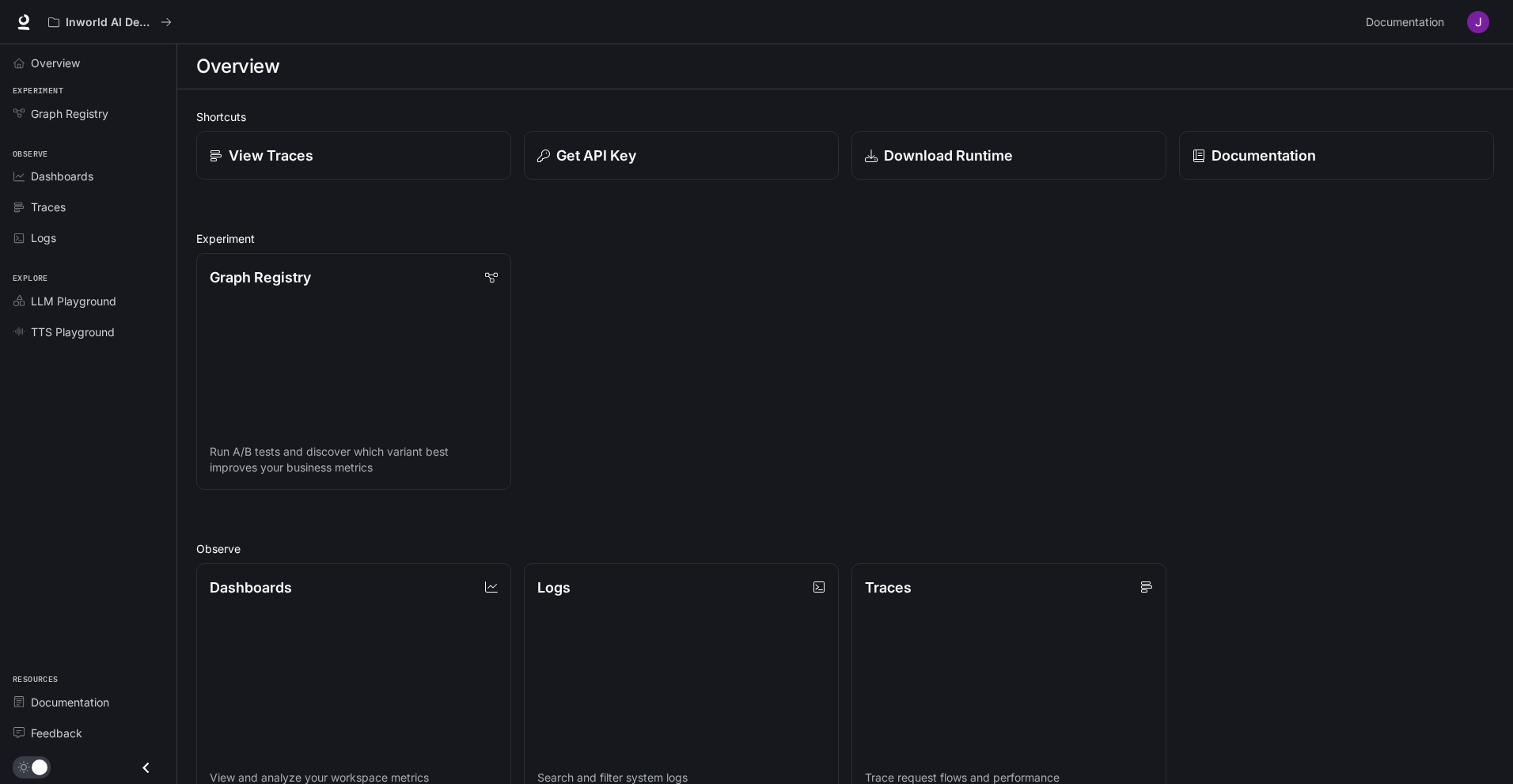
click at [1476, 18] on img "button" at bounding box center [1478, 22] width 22 height 22
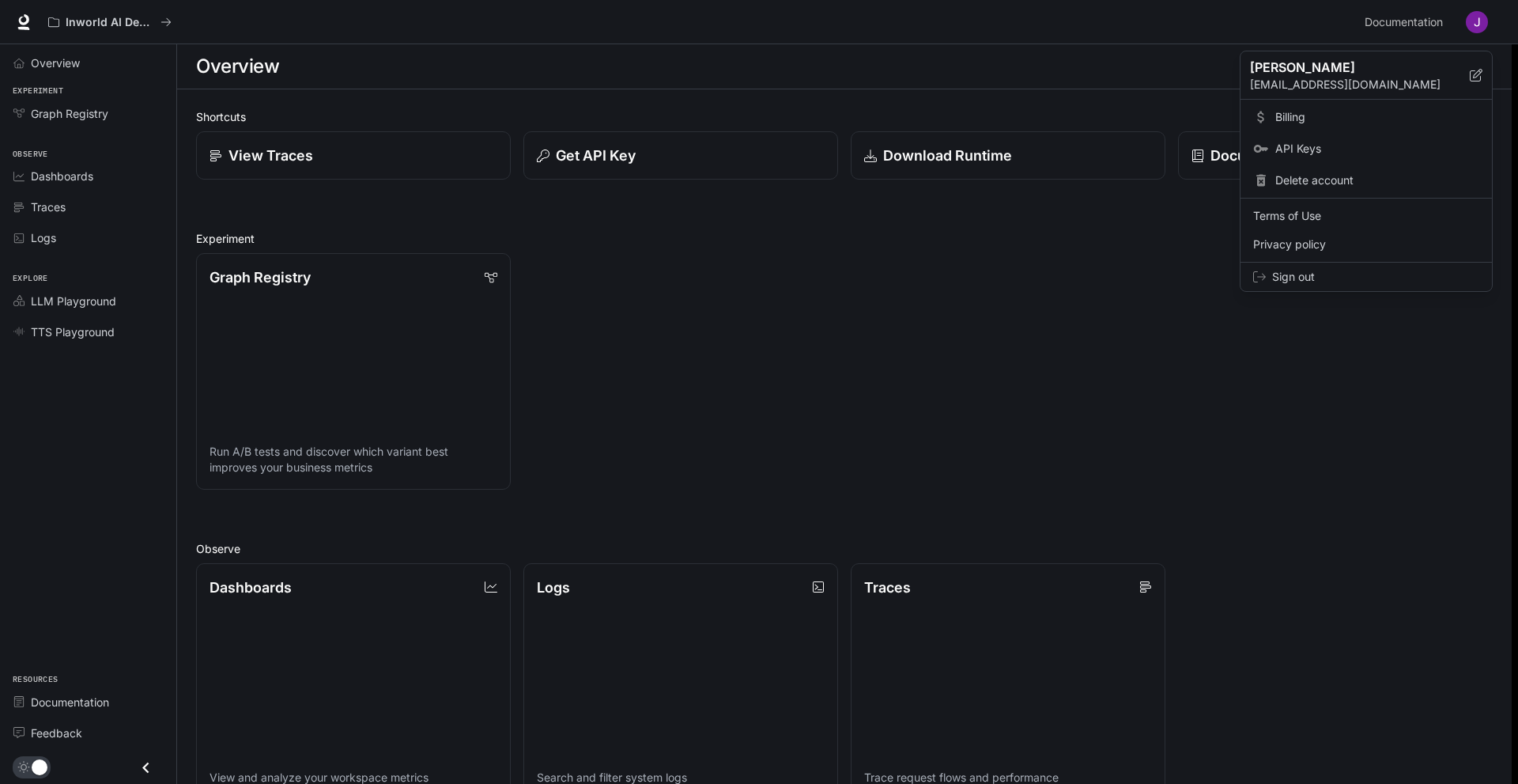
click at [1432, 22] on div at bounding box center [759, 392] width 1518 height 784
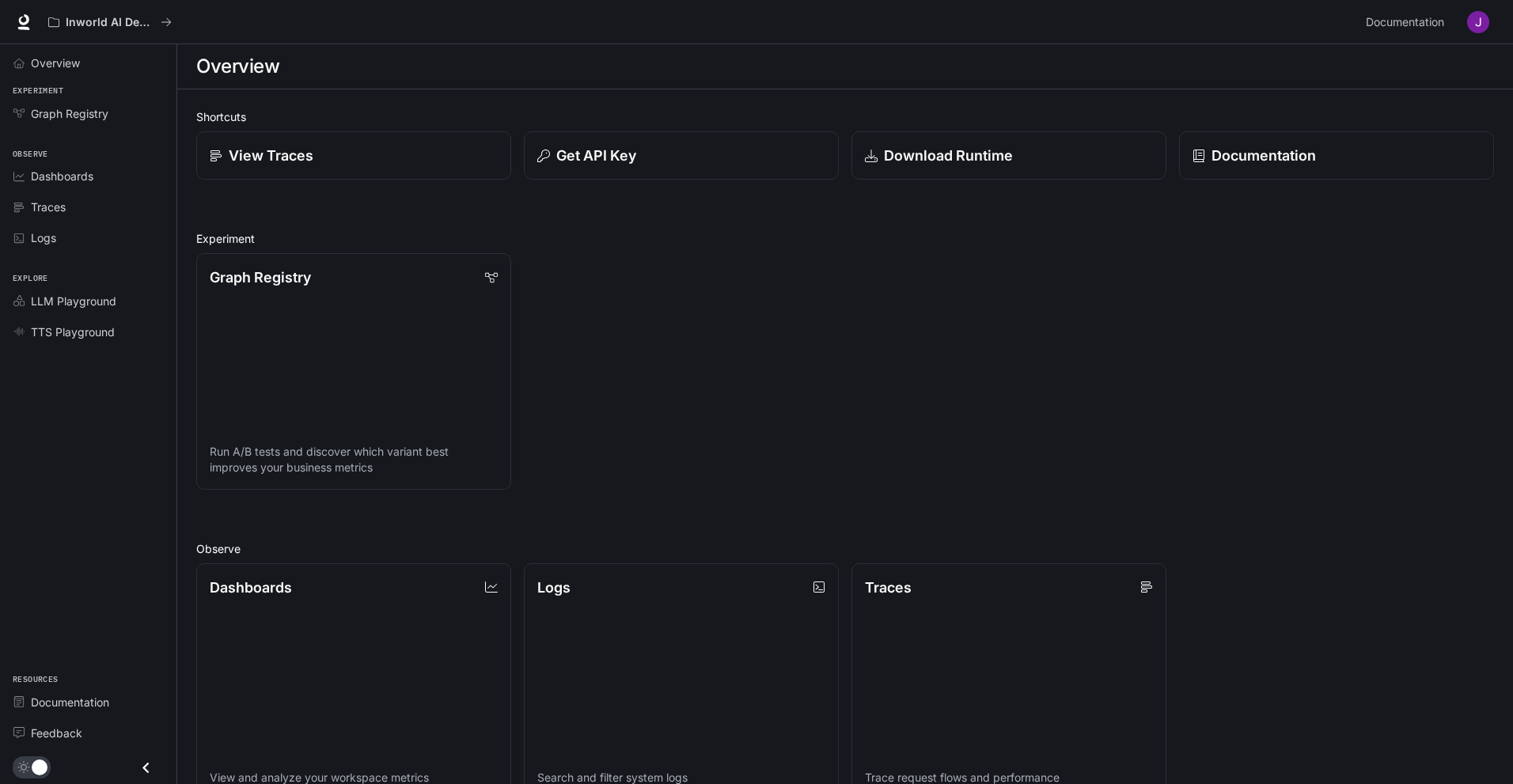
click at [1459, 26] on div "Documentation Documentation" at bounding box center [1426, 22] width 134 height 32
click at [1472, 20] on img "button" at bounding box center [1478, 22] width 22 height 22
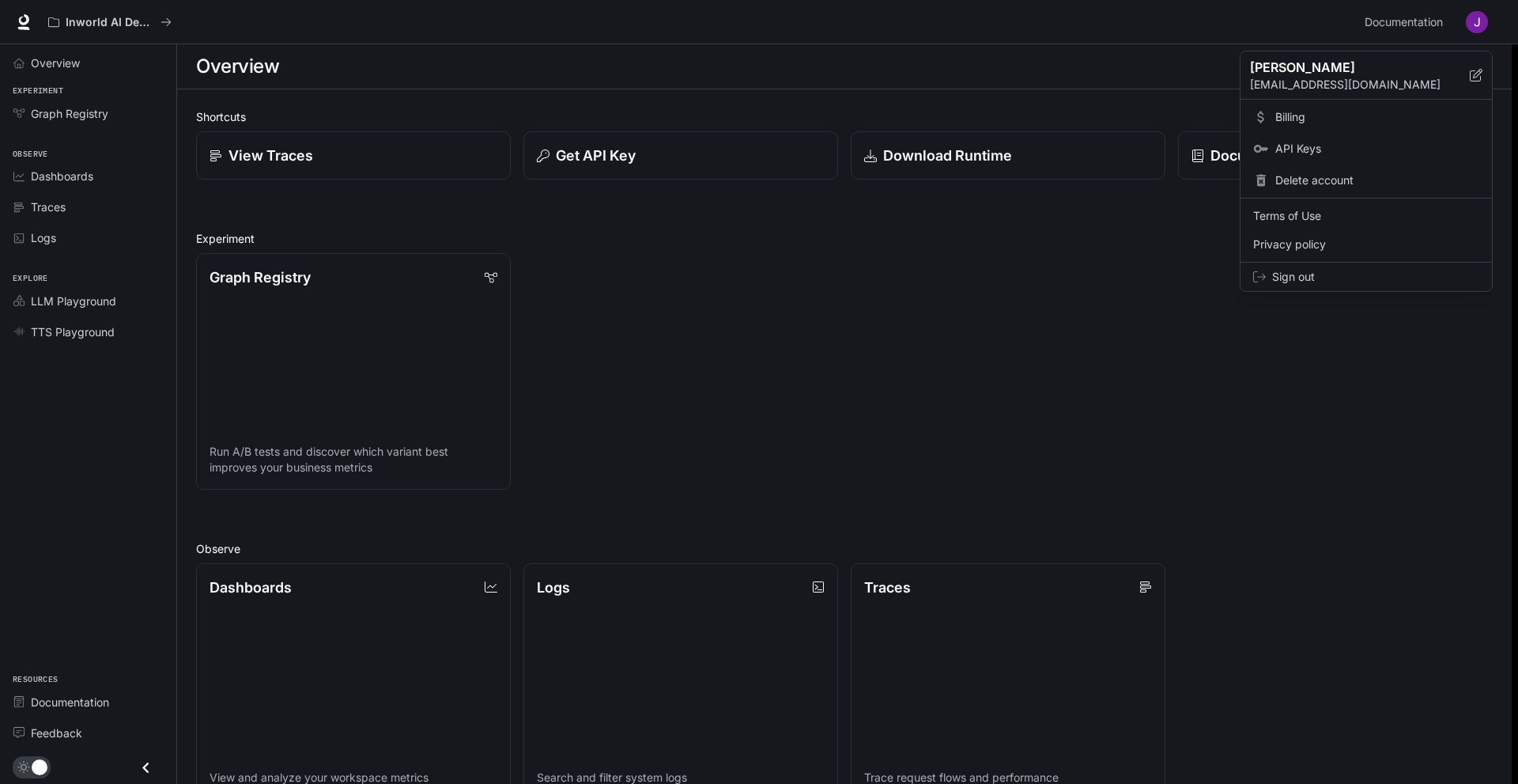
click at [51, 696] on div at bounding box center [759, 392] width 1518 height 784
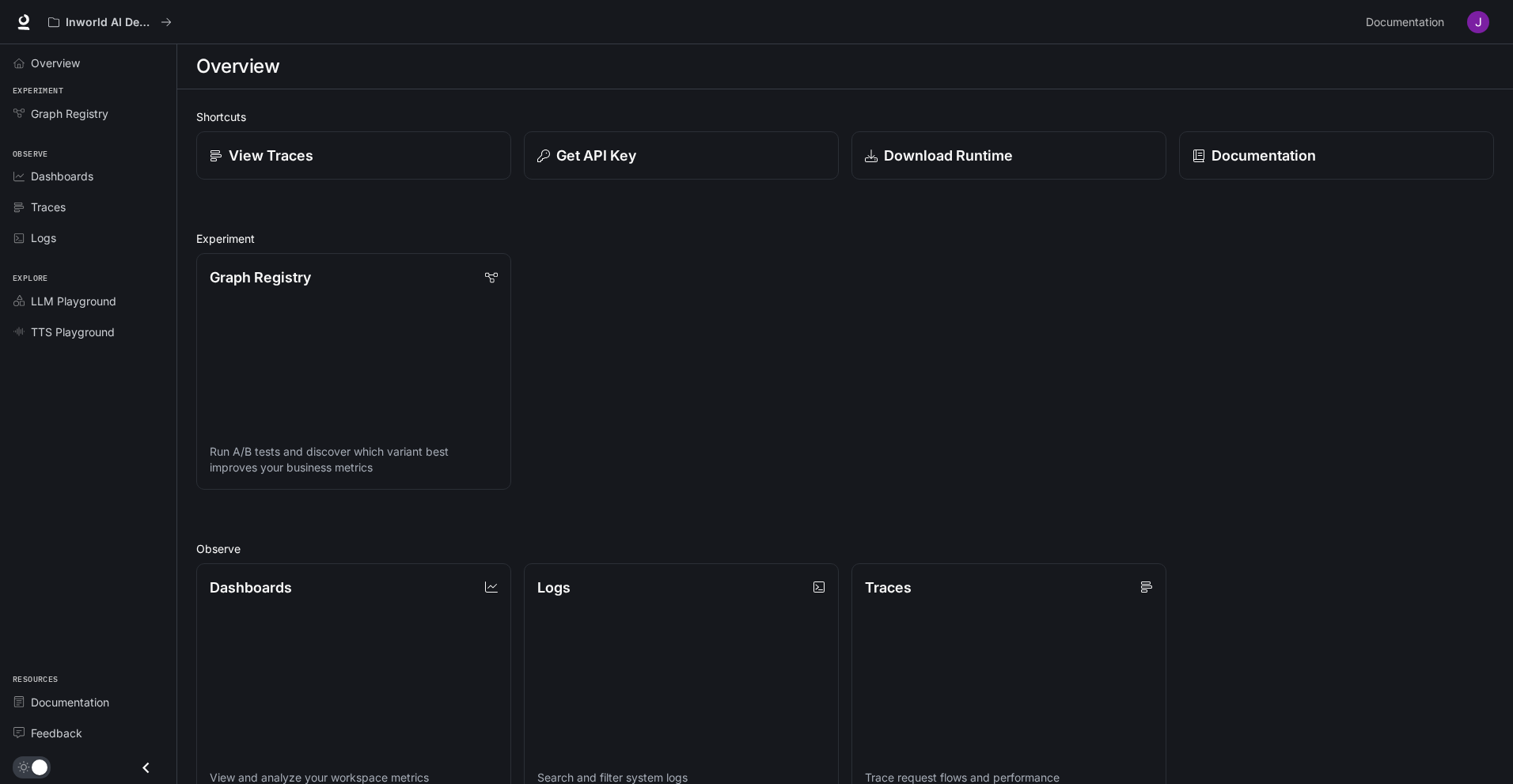
click at [140, 411] on div "Overview Experiment Graph Registry Observe Dashboards Traces Logs Explore LLM P…" at bounding box center [88, 414] width 176 height 740
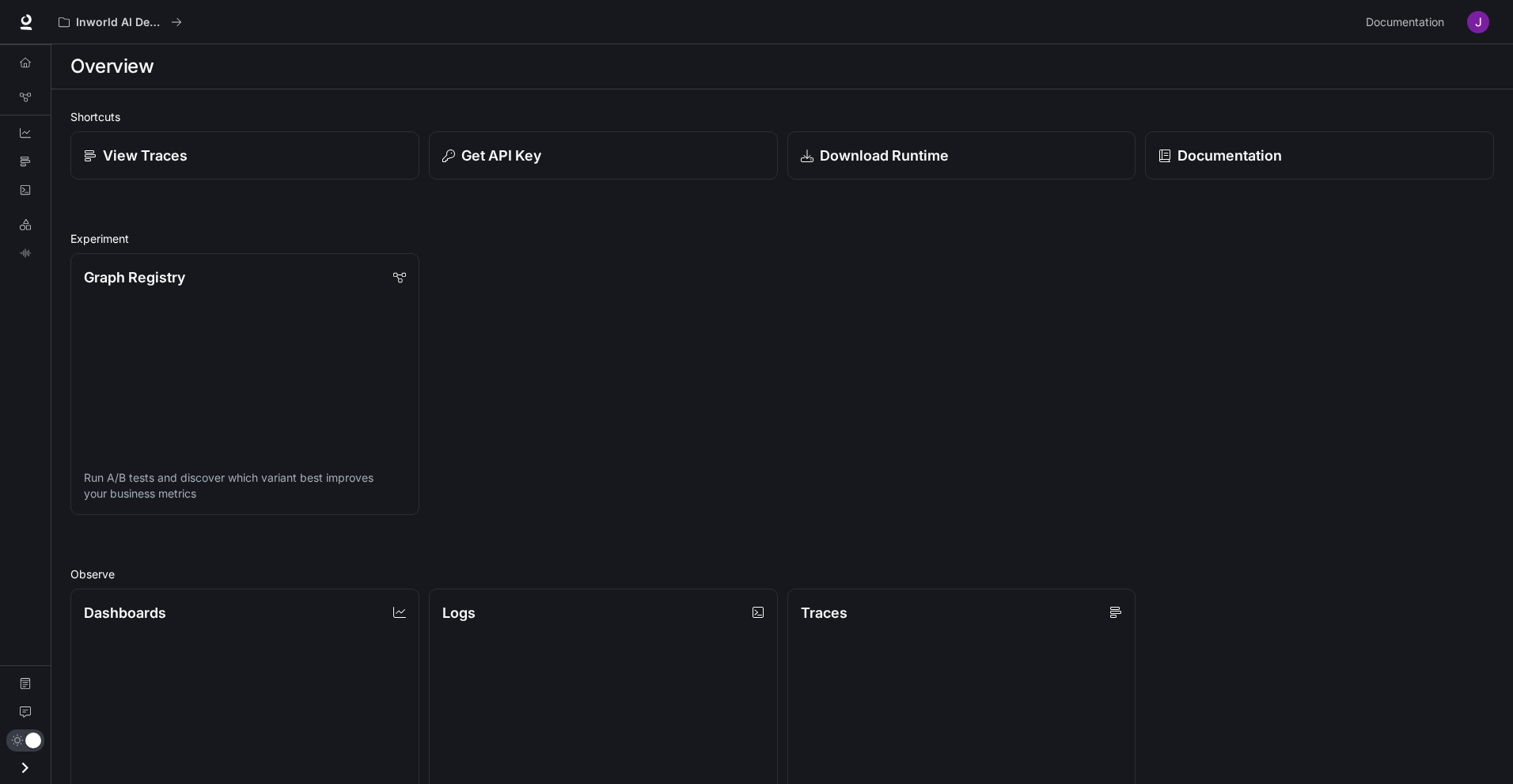
click at [25, 364] on div "Overview Graph Registry Dashboards Traces Logs LLM Playground TTS Playground Do…" at bounding box center [25, 414] width 51 height 740
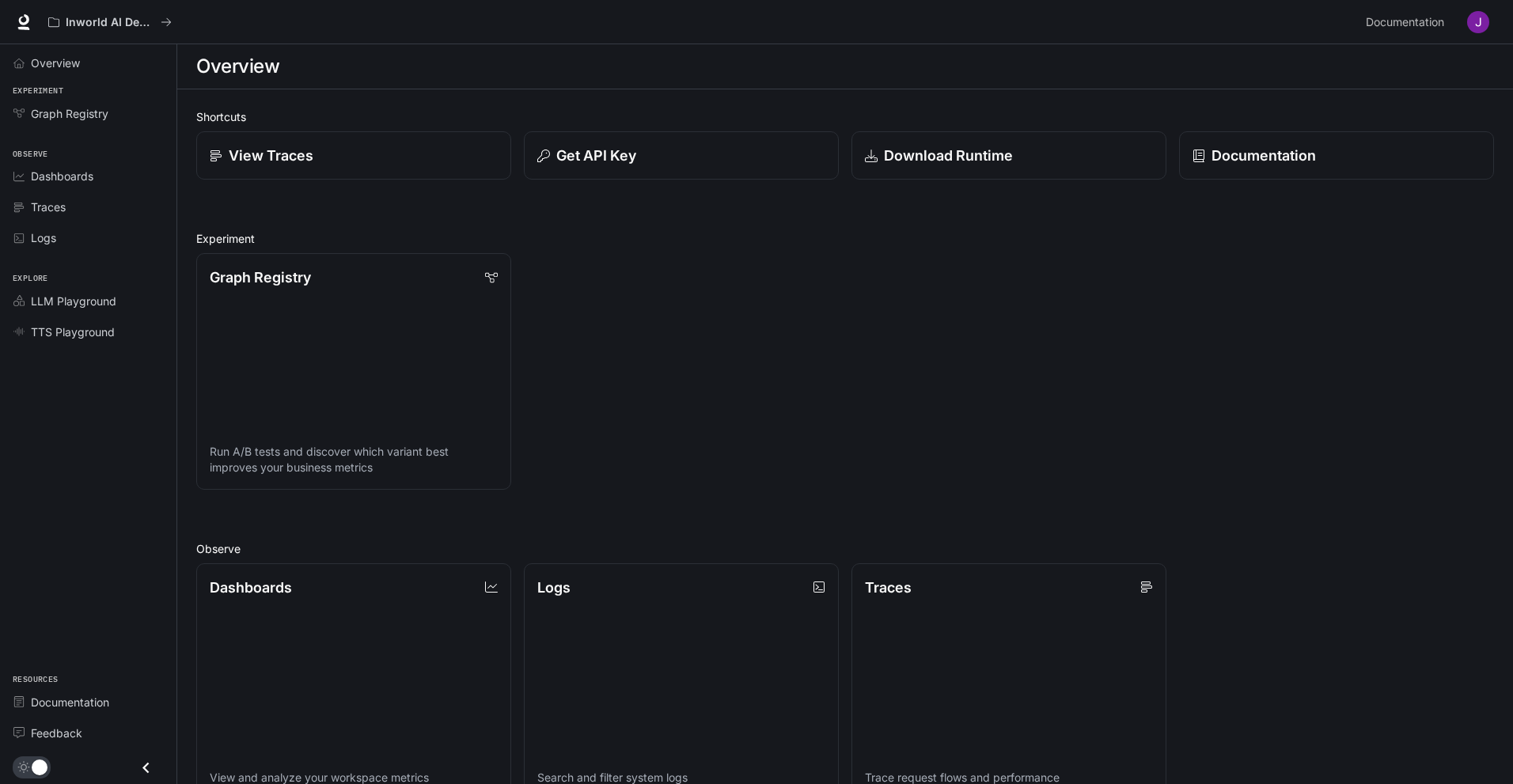
click at [1487, 32] on button "button" at bounding box center [1478, 22] width 32 height 32
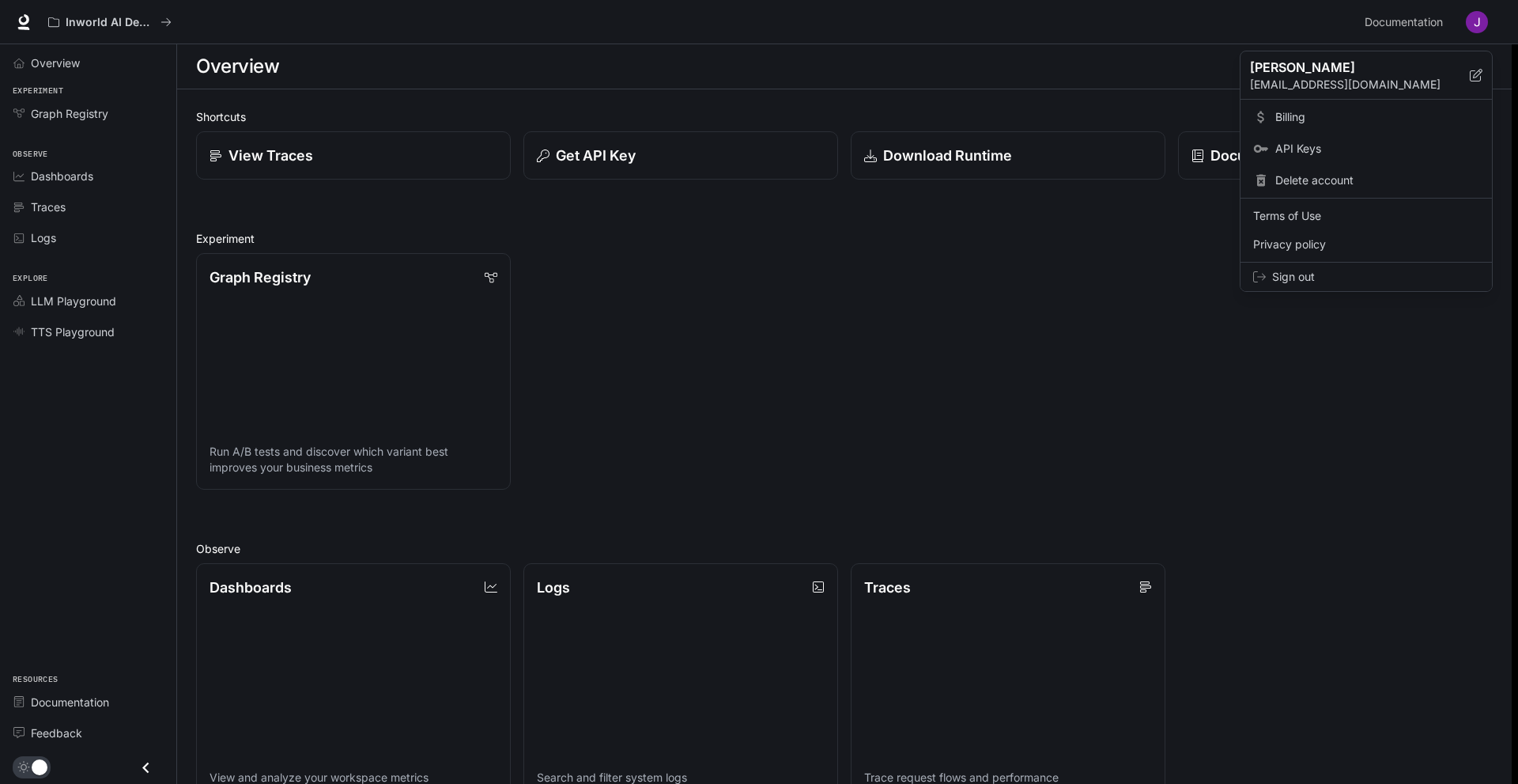
click at [1310, 277] on span "Sign out" at bounding box center [1376, 276] width 208 height 16
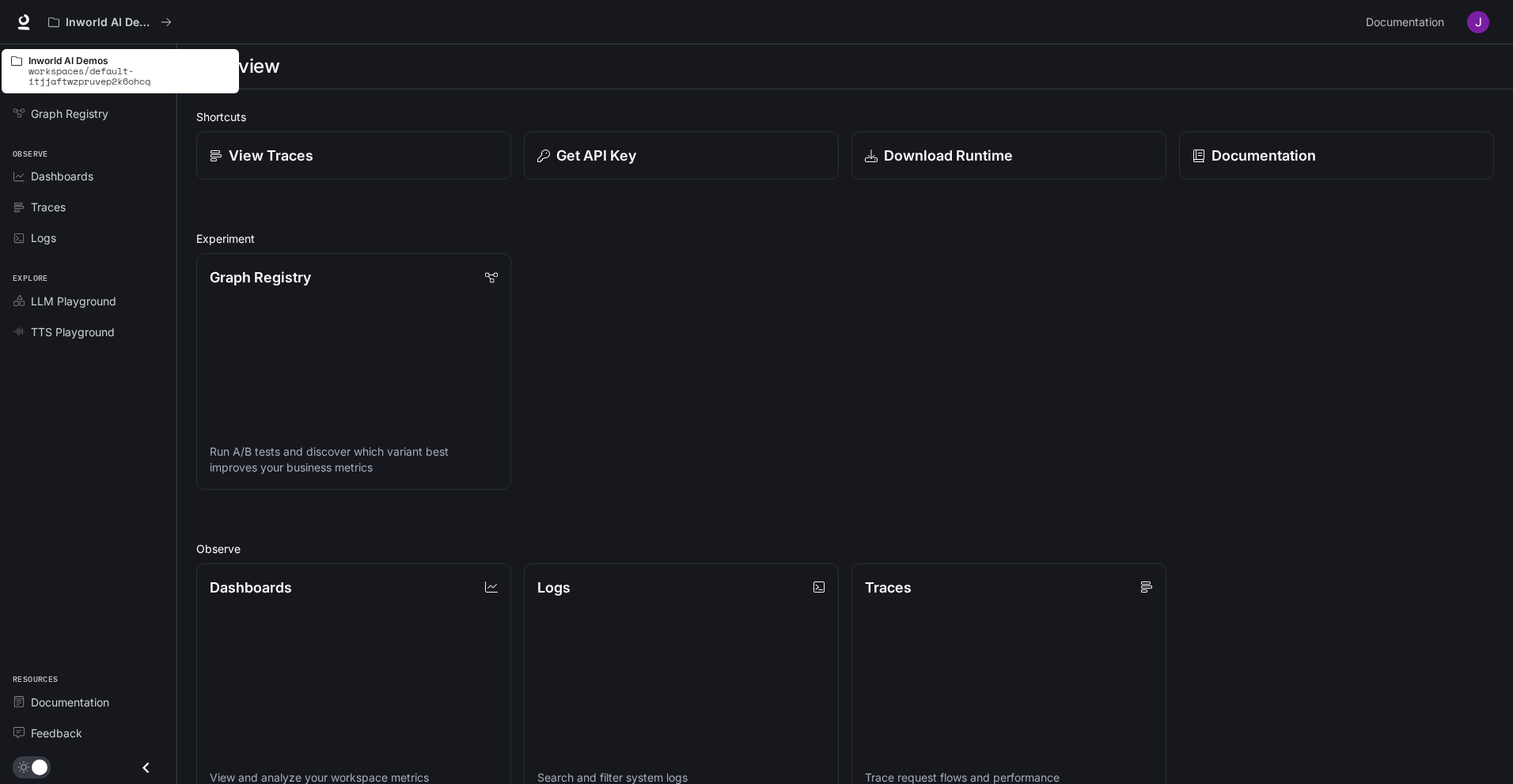
click at [77, 89] on div "Inworld AI Demos workspaces/default-itjjaftwzpruvep2k6ohcq" at bounding box center [121, 70] width 224 height 38
click at [170, 26] on icon "All workspaces" at bounding box center [166, 22] width 11 height 11
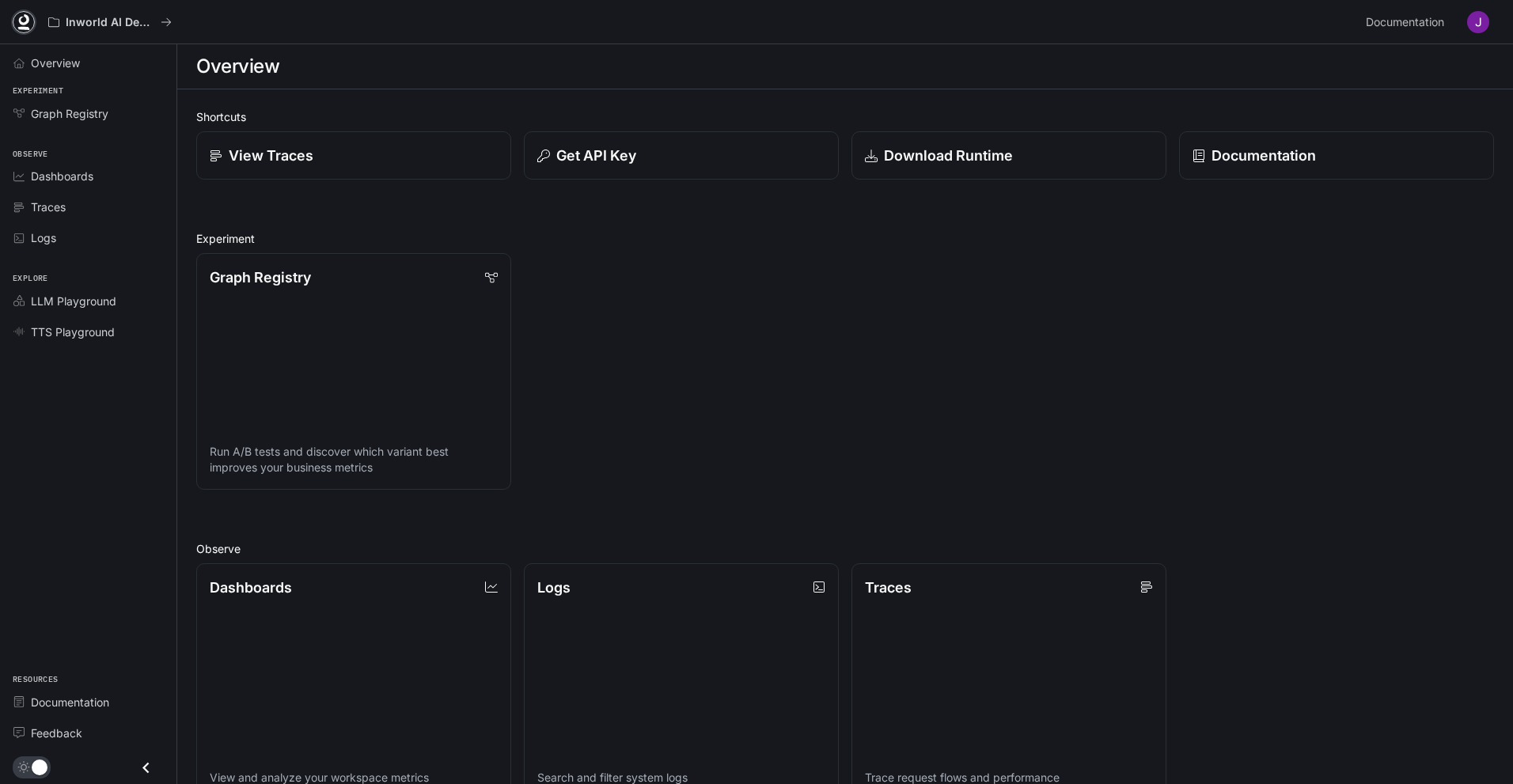
click at [29, 24] on icon at bounding box center [23, 21] width 16 height 16
click at [1482, 25] on img "button" at bounding box center [1478, 22] width 22 height 22
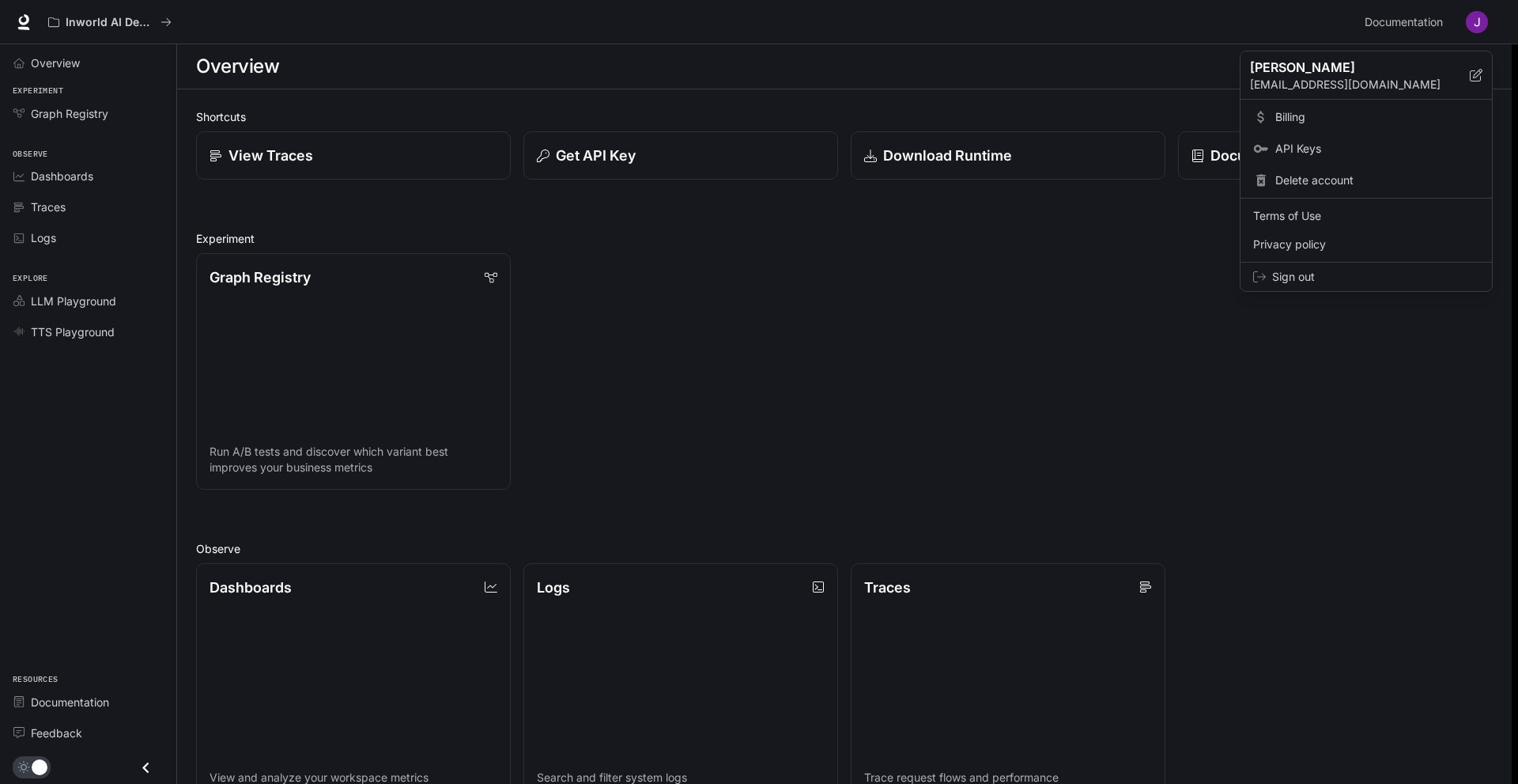
click at [144, 580] on div at bounding box center [759, 392] width 1518 height 784
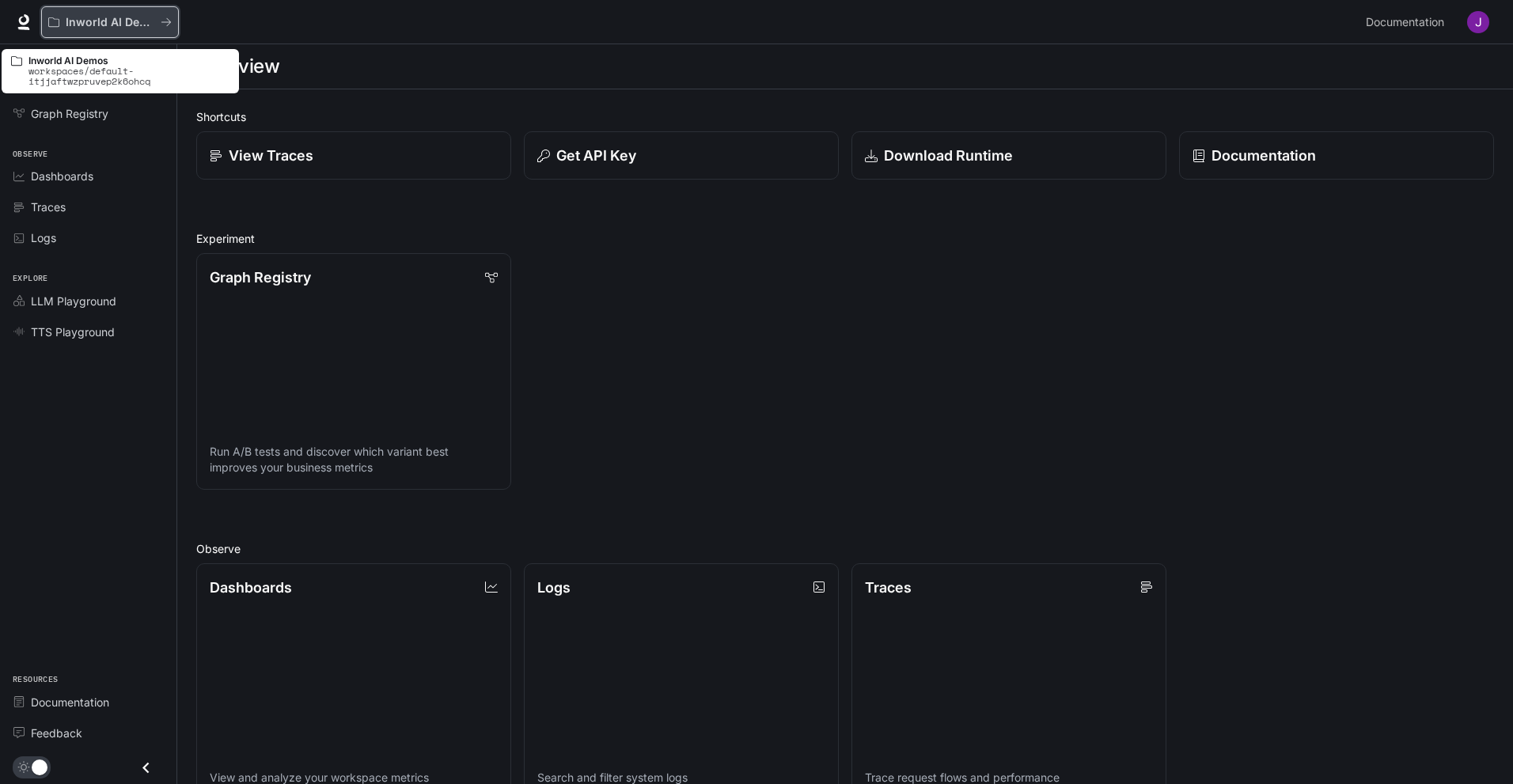
click at [48, 21] on icon "All workspaces" at bounding box center [54, 22] width 11 height 9
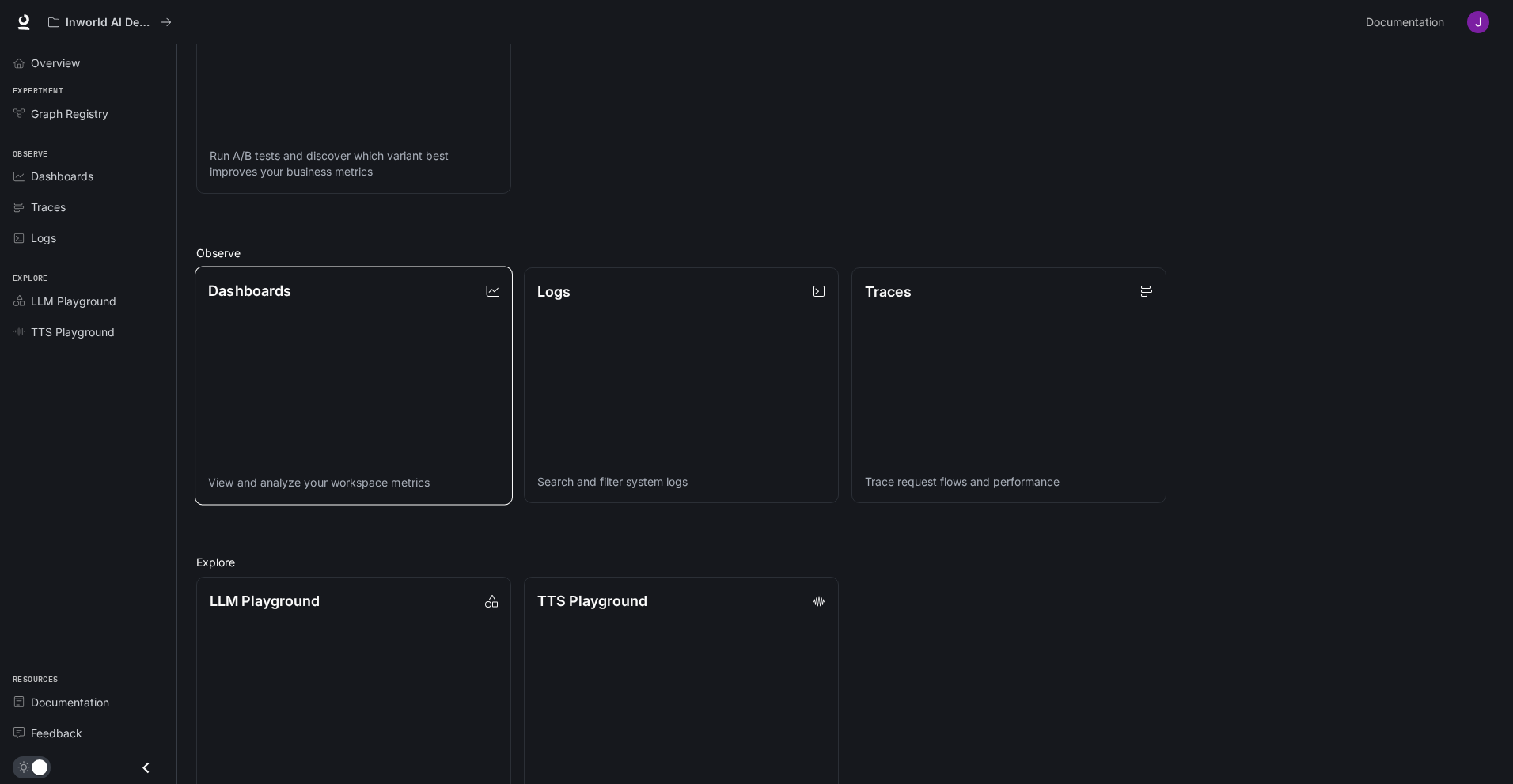
scroll to position [344, 0]
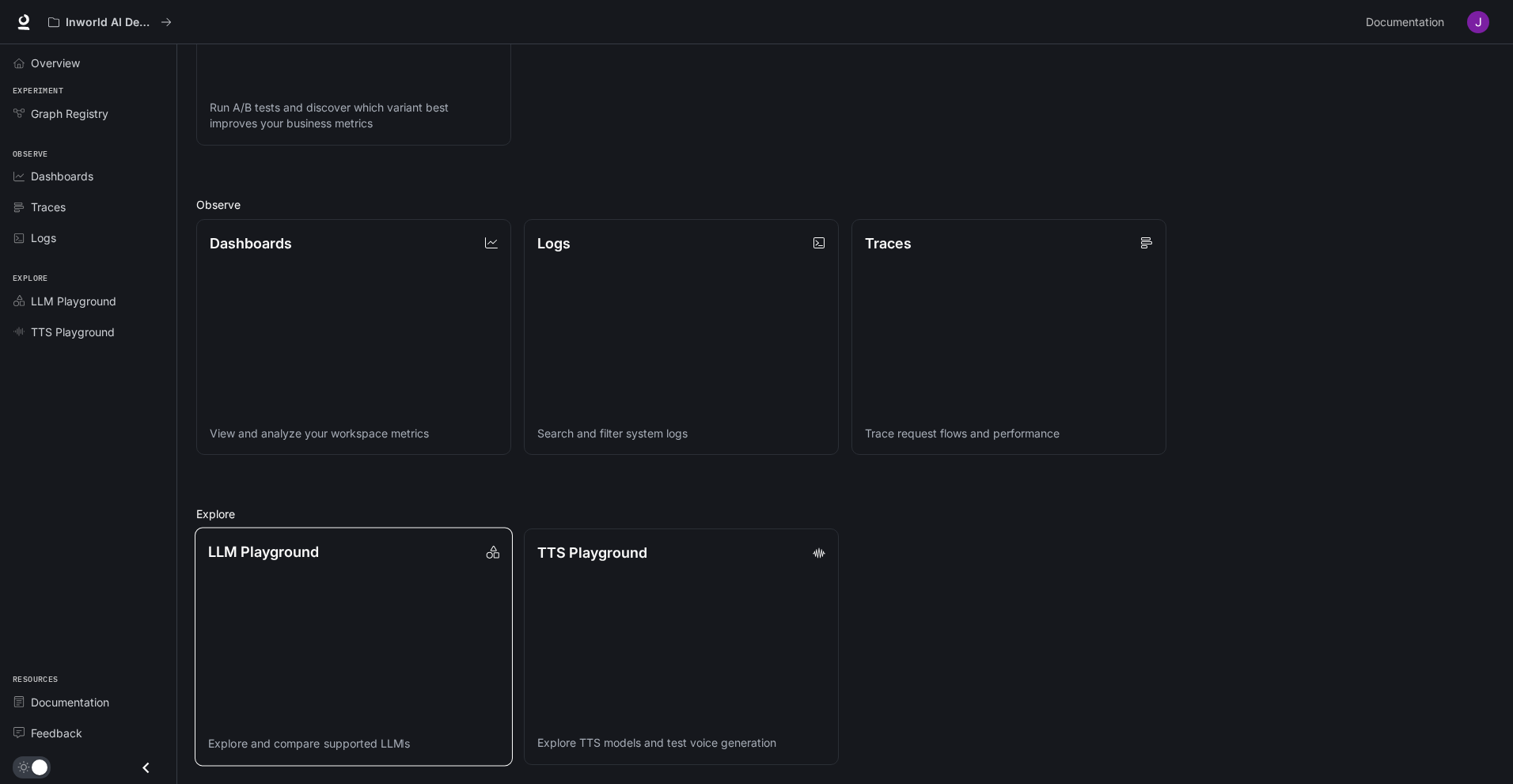
drag, startPoint x: 148, startPoint y: 773, endPoint x: 279, endPoint y: 747, distance: 133.6
click at [279, 747] on div "Skip to main content Inworld AI Demos Documentation Documentation Portal Overvi…" at bounding box center [756, 220] width 1513 height 1128
click at [101, 233] on div "Logs" at bounding box center [96, 237] width 133 height 17
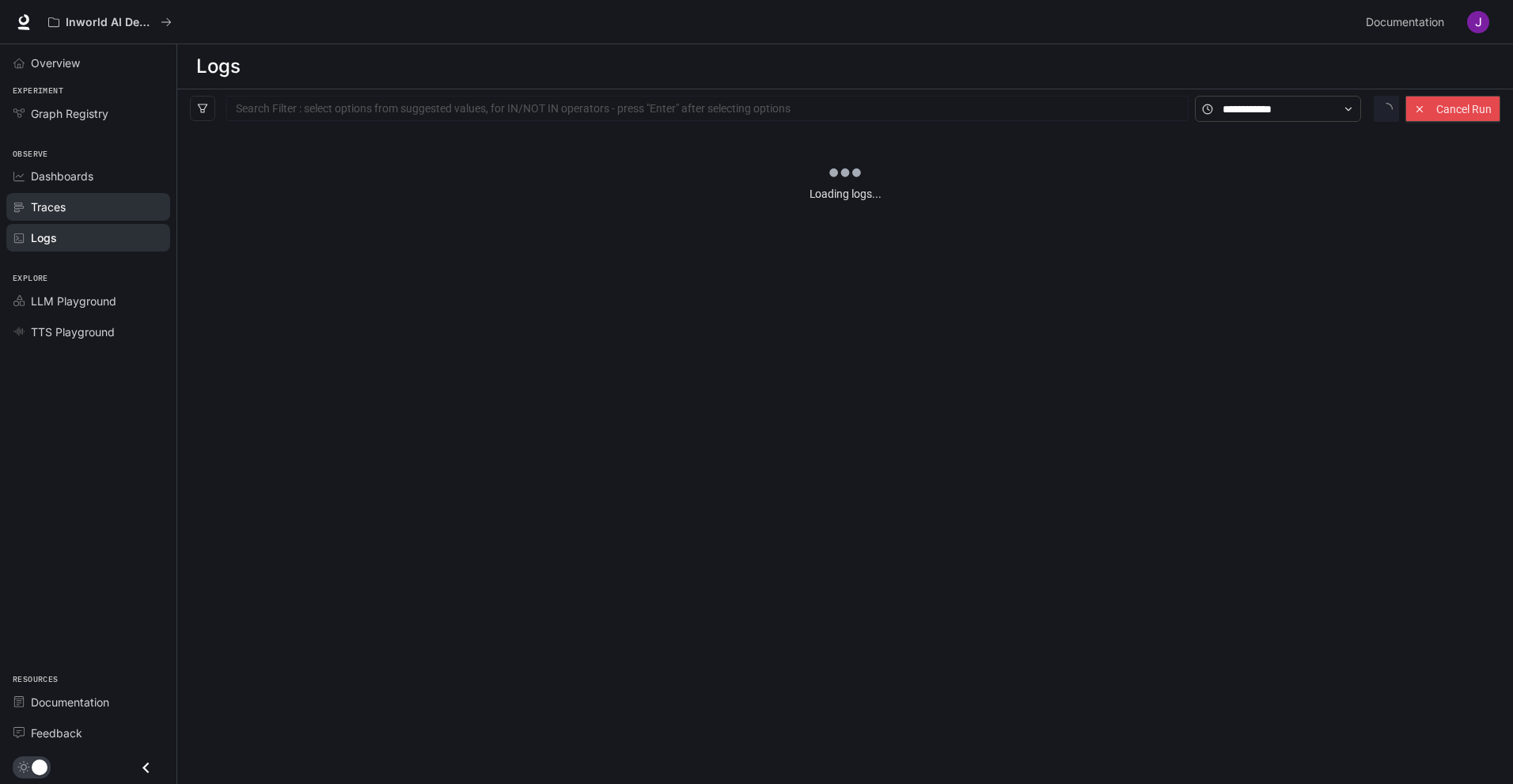
click at [101, 212] on div "Traces" at bounding box center [96, 207] width 133 height 17
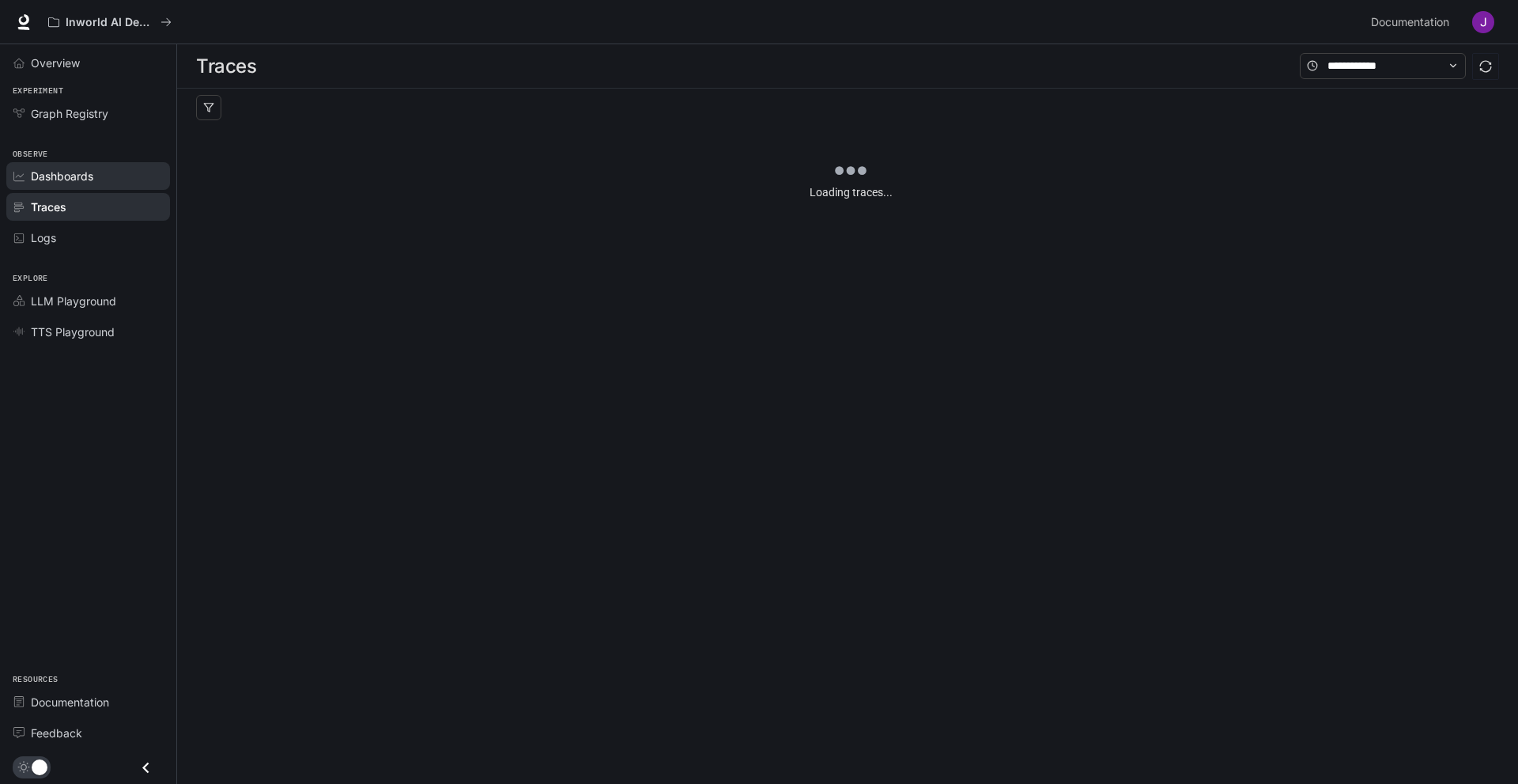
click at [100, 178] on div "Dashboards" at bounding box center [96, 176] width 133 height 17
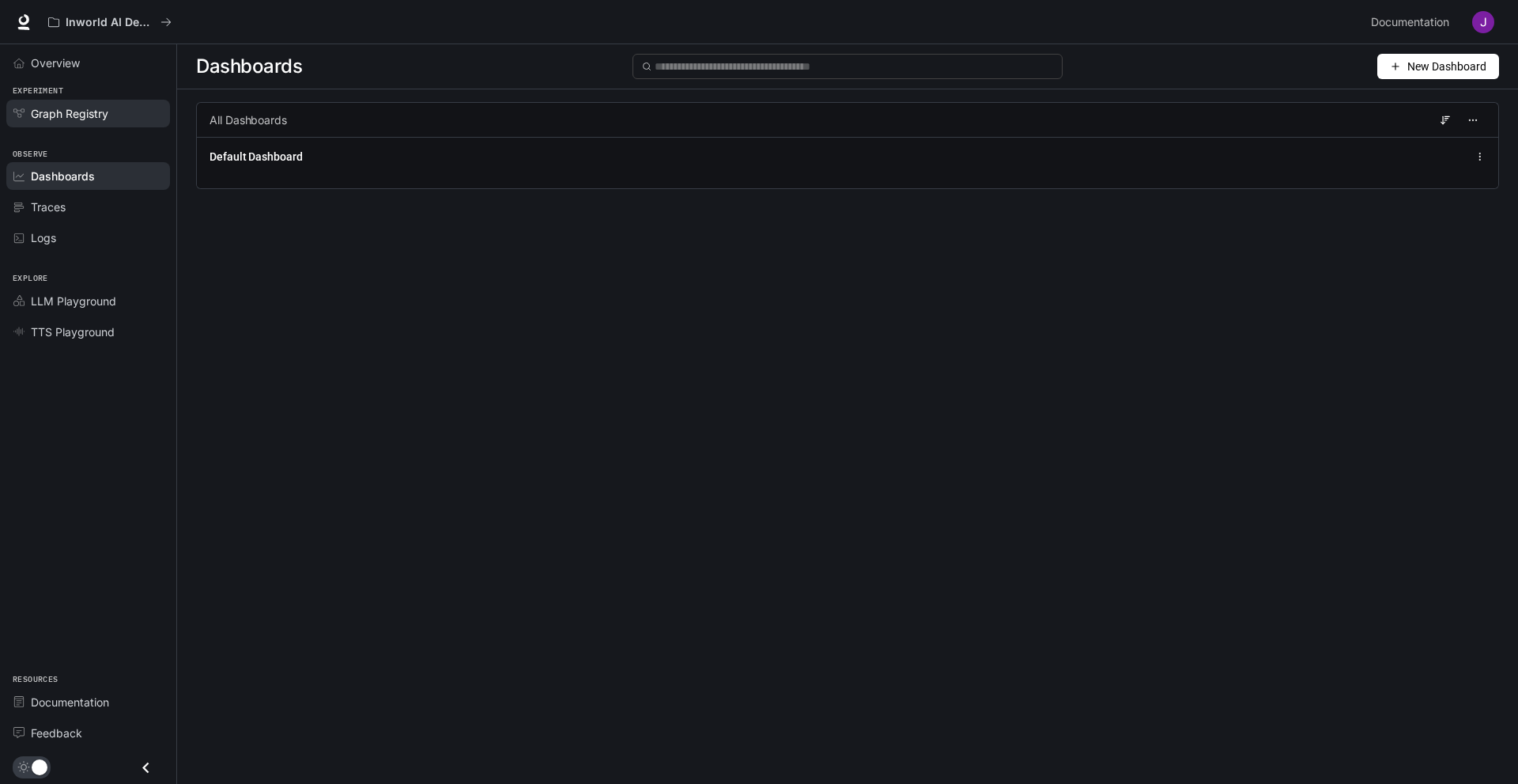
click at [108, 127] on link "Graph Registry" at bounding box center [88, 114] width 164 height 28
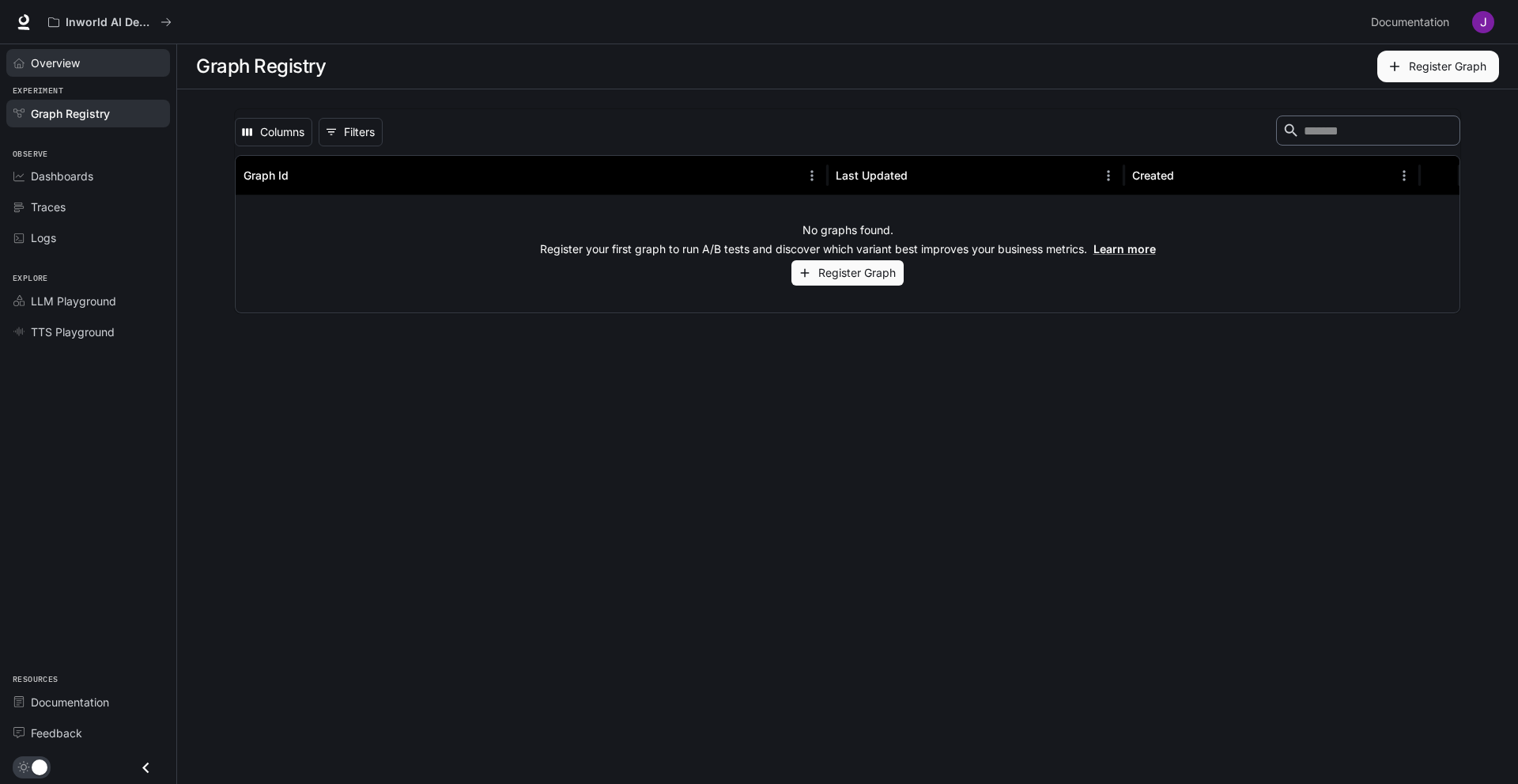
click at [75, 59] on span "Overview" at bounding box center [55, 63] width 49 height 17
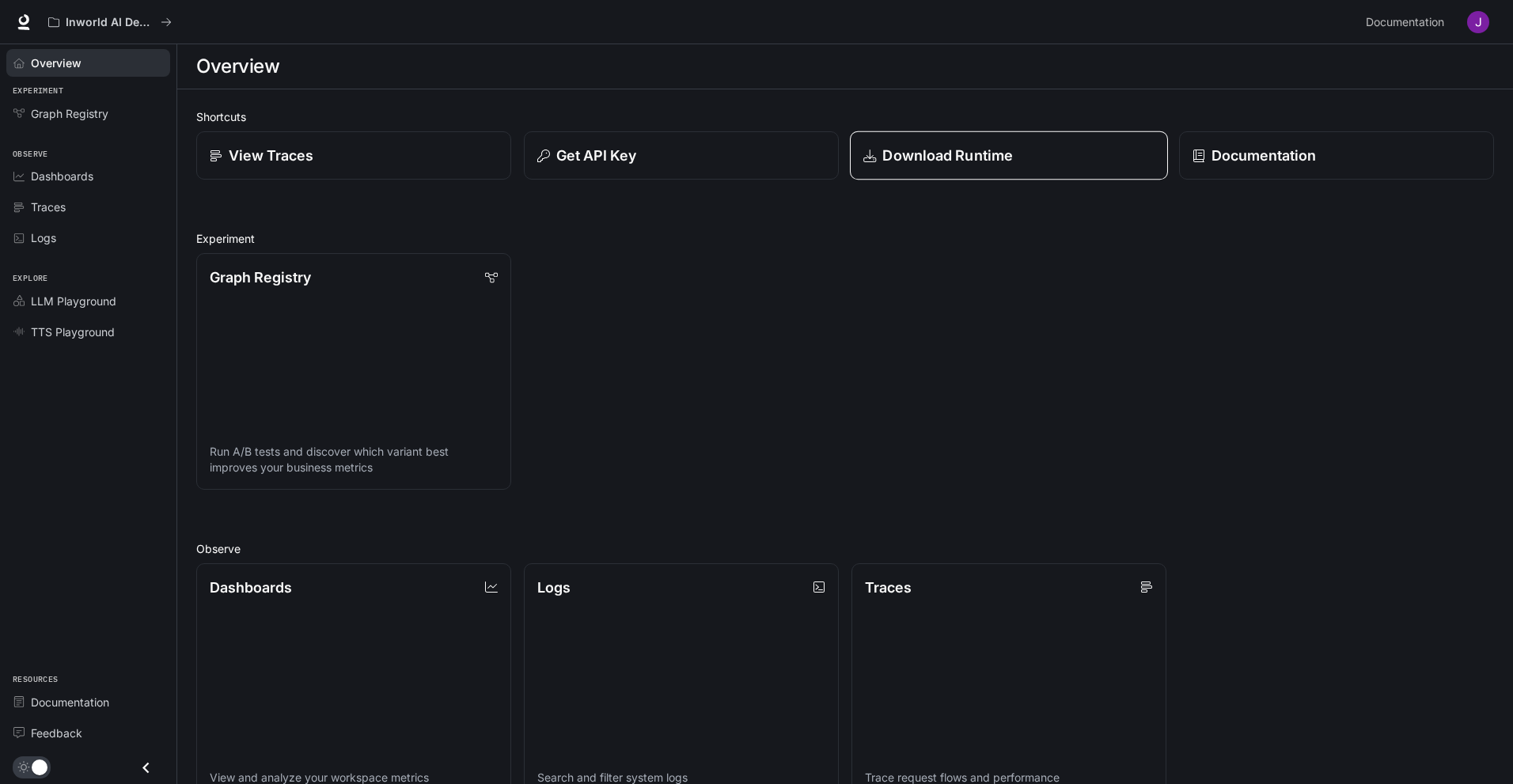
click at [1129, 173] on link "Download Runtime" at bounding box center [1009, 156] width 318 height 49
click at [1475, 24] on img "button" at bounding box center [1478, 22] width 22 height 22
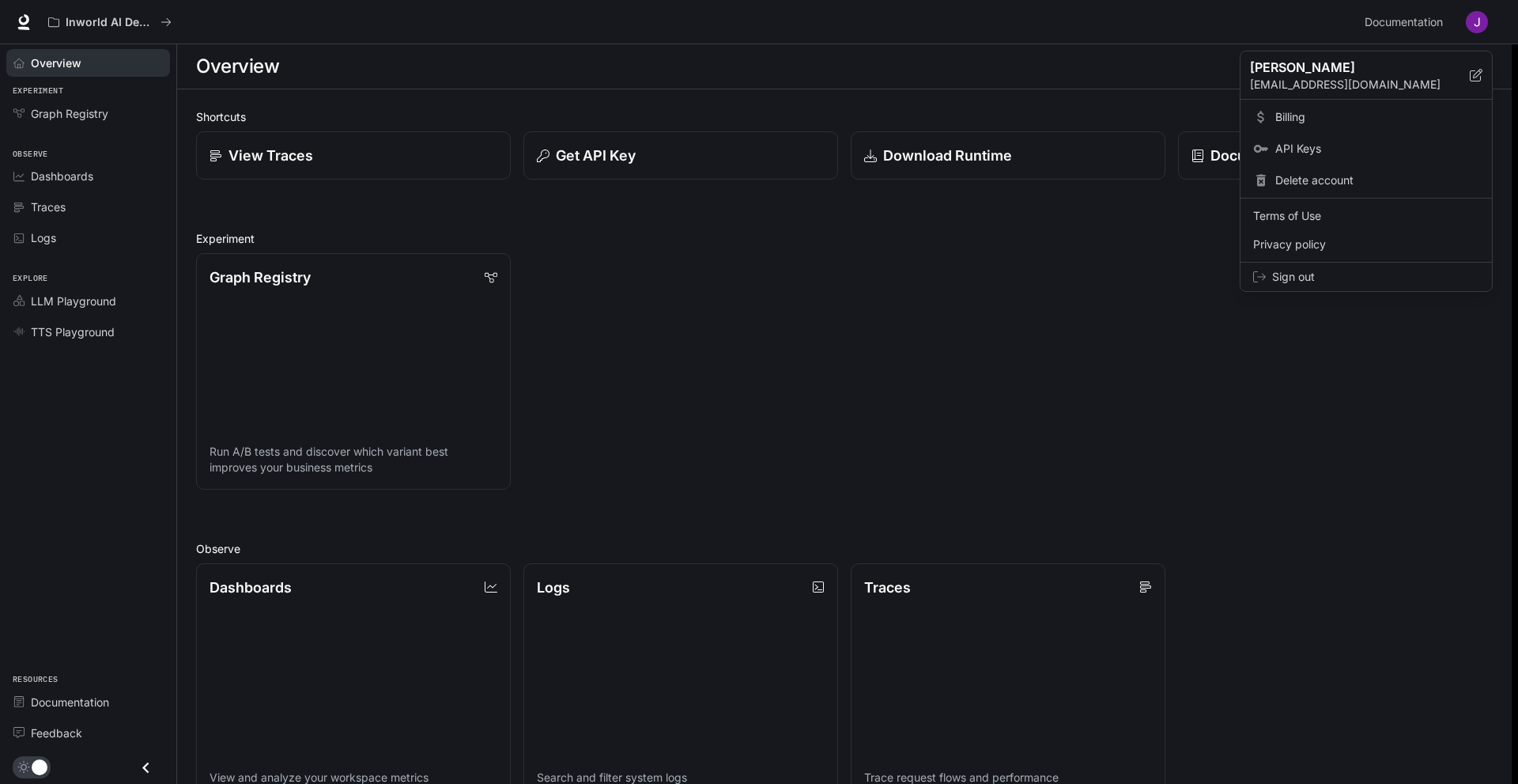
click at [688, 150] on div at bounding box center [759, 392] width 1518 height 784
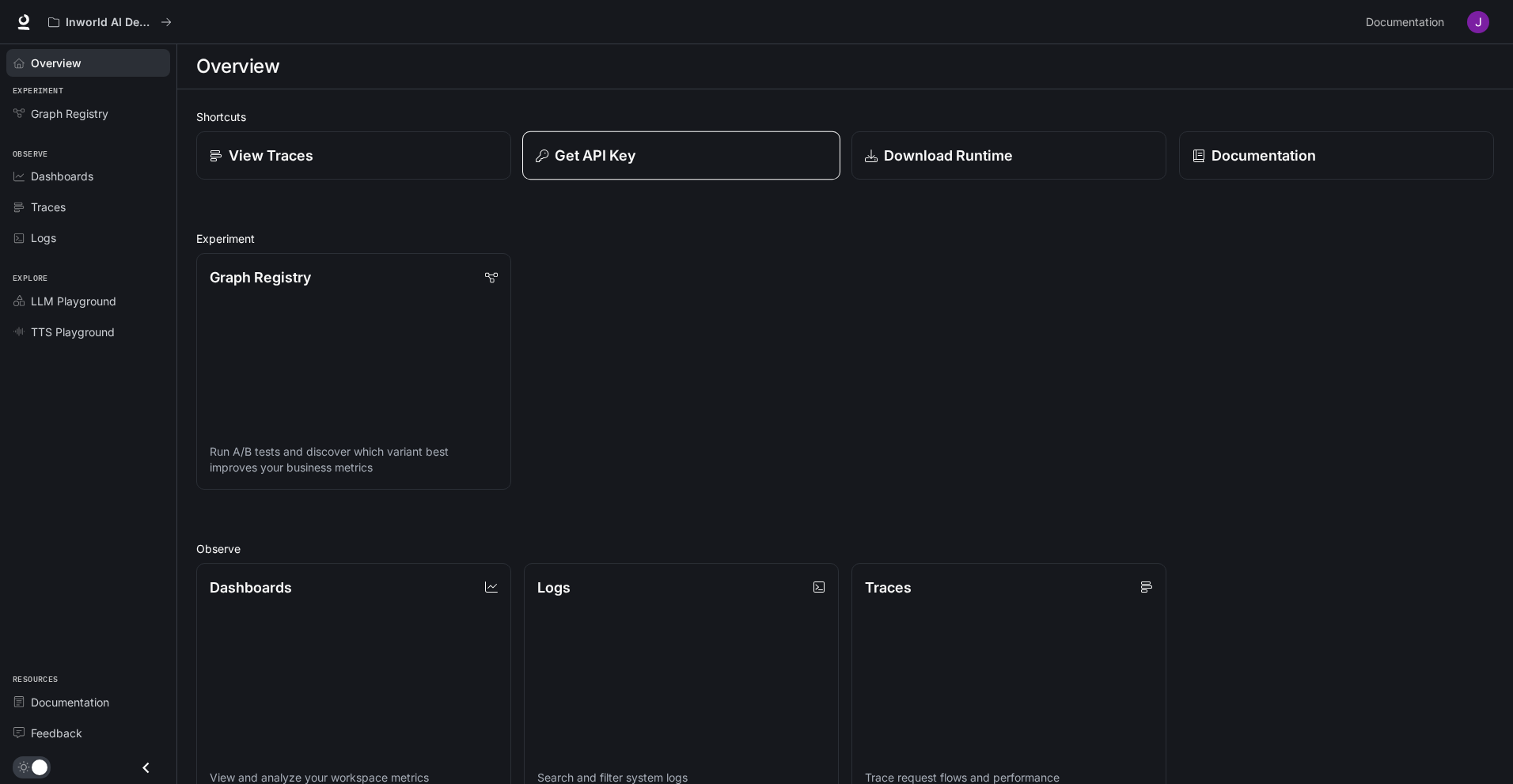
click at [629, 154] on p "Get API Key" at bounding box center [594, 155] width 81 height 21
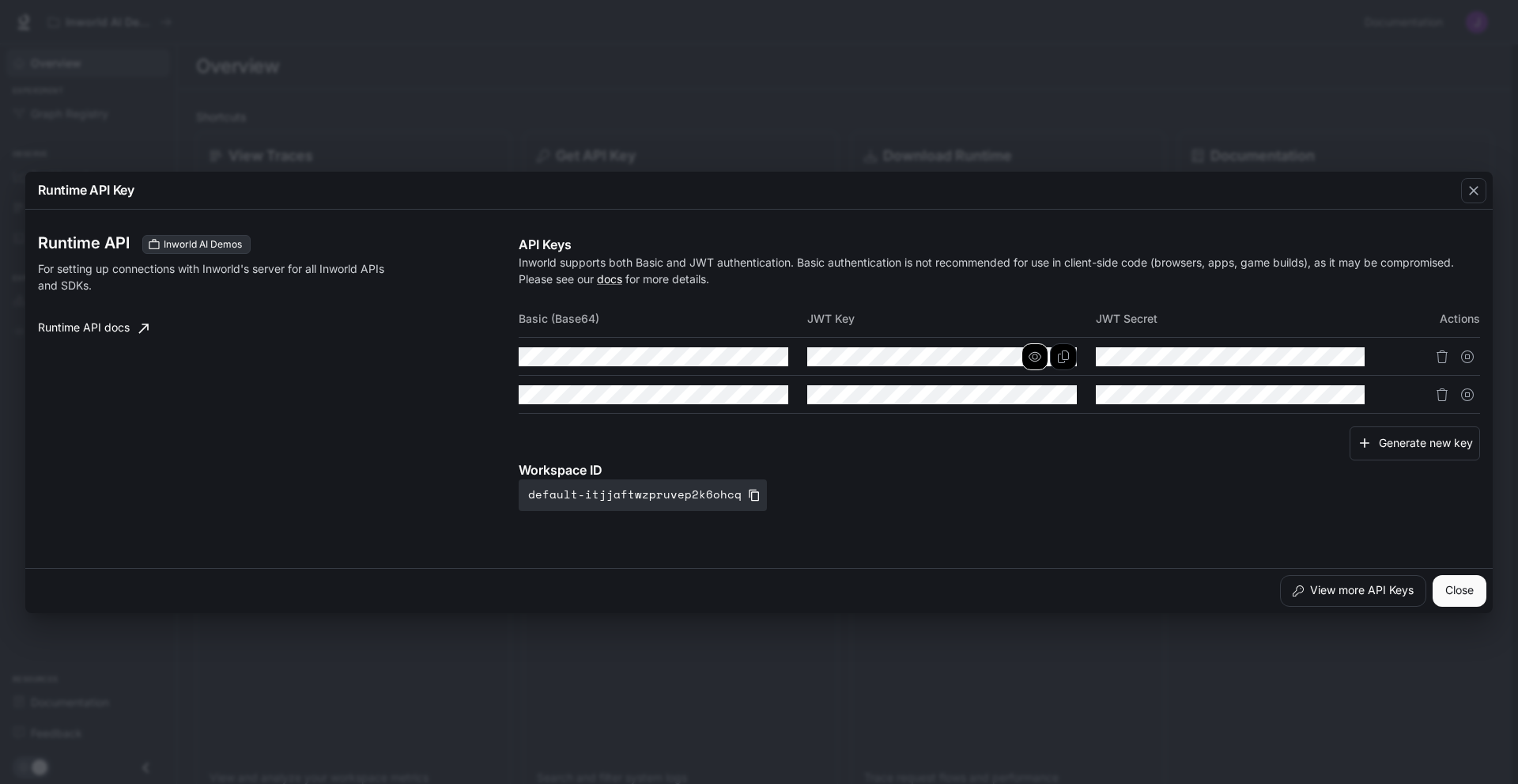
click at [1041, 362] on icon "button" at bounding box center [1035, 357] width 13 height 13
click at [753, 351] on button "button" at bounding box center [746, 356] width 27 height 27
click at [750, 391] on icon "button" at bounding box center [747, 395] width 13 height 13
click at [1032, 393] on icon "button" at bounding box center [1035, 395] width 13 height 13
click at [377, 477] on div "Runtime API Inworld AI Demos For setting up connections with Inworld's server f…" at bounding box center [278, 373] width 481 height 276
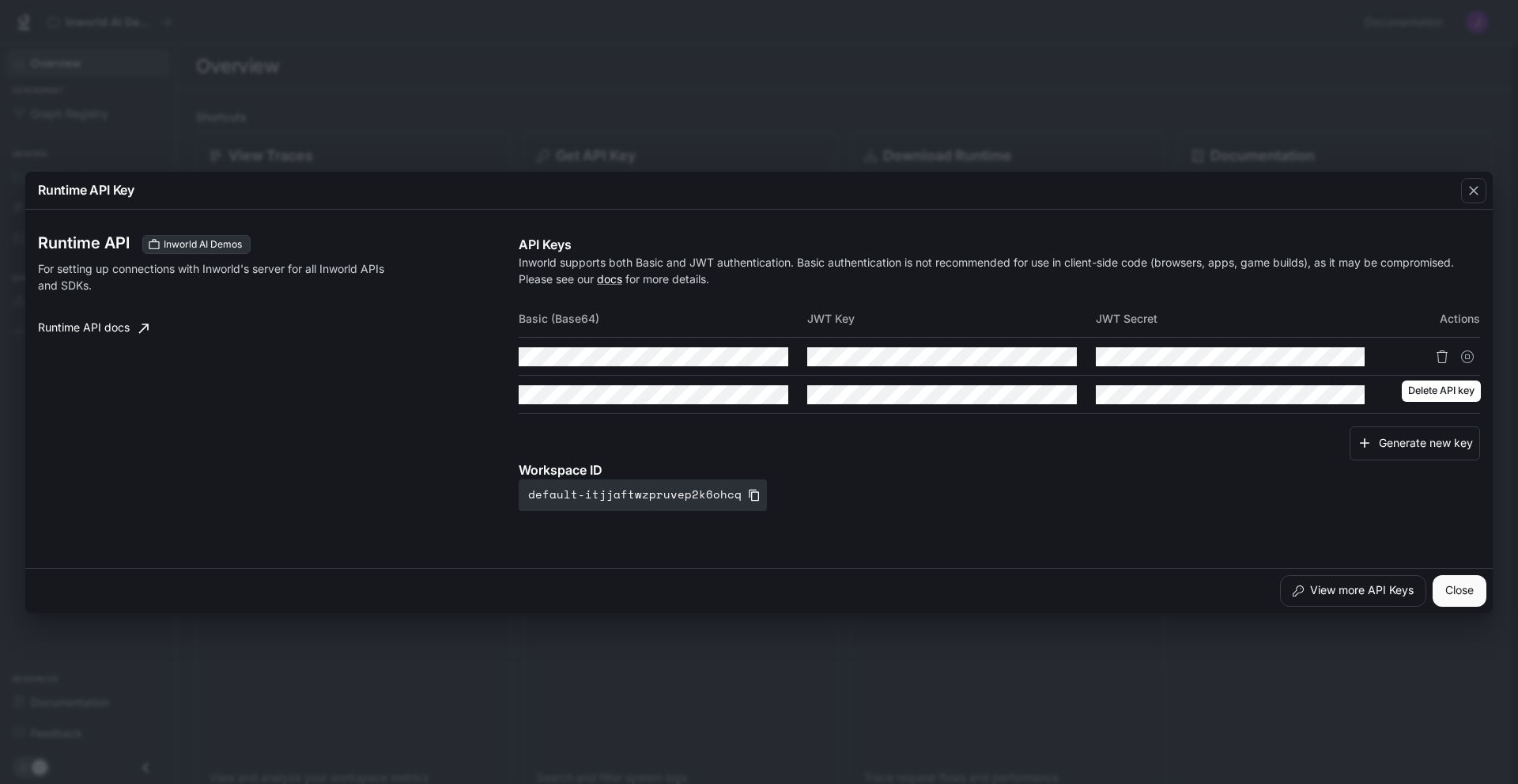
click at [1447, 356] on icon "Delete API key" at bounding box center [1443, 357] width 11 height 13
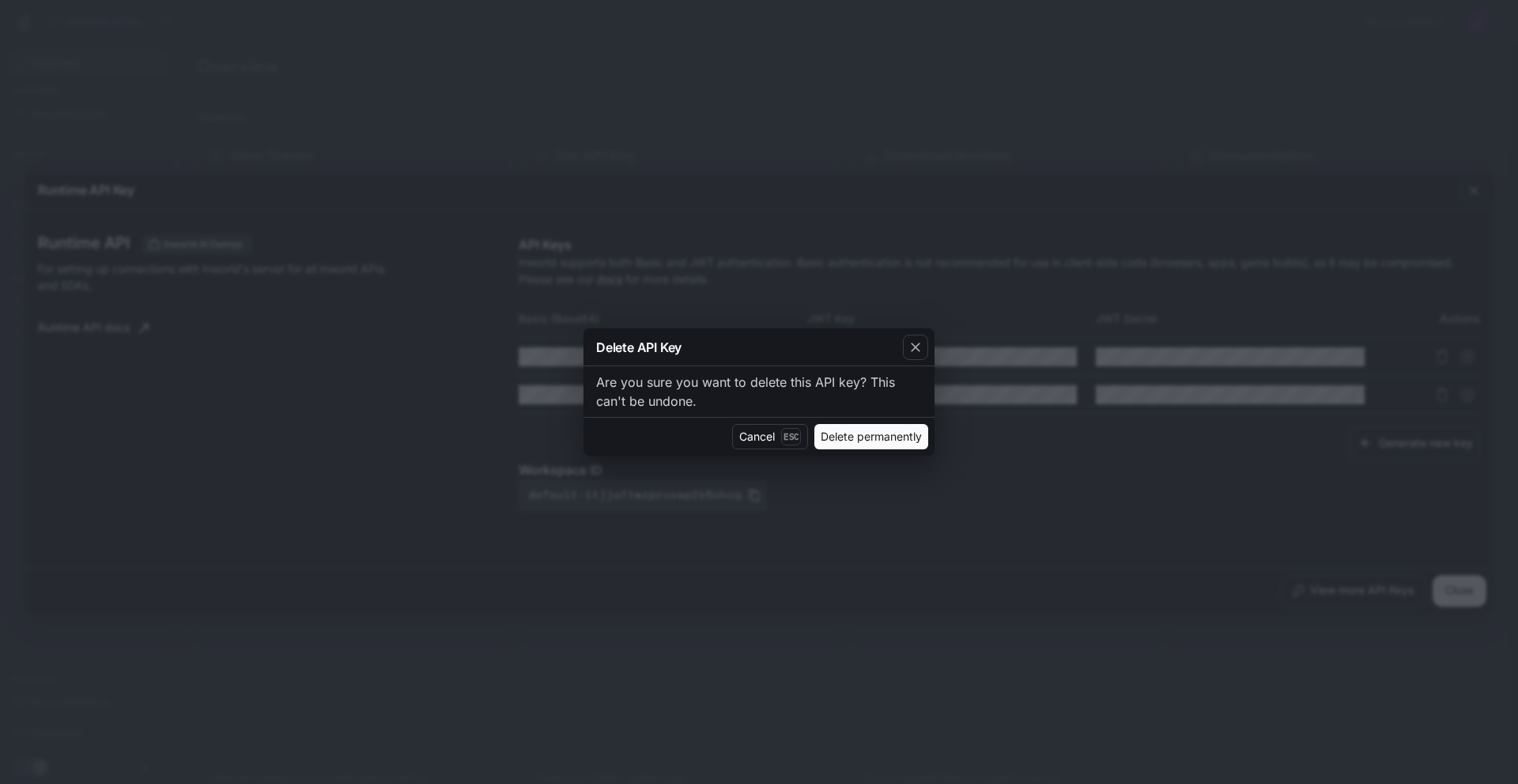
click at [825, 436] on button "Delete permanently" at bounding box center [871, 436] width 114 height 25
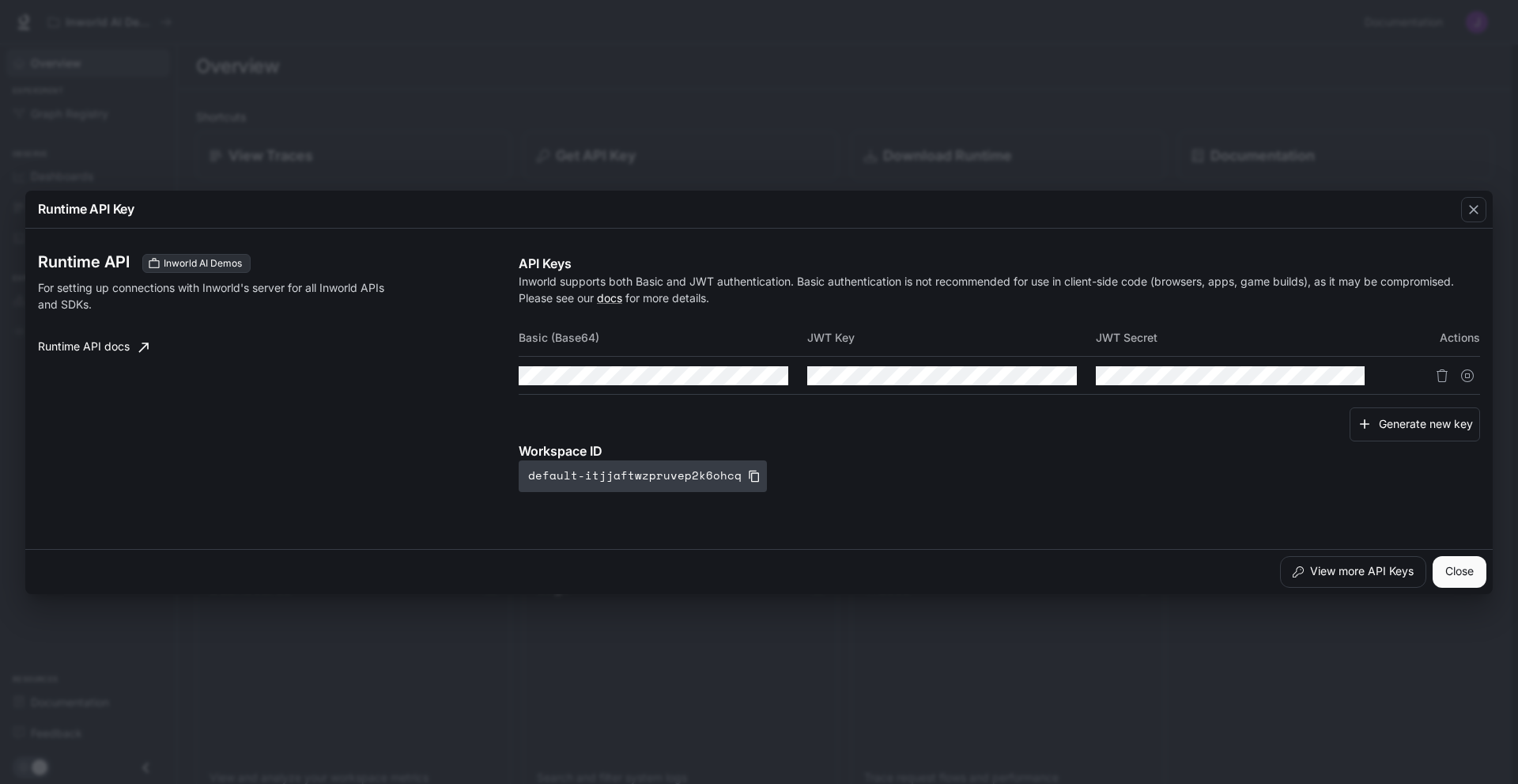
click at [749, 474] on icon "button" at bounding box center [753, 475] width 10 height 12
click at [932, 62] on div "Runtime API Key Runtime API Inworld AI Demos For setting up connections with In…" at bounding box center [759, 392] width 1518 height 784
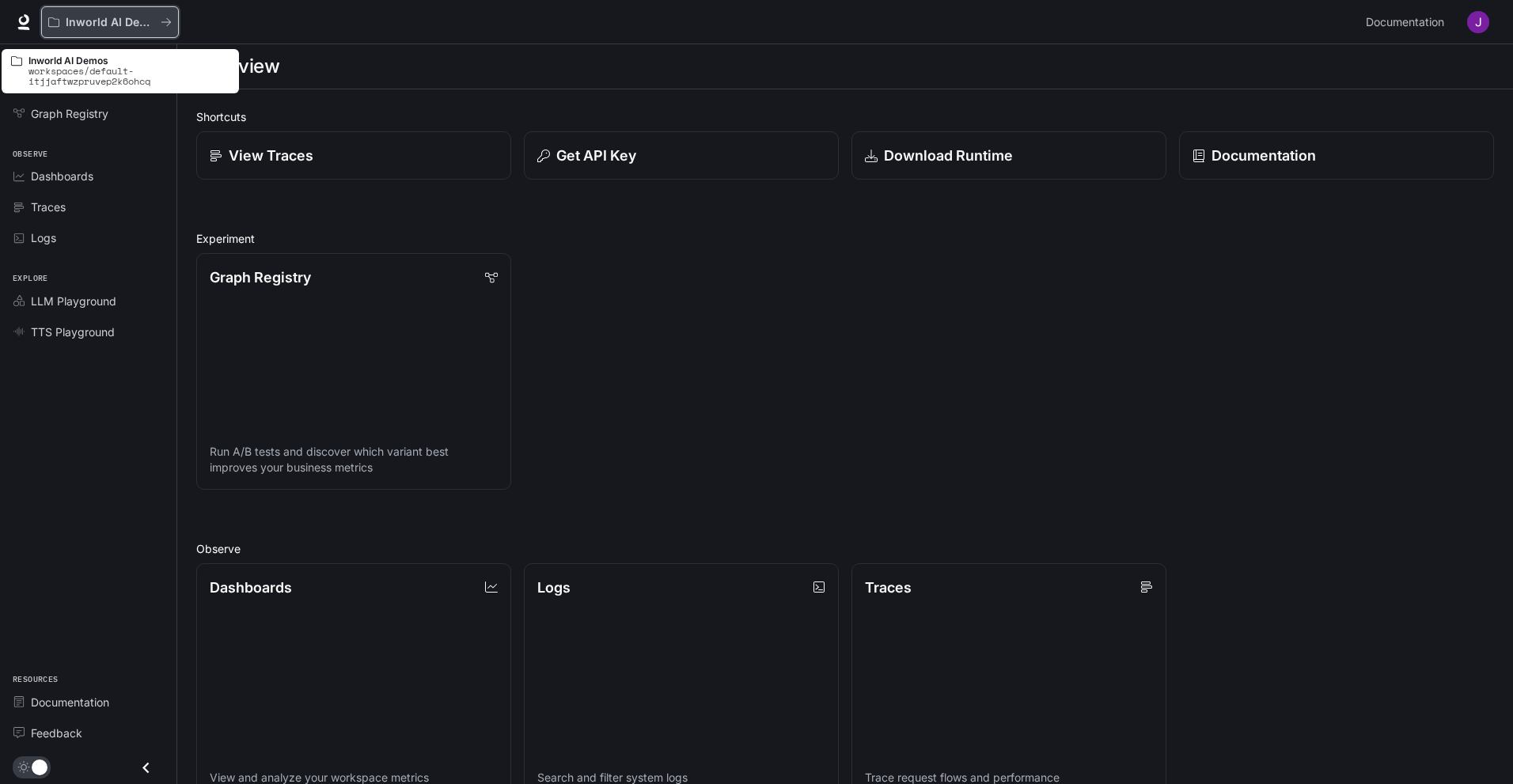
click at [172, 24] on button "Inworld AI Demos" at bounding box center [109, 22] width 137 height 32
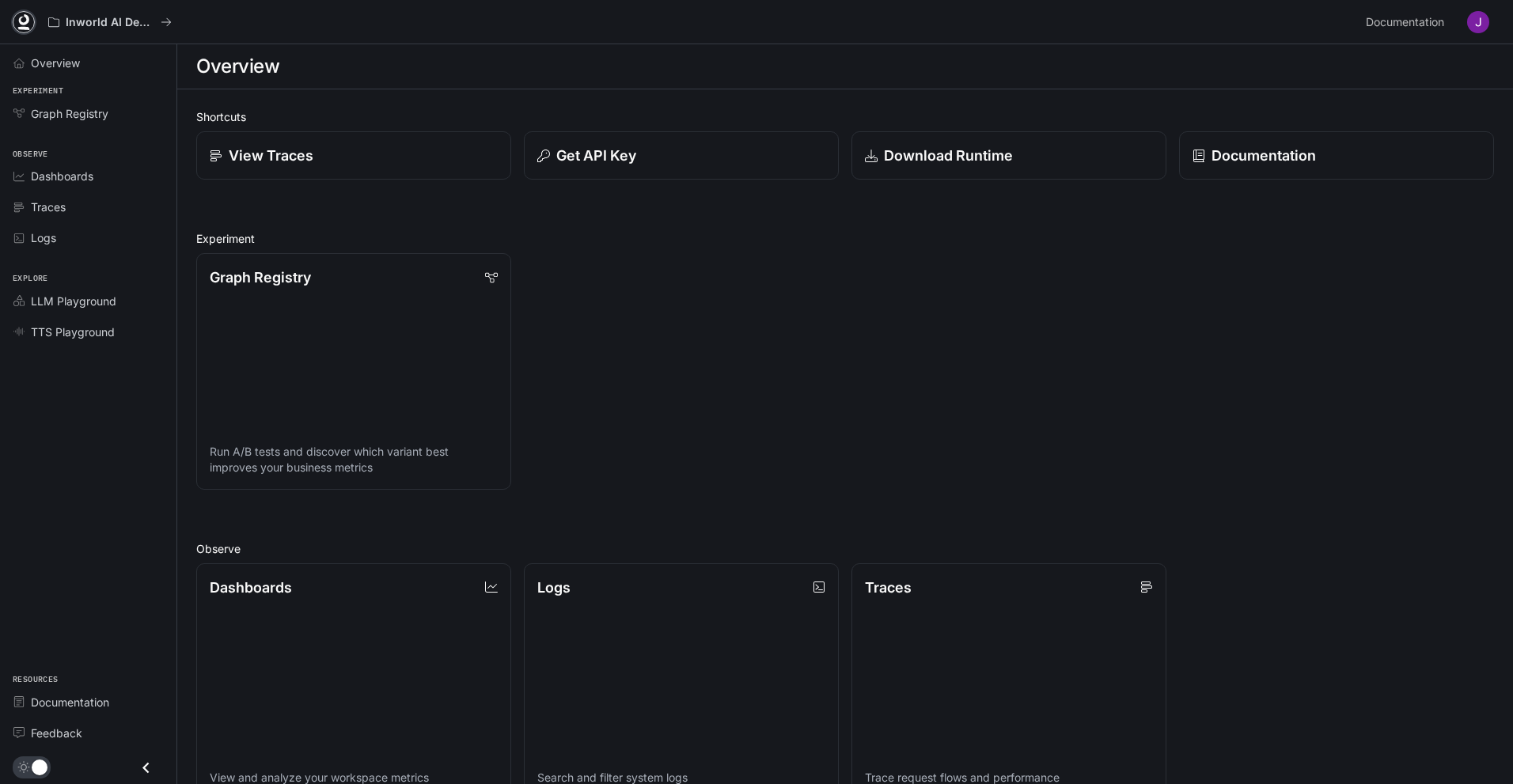
click at [28, 20] on icon at bounding box center [23, 19] width 10 height 11
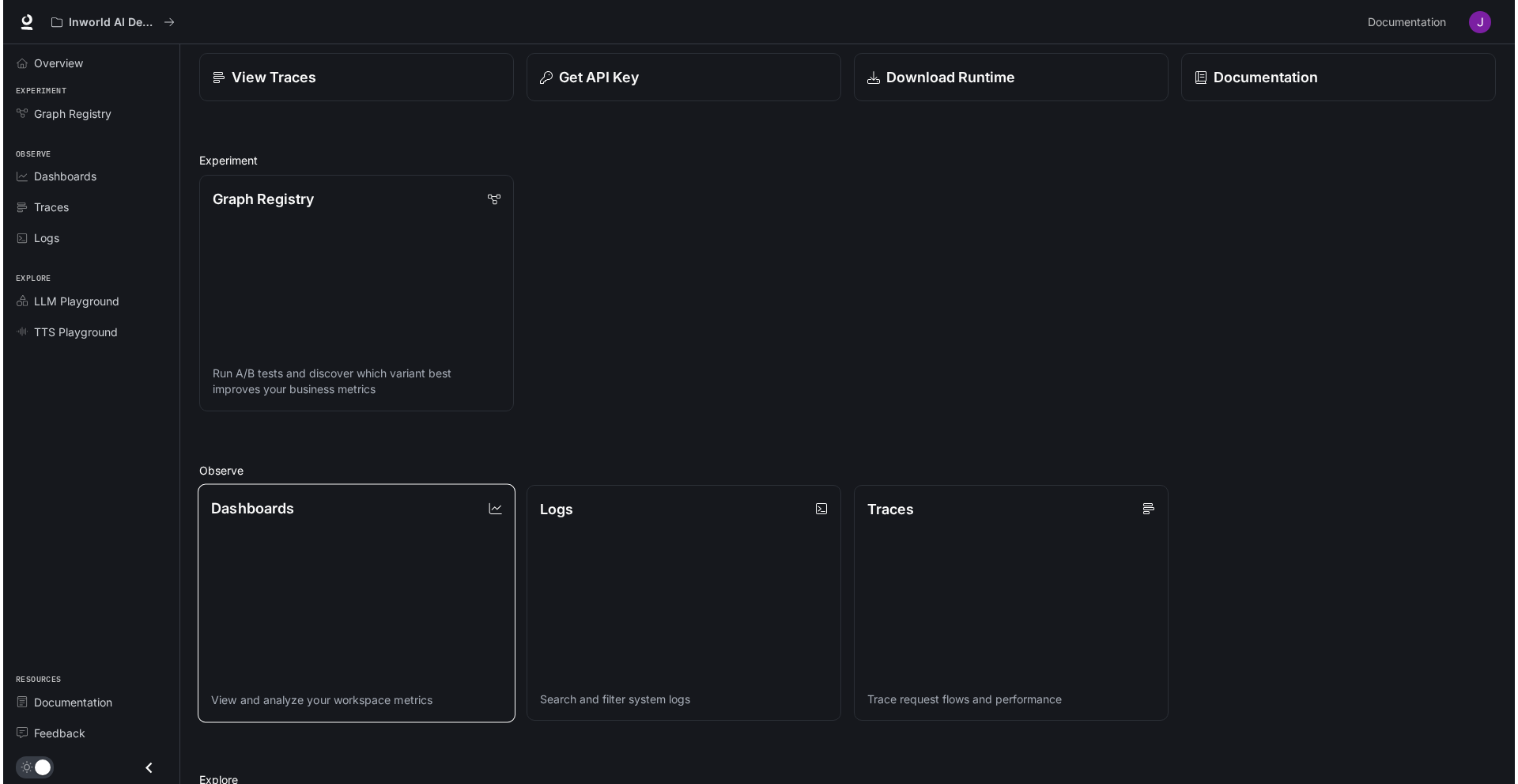
scroll to position [79, 0]
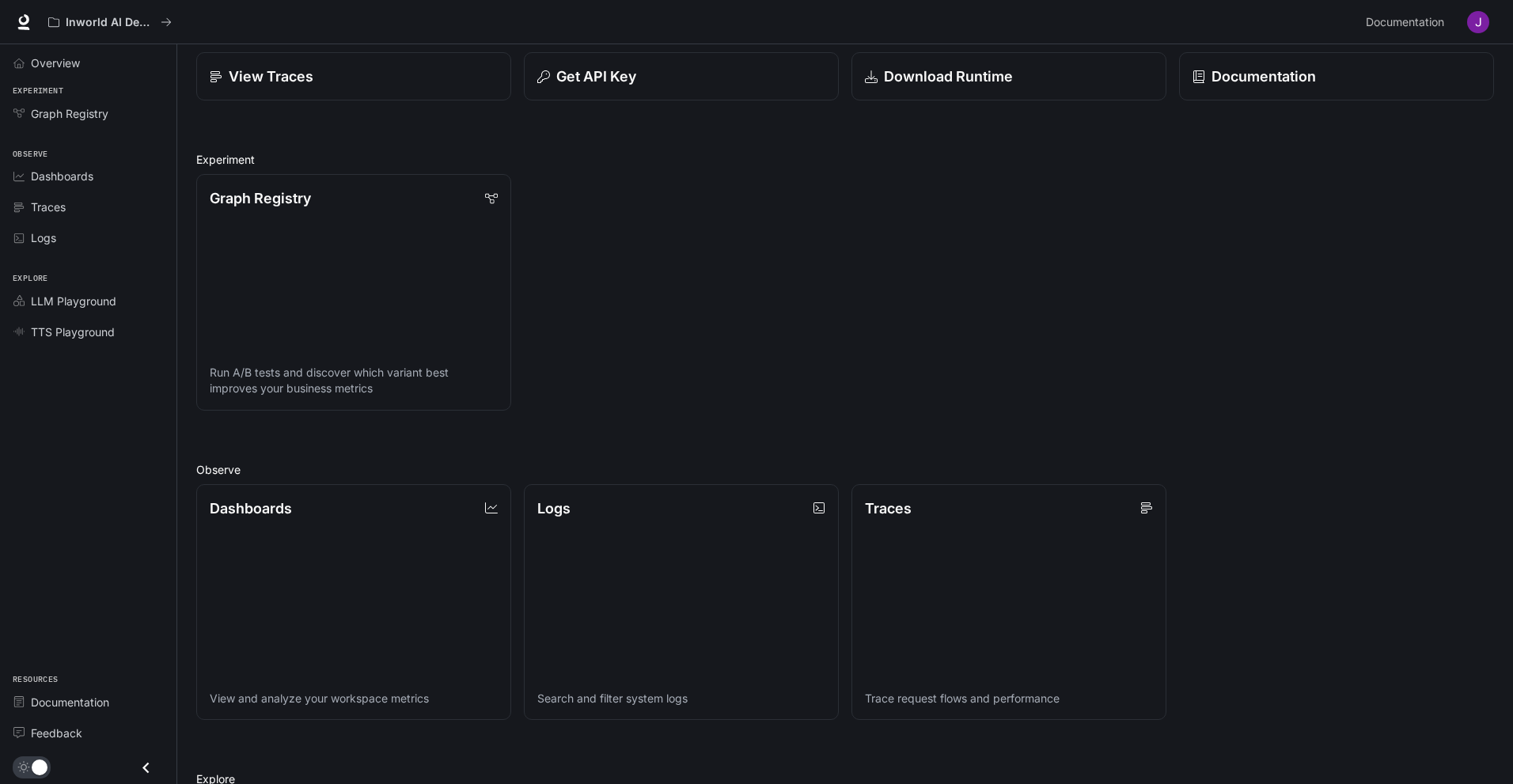
click at [1465, 21] on button "button" at bounding box center [1478, 22] width 32 height 32
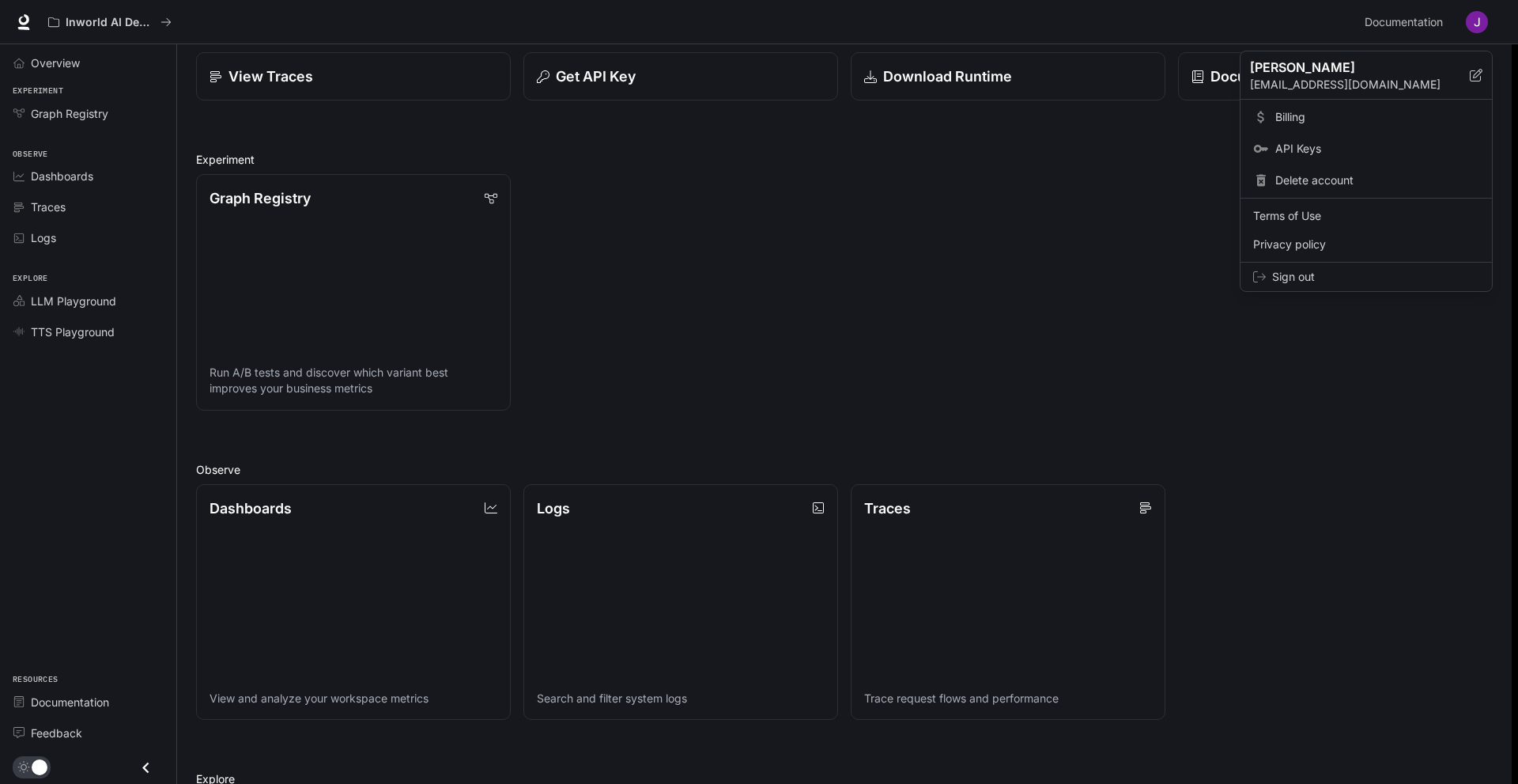
click at [1309, 120] on span "Billing" at bounding box center [1377, 117] width 204 height 16
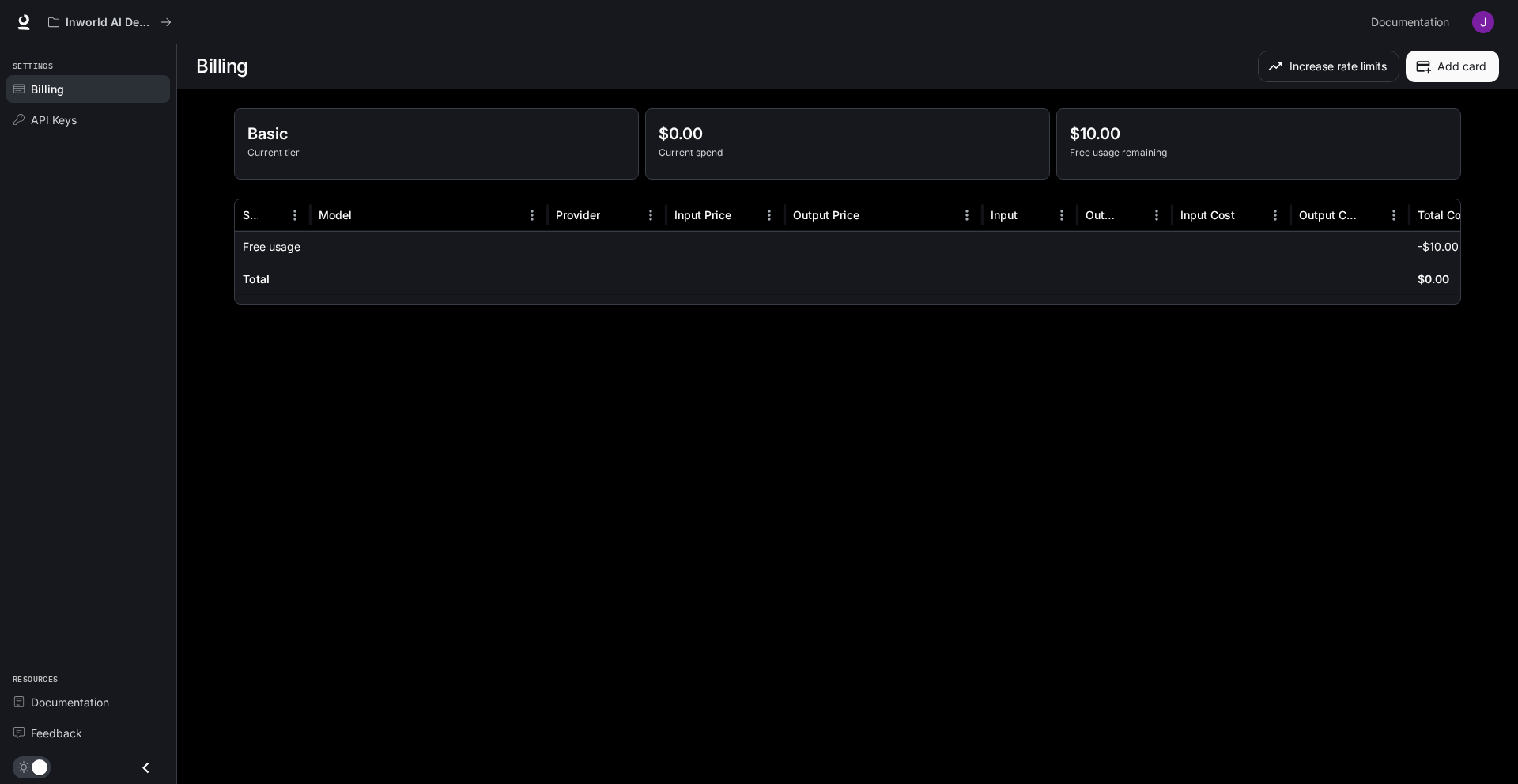
click at [1444, 72] on button "Add card" at bounding box center [1452, 67] width 94 height 32
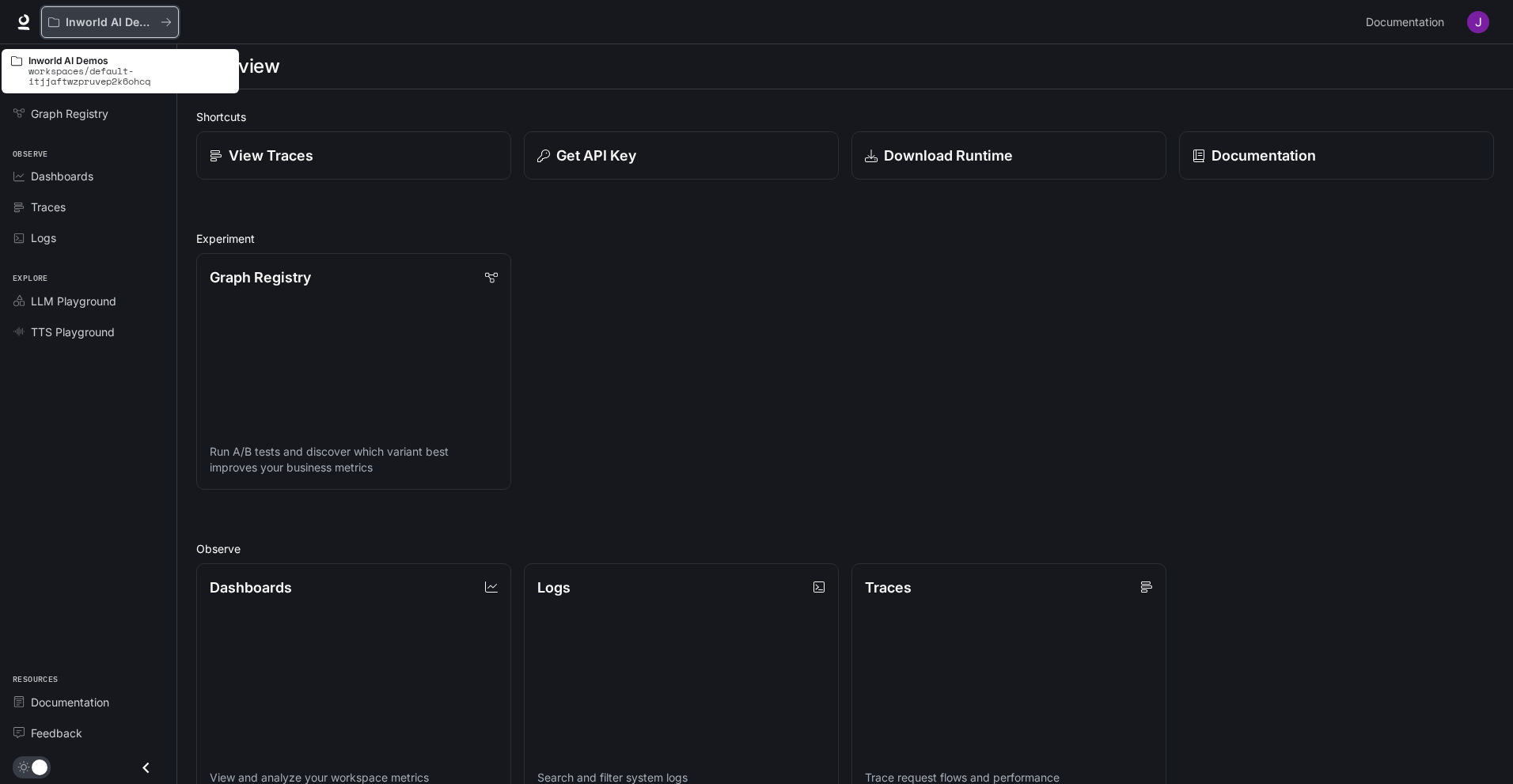
click at [176, 23] on button "Inworld AI Demos" at bounding box center [109, 22] width 137 height 32
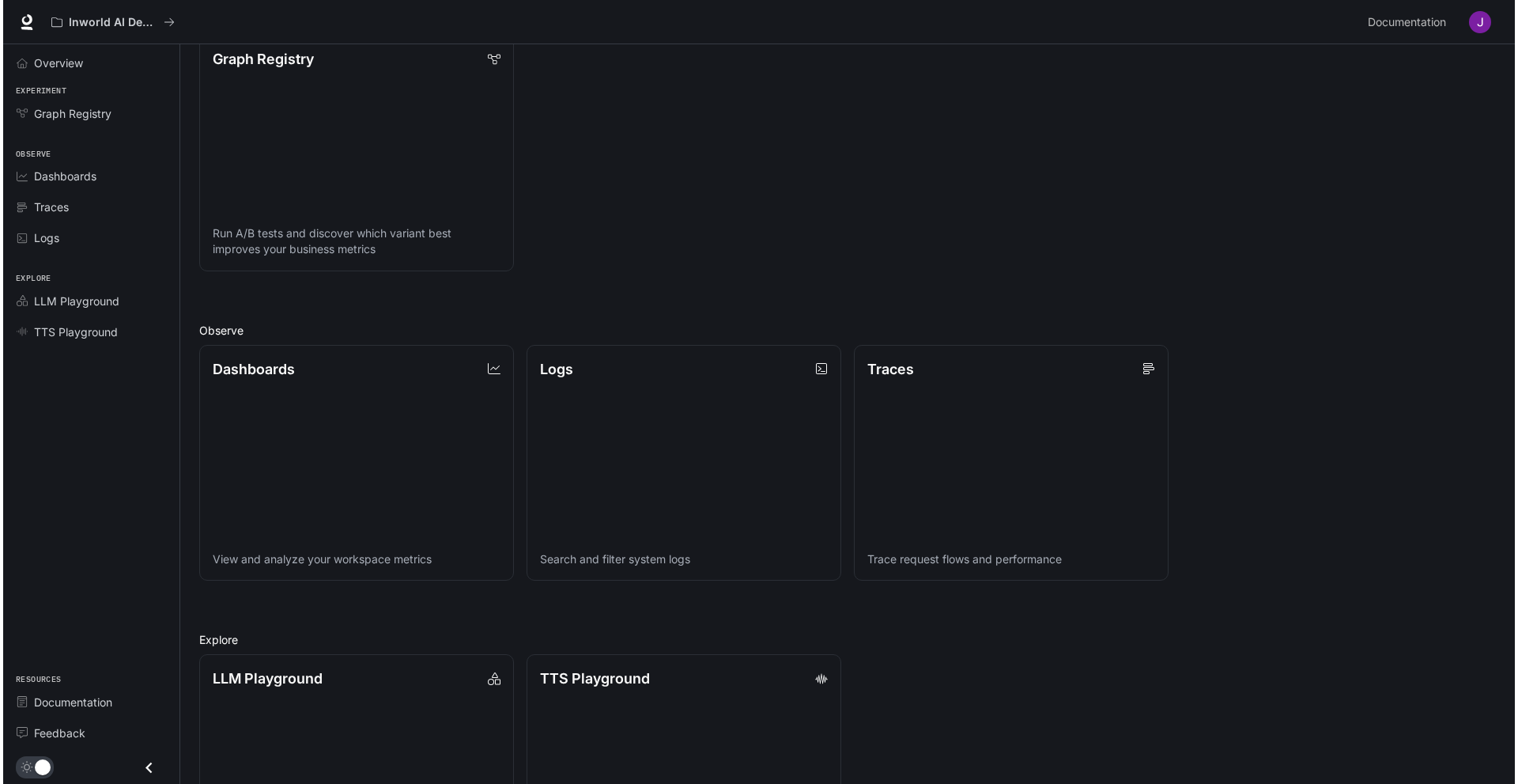
scroll to position [237, 0]
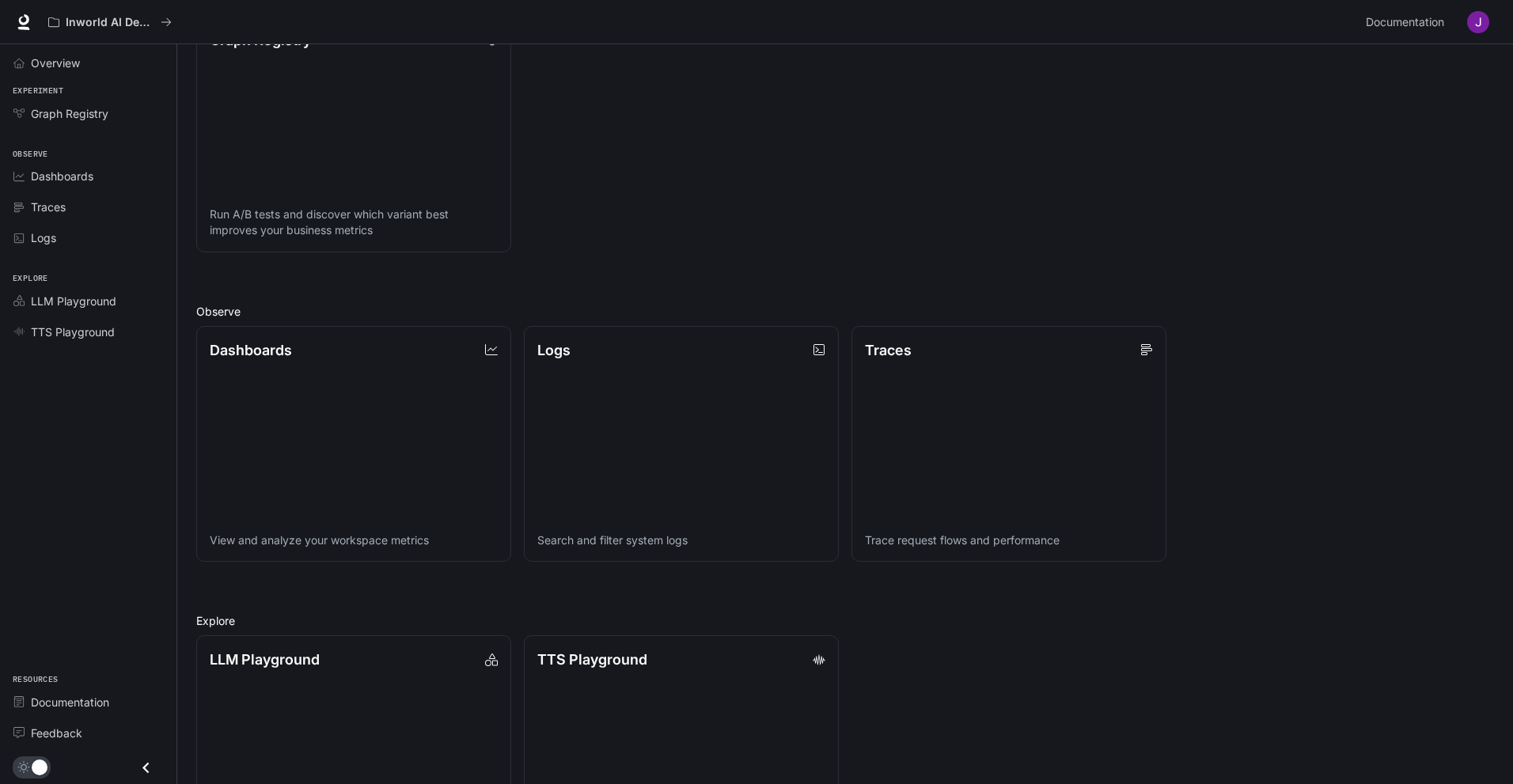
click at [1473, 31] on img "button" at bounding box center [1478, 22] width 22 height 22
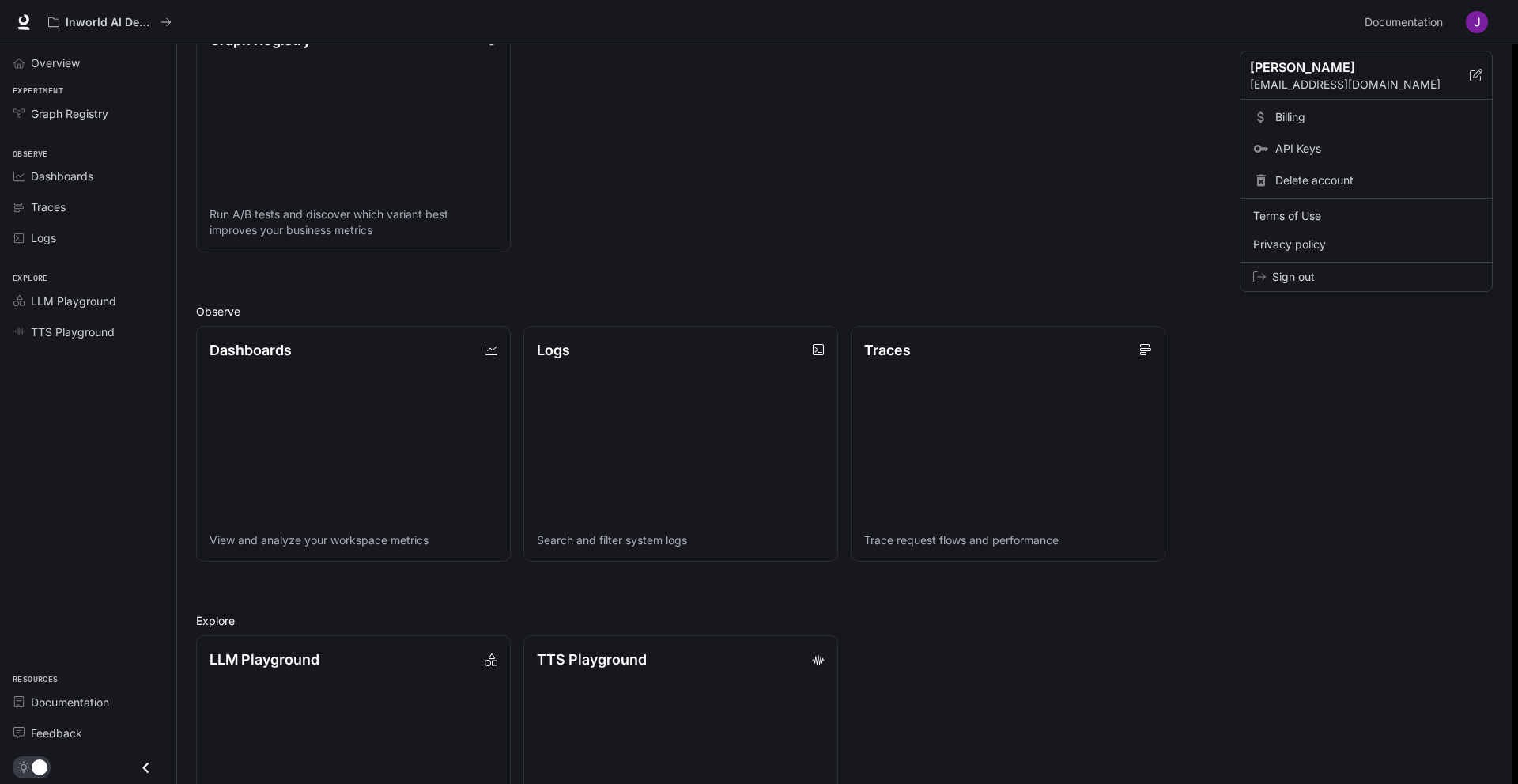
click at [1299, 109] on span "Billing" at bounding box center [1377, 117] width 204 height 16
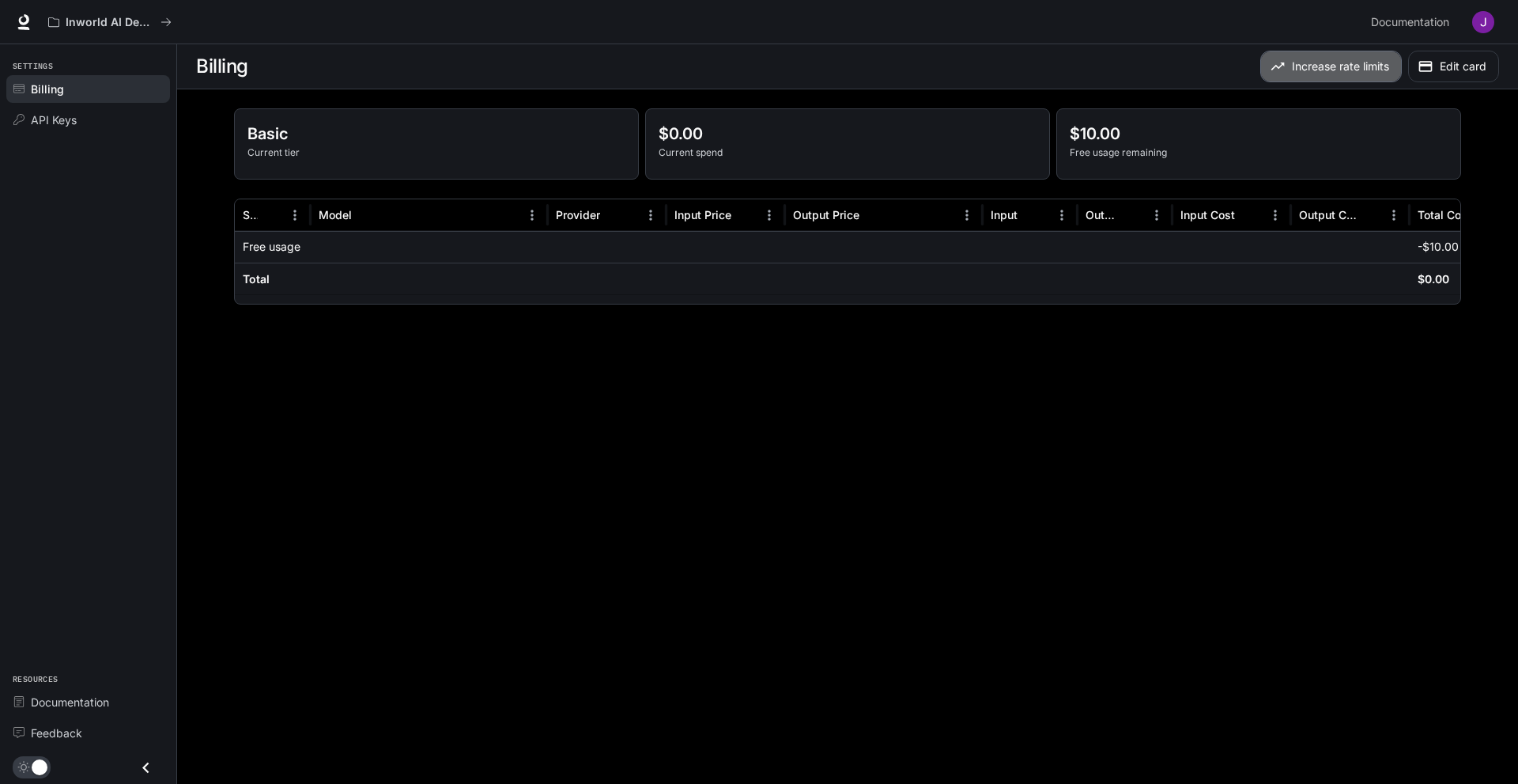
click at [1384, 70] on button "Increase rate limits" at bounding box center [1331, 67] width 142 height 32
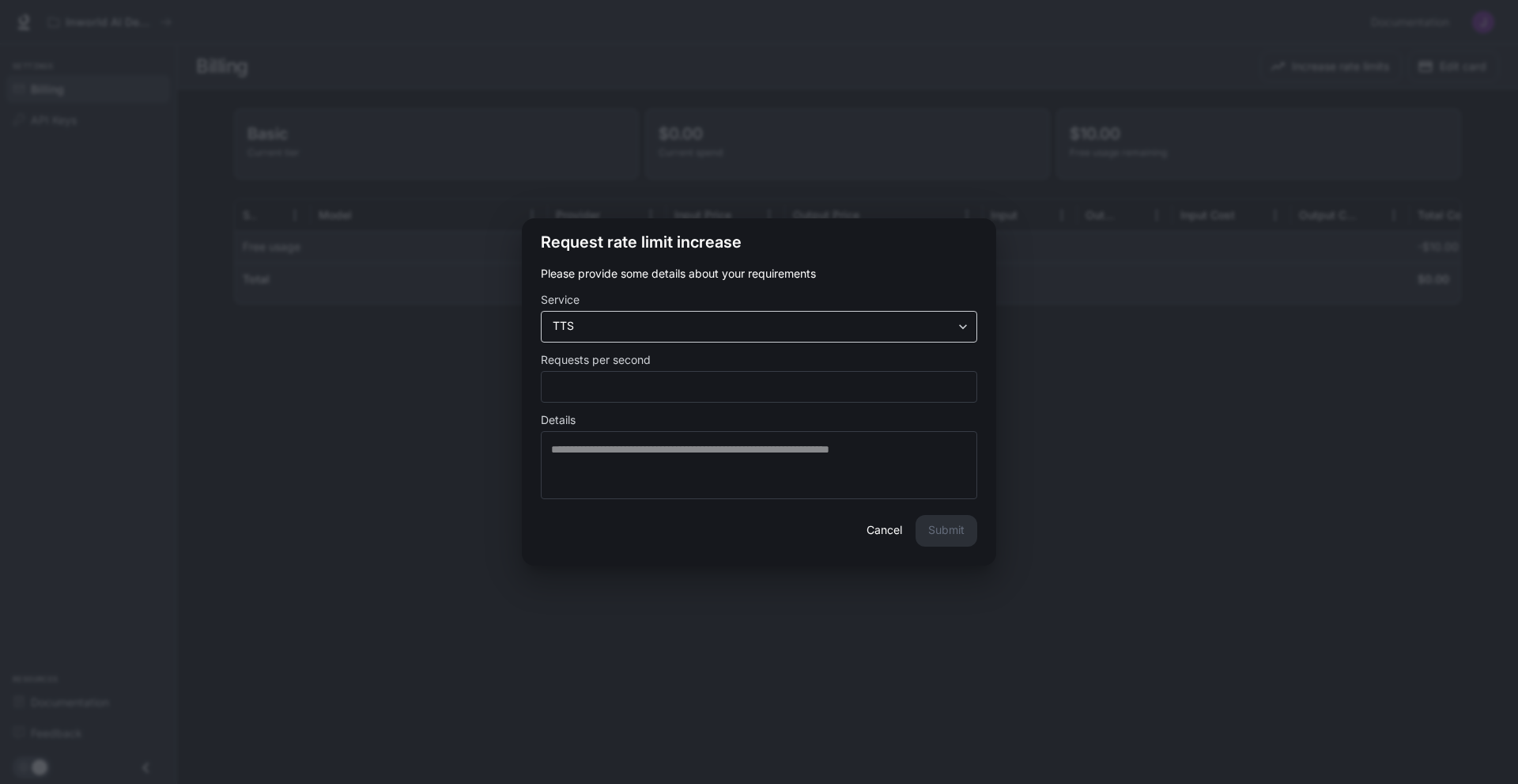
click at [941, 325] on body "Skip to main content Inworld AI Demos Documentation Documentation Portal Settin…" at bounding box center [759, 392] width 1518 height 784
click at [941, 325] on div at bounding box center [759, 392] width 1518 height 784
click at [885, 530] on button "Cancel" at bounding box center [884, 531] width 51 height 32
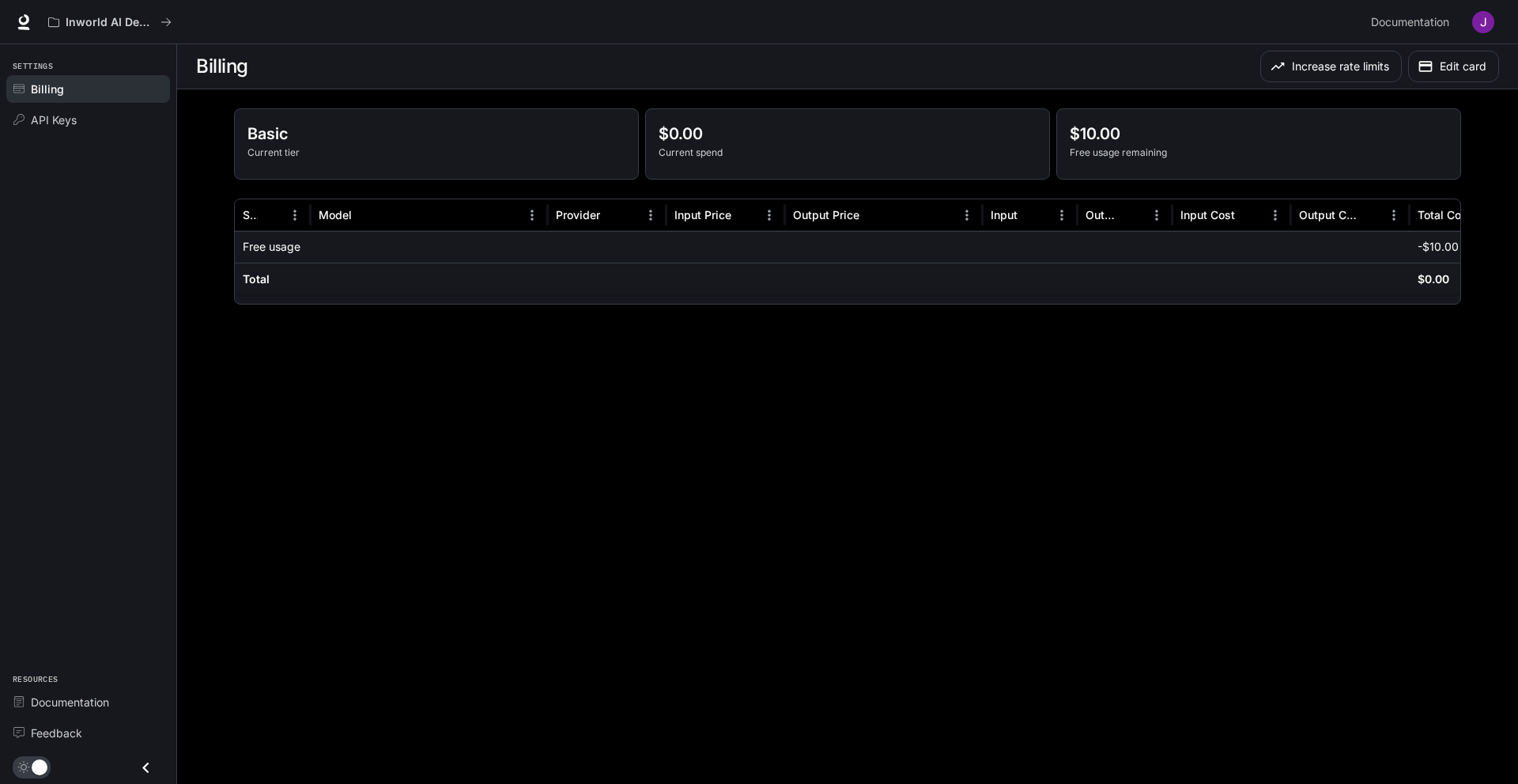
click at [310, 145] on p "Basic" at bounding box center [436, 133] width 378 height 24
click at [234, 148] on div "Basic Current tier" at bounding box center [436, 144] width 403 height 70
click at [1486, 27] on img "button" at bounding box center [1484, 22] width 22 height 22
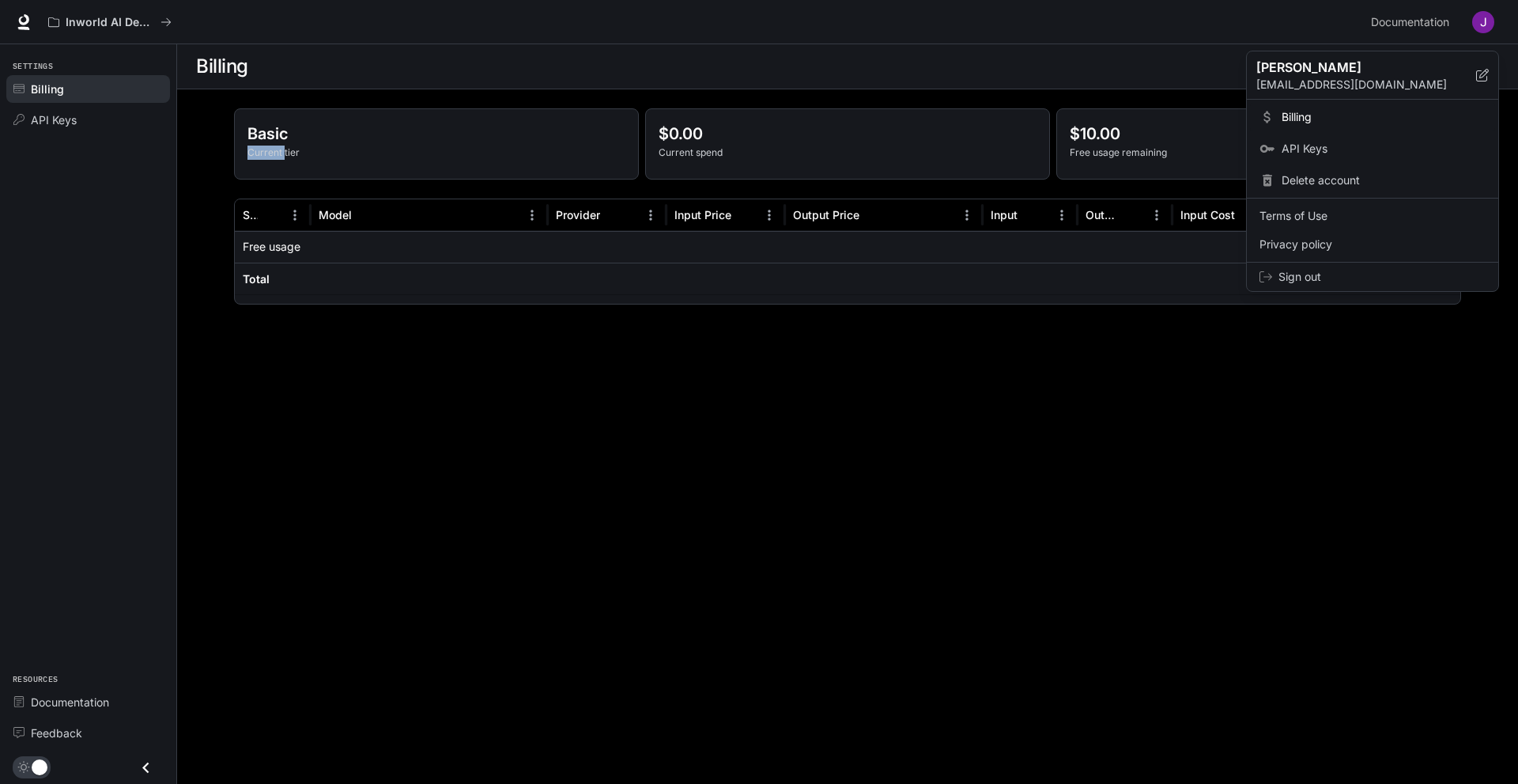
click at [1337, 121] on span "Billing" at bounding box center [1384, 117] width 204 height 16
click at [1311, 111] on span "Billing" at bounding box center [1384, 117] width 204 height 16
click at [1302, 113] on span "Billing" at bounding box center [1384, 117] width 204 height 16
click at [876, 440] on div at bounding box center [759, 392] width 1518 height 784
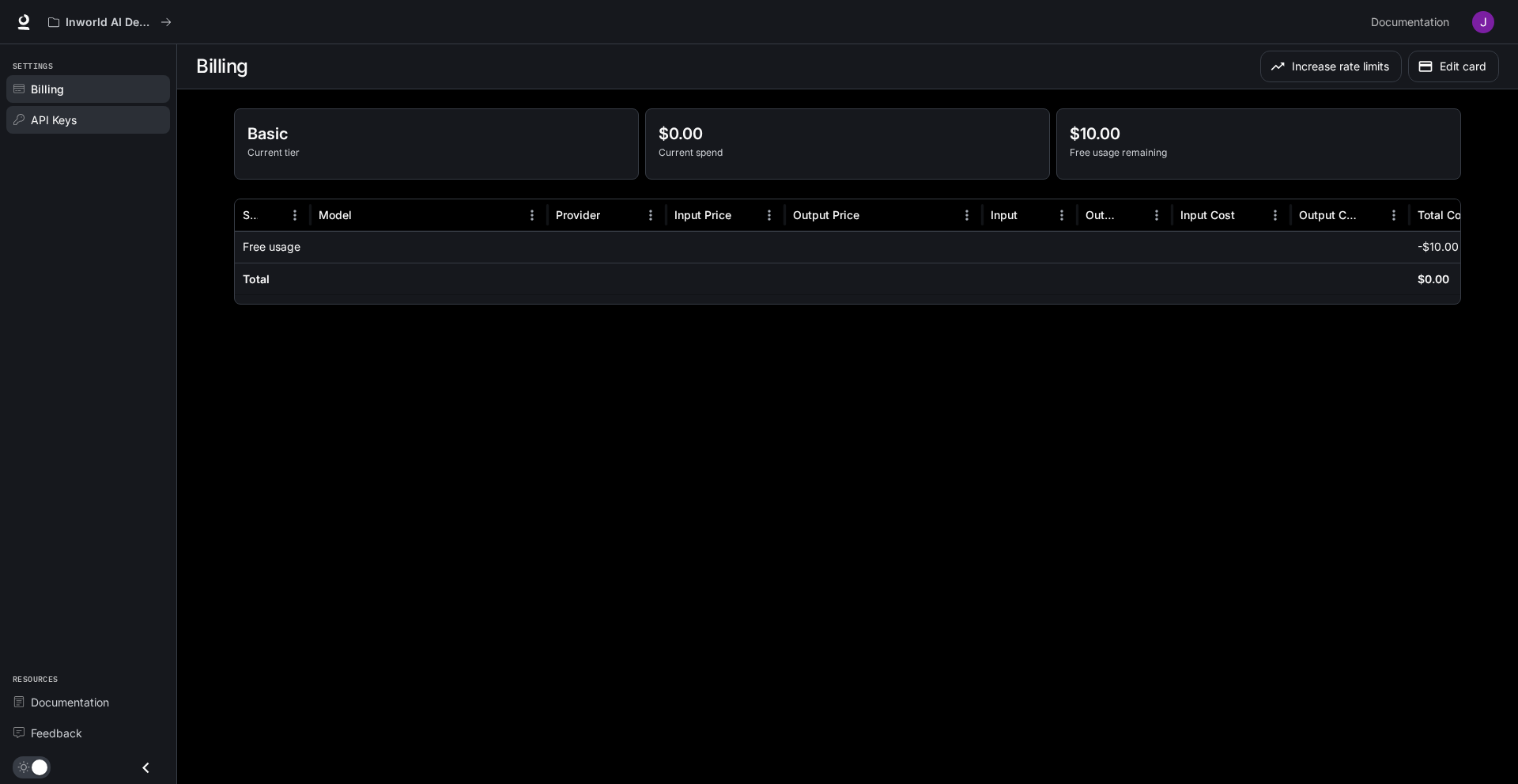
click at [80, 115] on div "API Keys" at bounding box center [96, 120] width 133 height 17
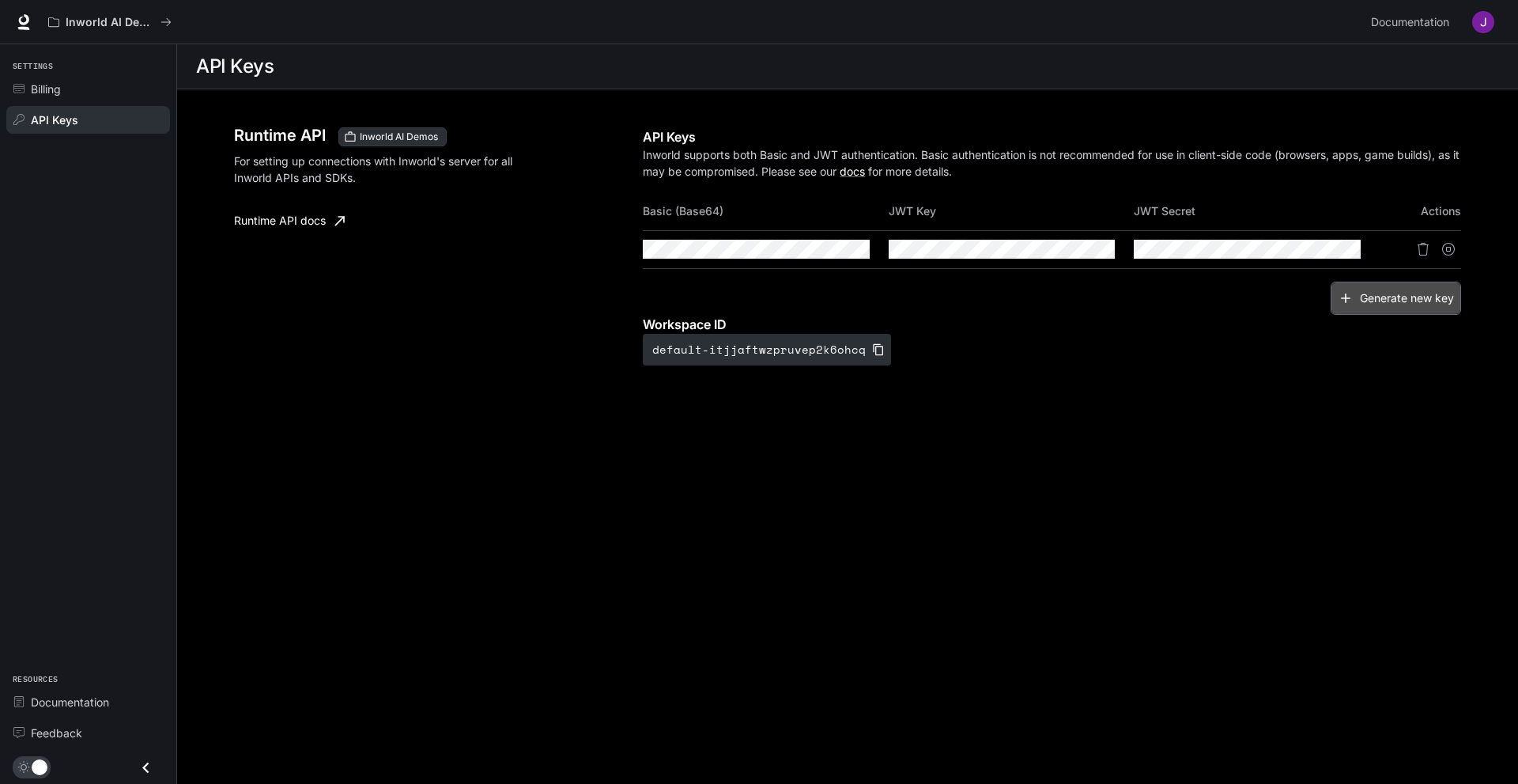
click at [1368, 295] on button "Generate new key" at bounding box center [1396, 298] width 131 height 34
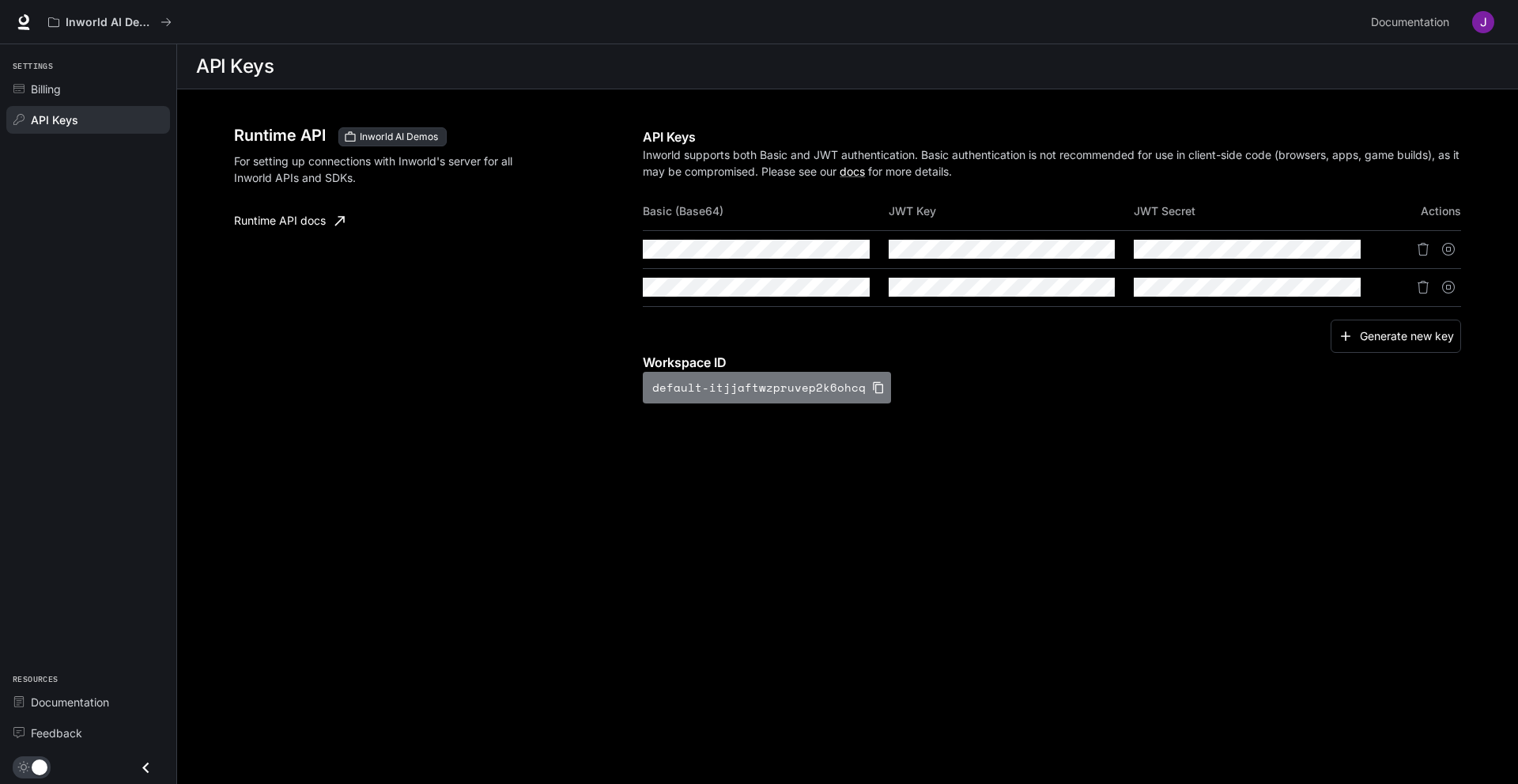
click at [785, 389] on button "default-itjjaftwzpruvep2k6ohcq" at bounding box center [767, 387] width 248 height 32
click at [1497, 15] on button "button" at bounding box center [1484, 22] width 32 height 32
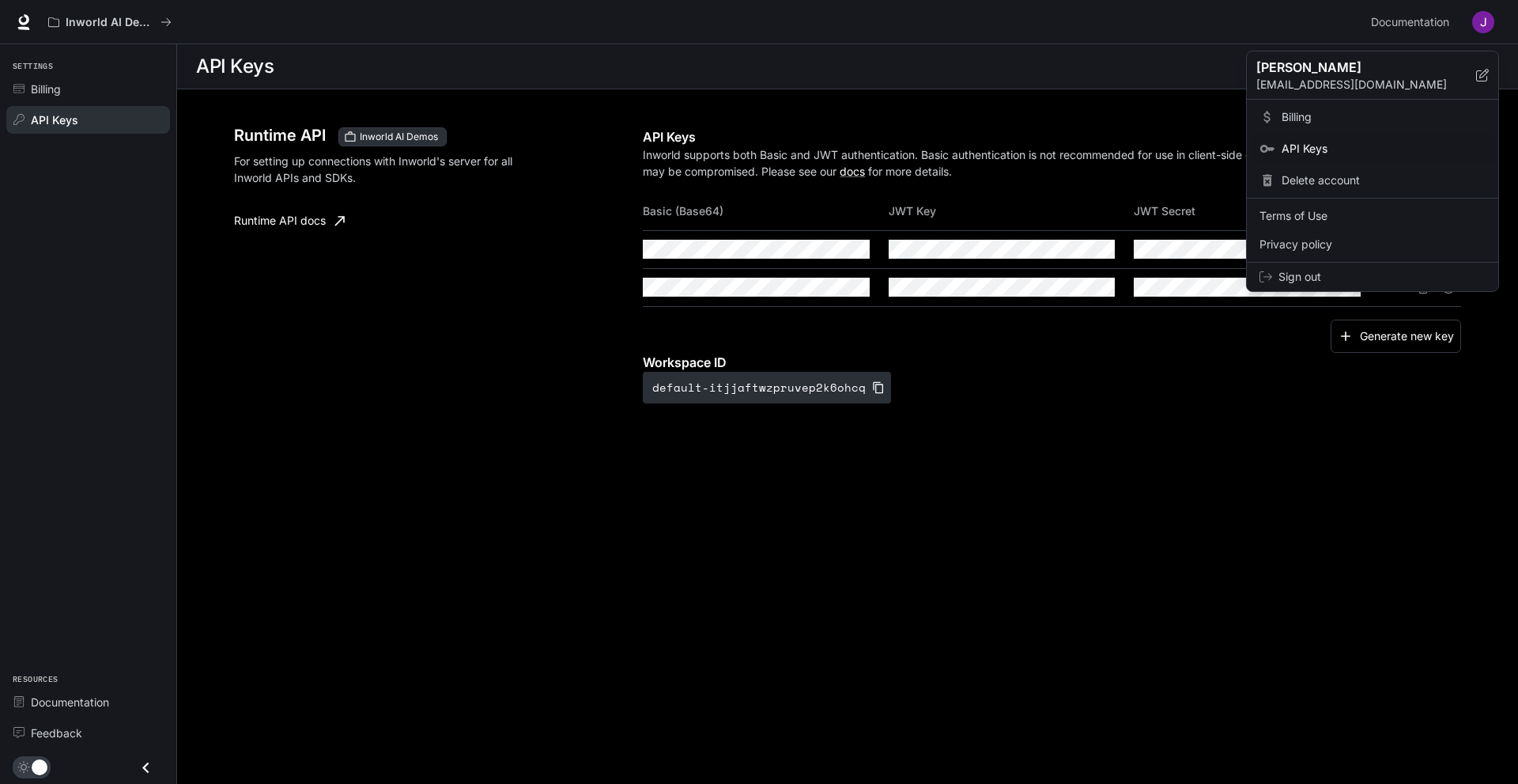
click at [103, 607] on div at bounding box center [759, 392] width 1518 height 784
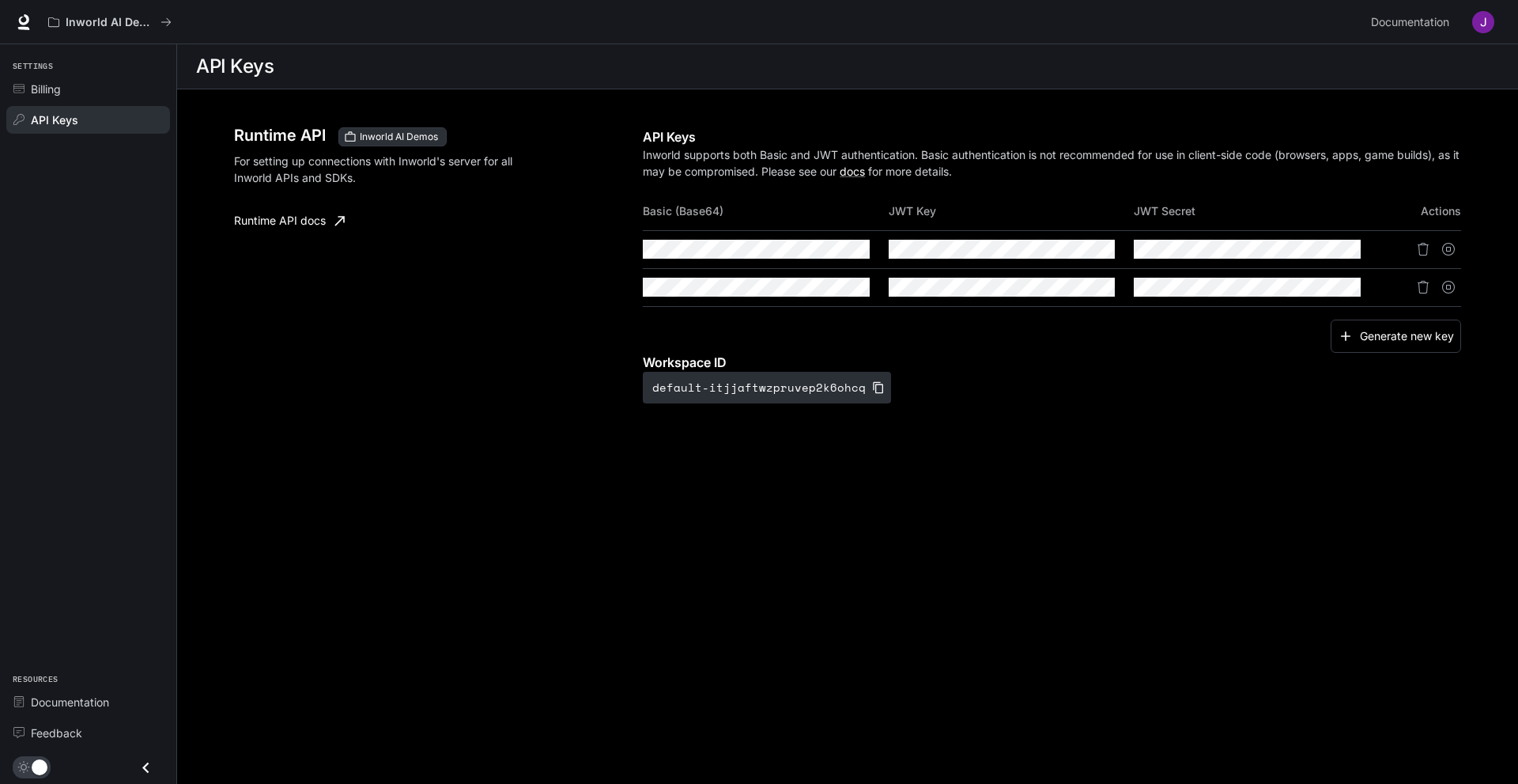
click at [1473, 17] on button "button" at bounding box center [1484, 22] width 32 height 32
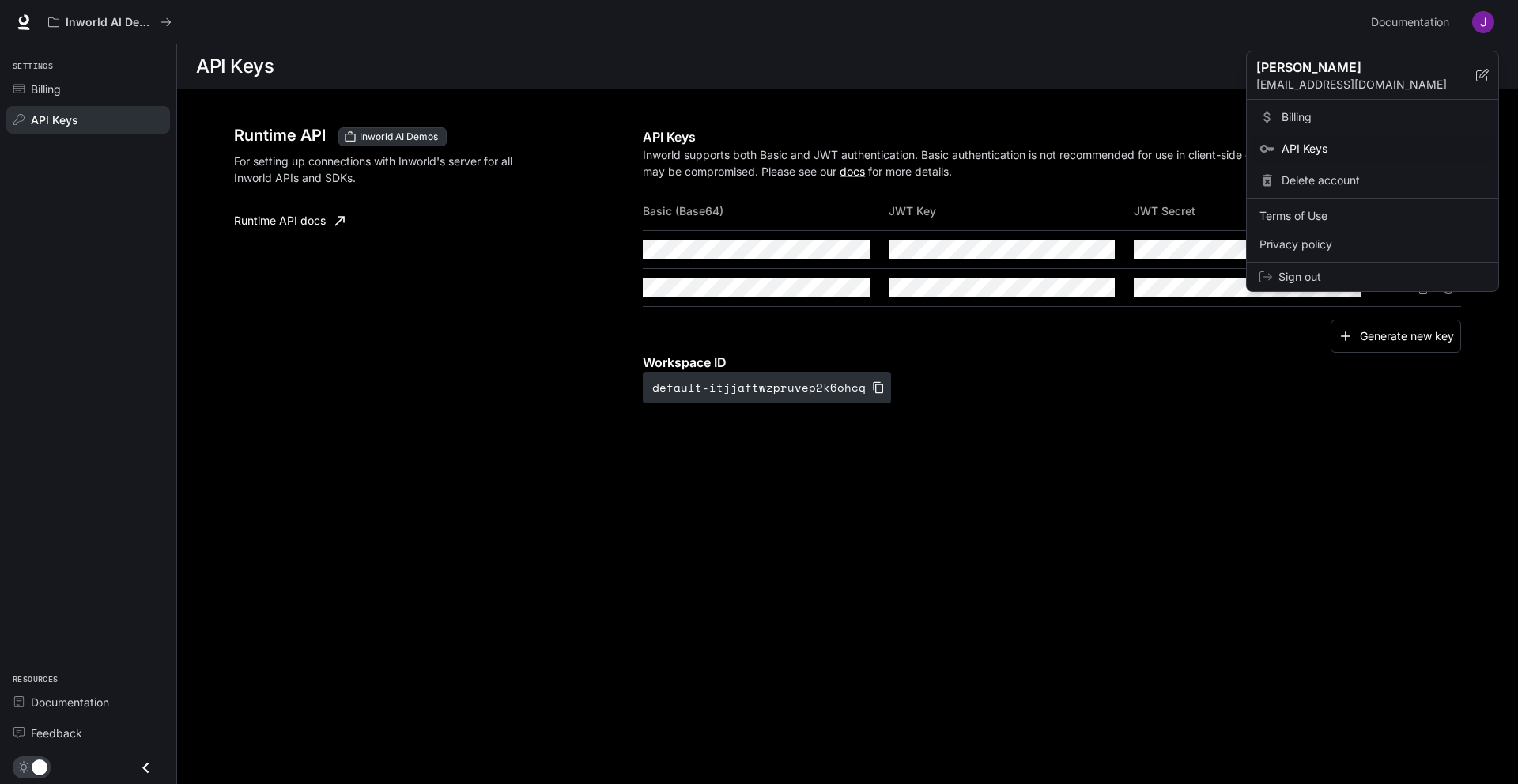
click at [1079, 100] on div at bounding box center [759, 392] width 1518 height 784
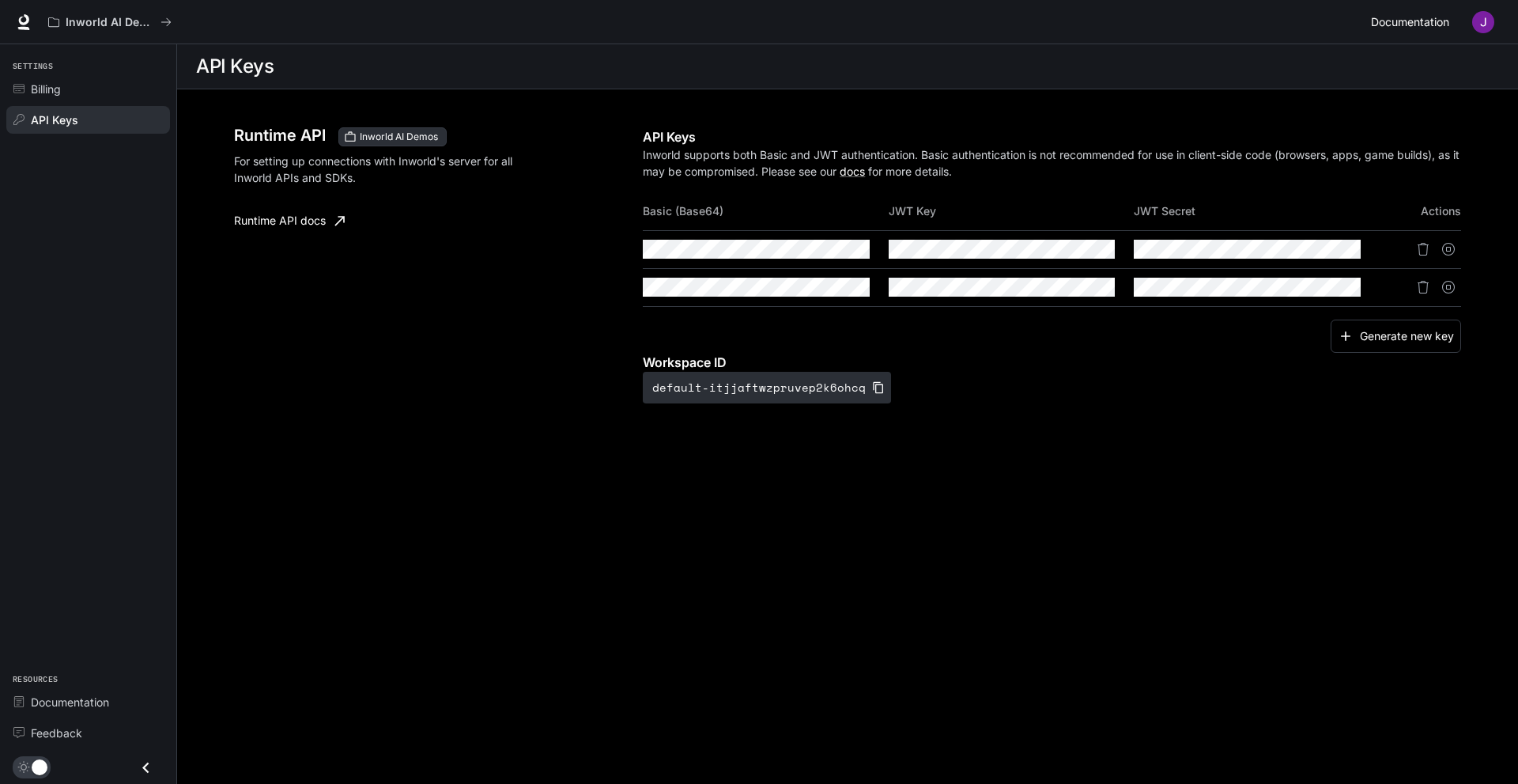
click at [1370, 23] on link "Documentation Documentation" at bounding box center [1413, 22] width 96 height 32
